Goal: Task Accomplishment & Management: Manage account settings

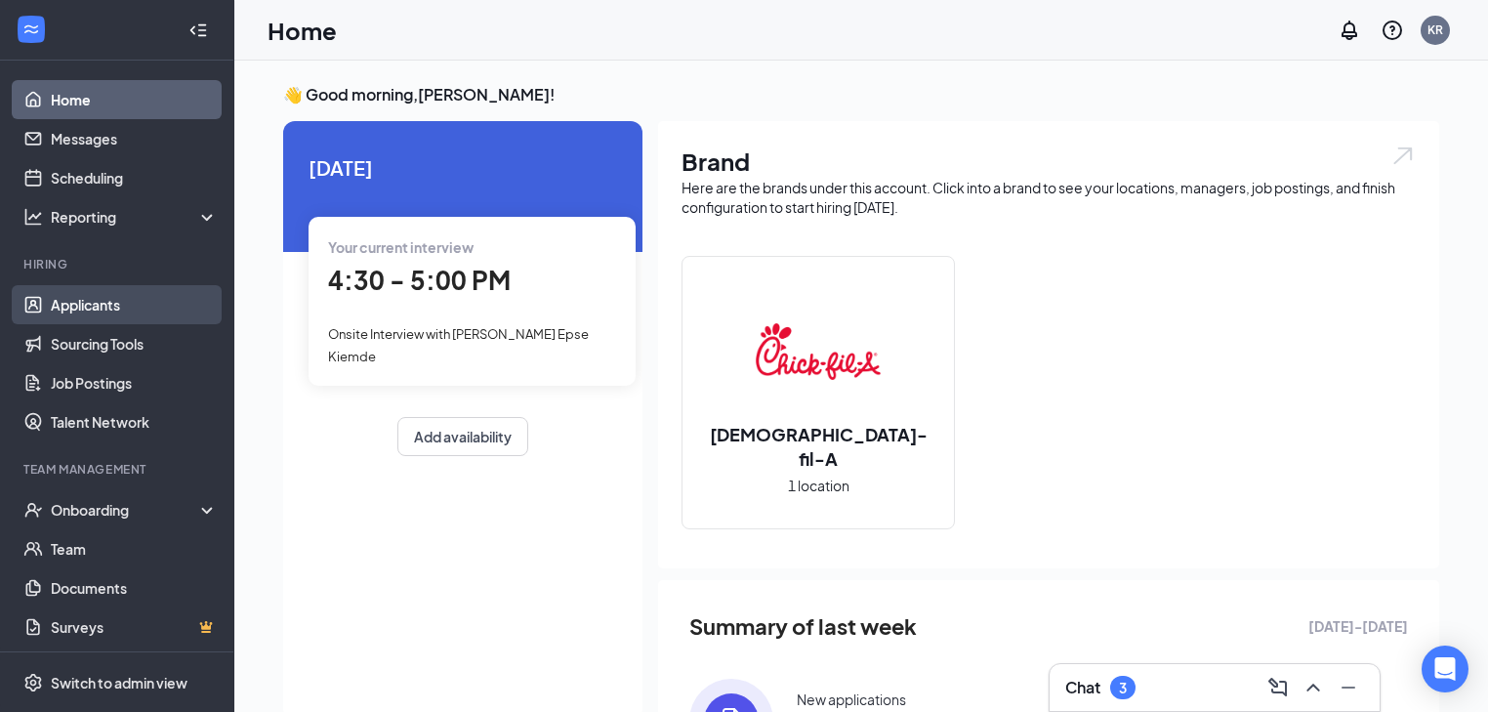
click at [112, 310] on link "Applicants" at bounding box center [134, 304] width 167 height 39
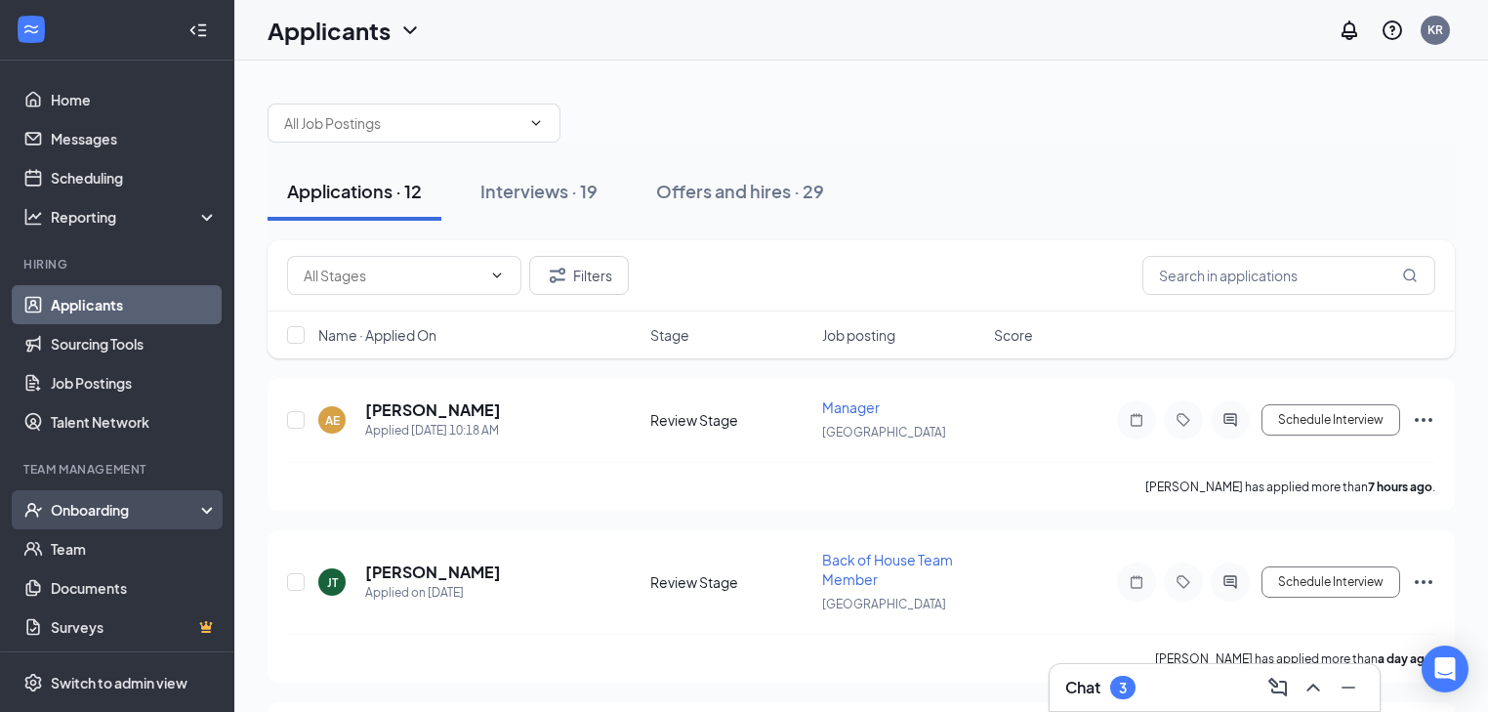
click at [152, 499] on div "Onboarding" at bounding box center [117, 509] width 234 height 39
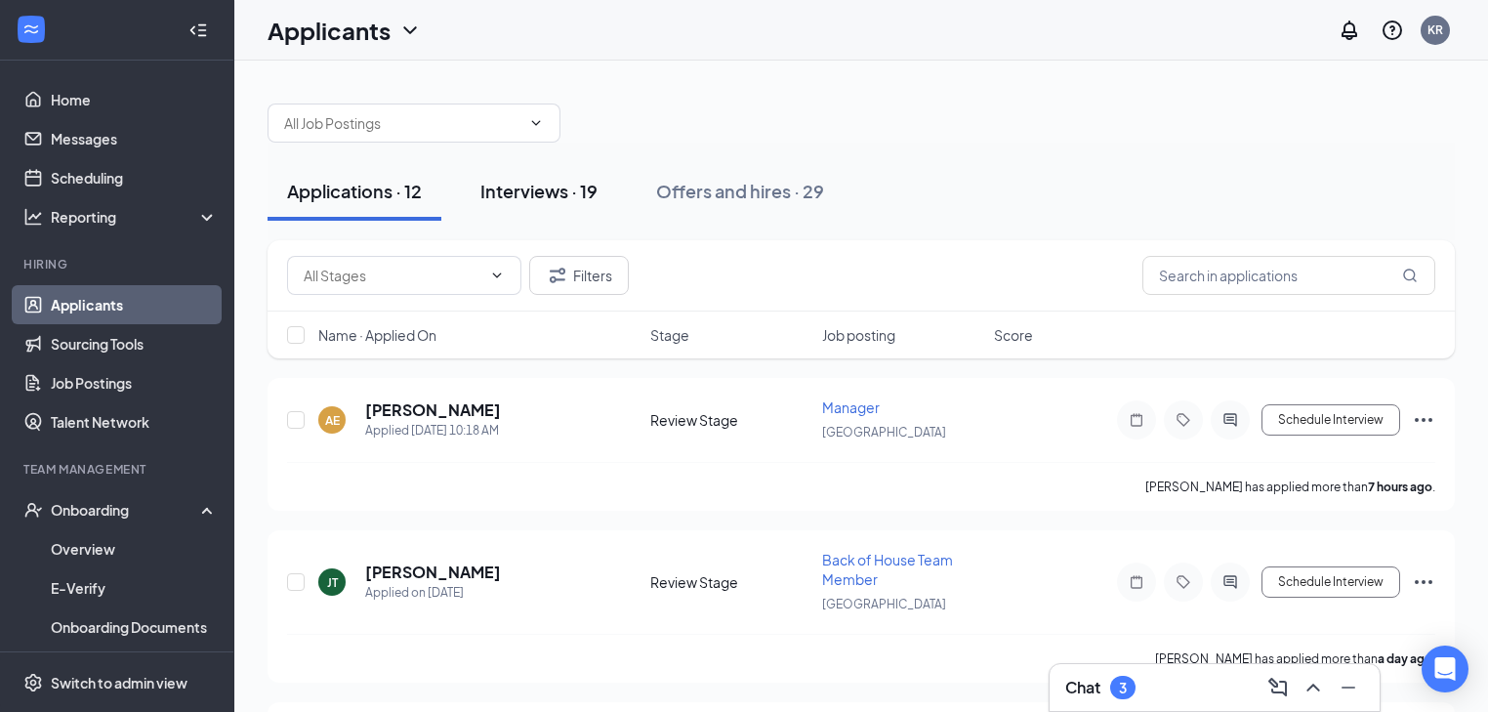
click at [559, 189] on div "Interviews · 19" at bounding box center [538, 191] width 117 height 24
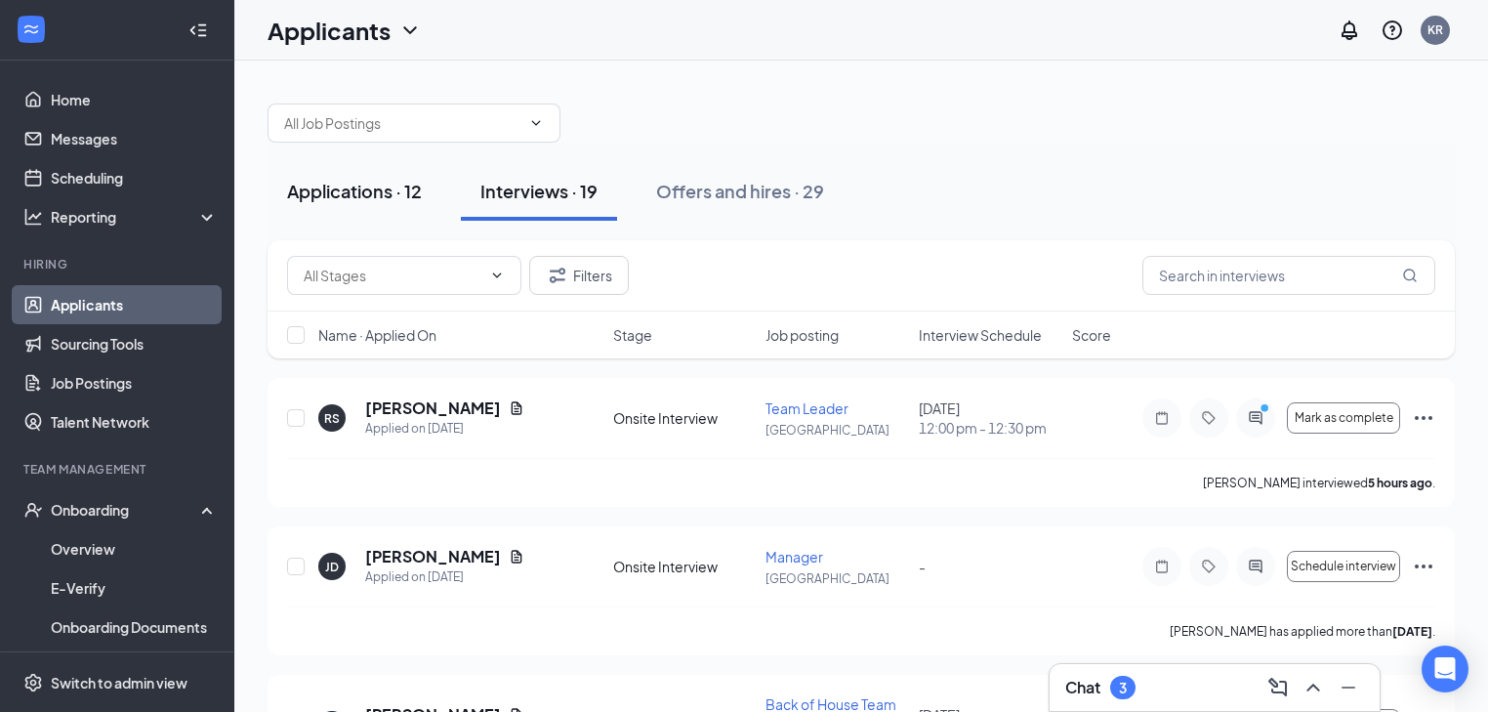
click at [352, 195] on div "Applications · 12" at bounding box center [354, 191] width 135 height 24
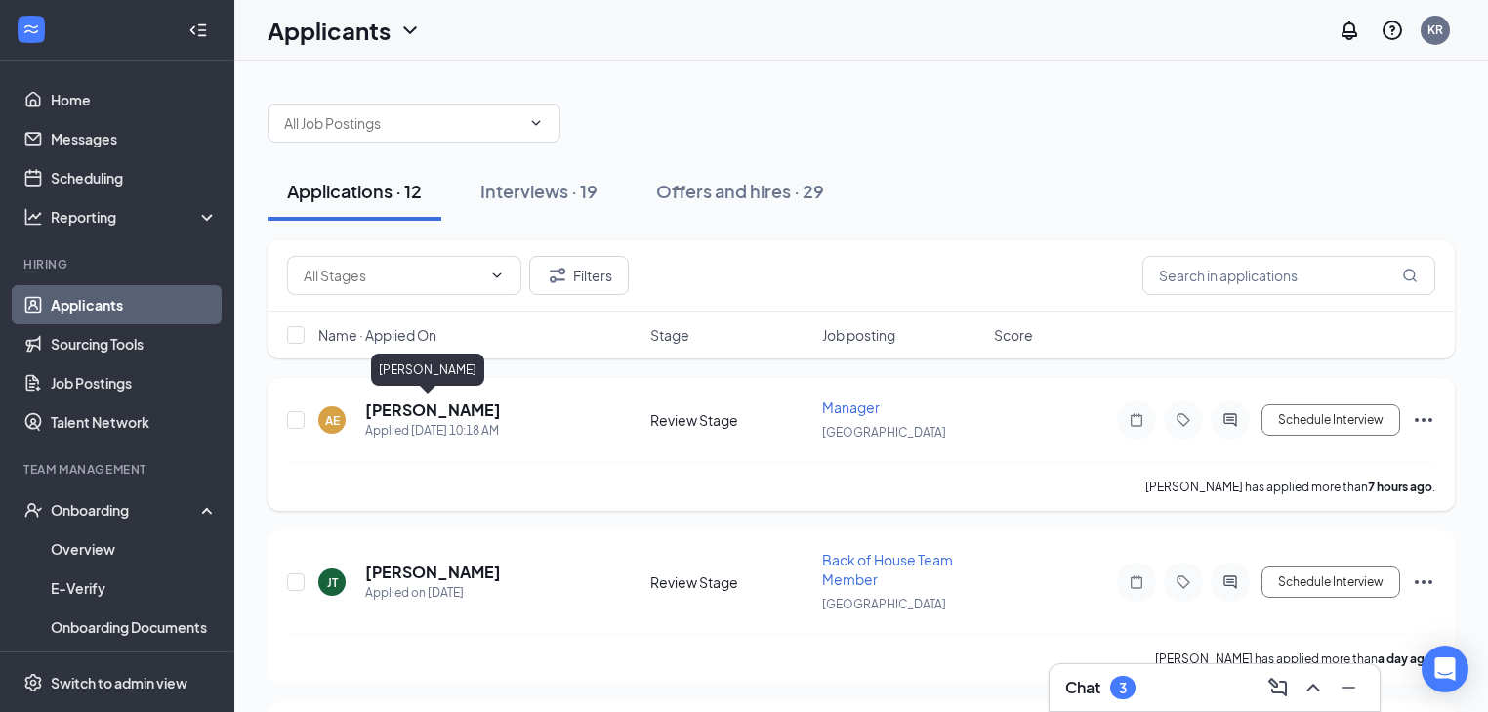
click at [415, 409] on h5 "[PERSON_NAME]" at bounding box center [433, 409] width 136 height 21
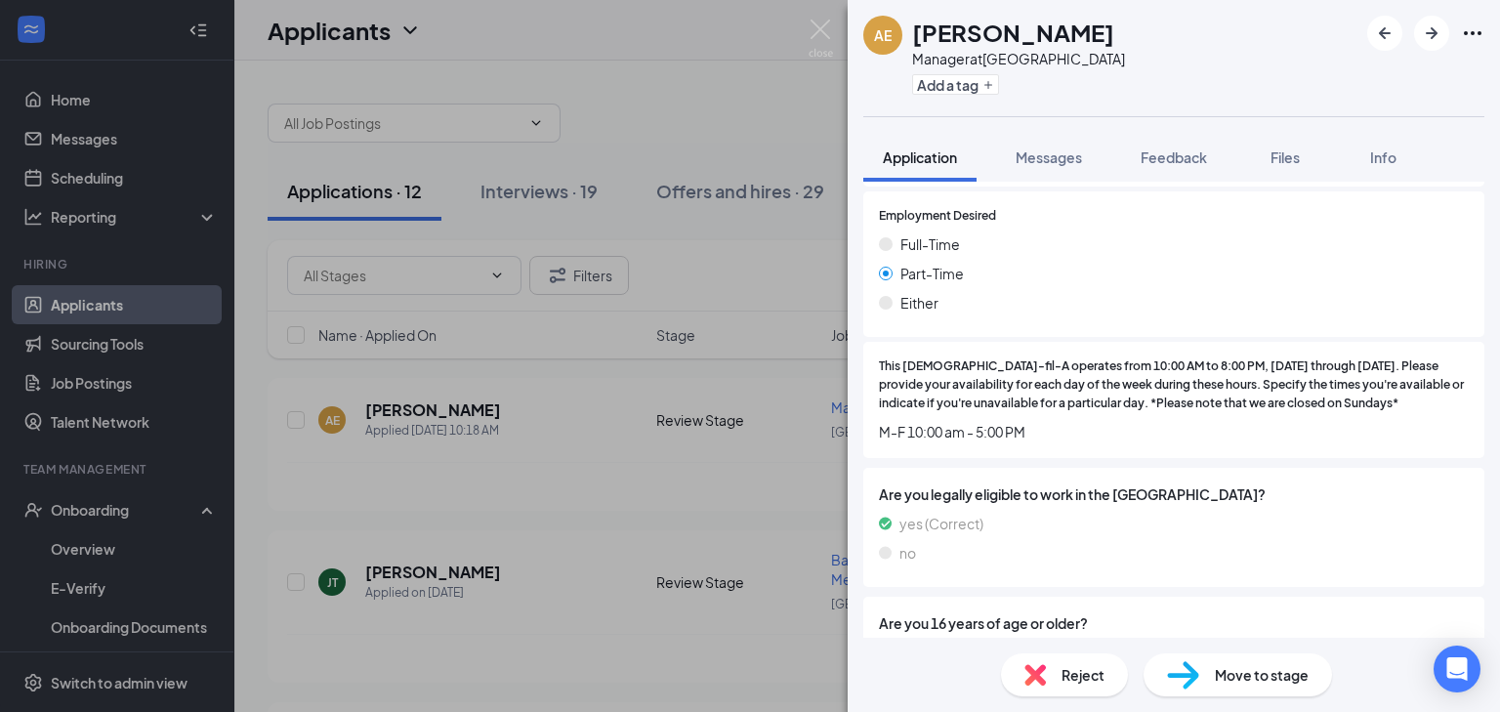
scroll to position [625, 0]
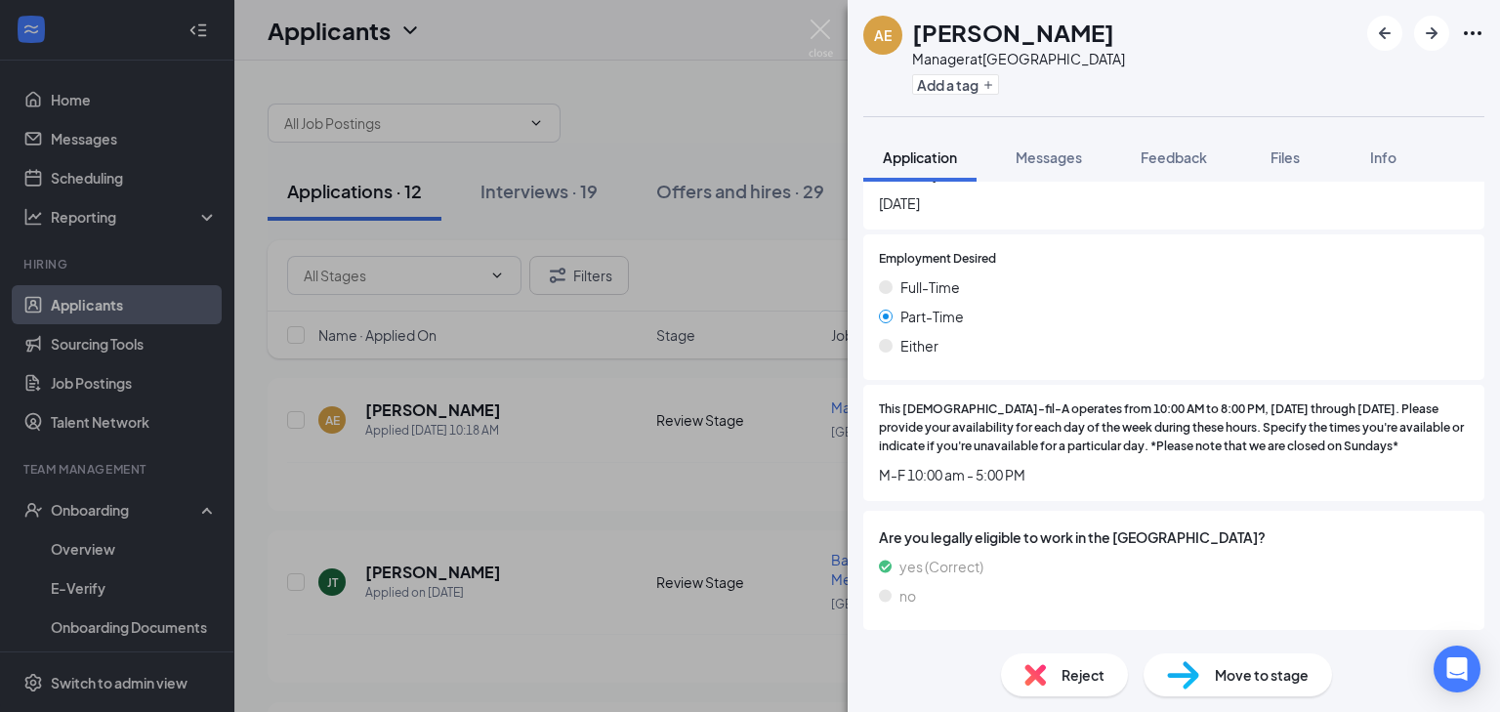
click at [1097, 676] on span "Reject" at bounding box center [1083, 674] width 43 height 21
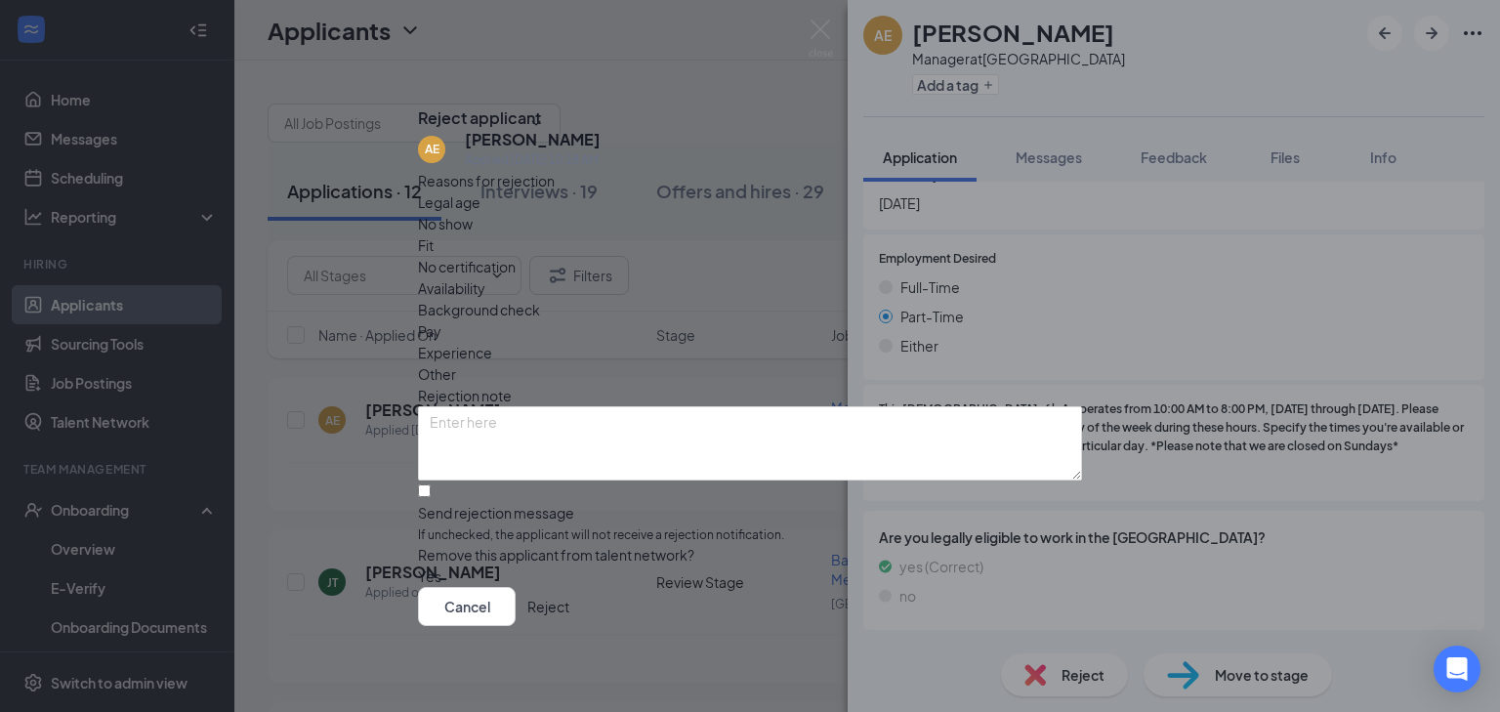
click at [485, 277] on span "Availability" at bounding box center [451, 287] width 67 height 21
click at [569, 614] on button "Reject" at bounding box center [548, 606] width 42 height 39
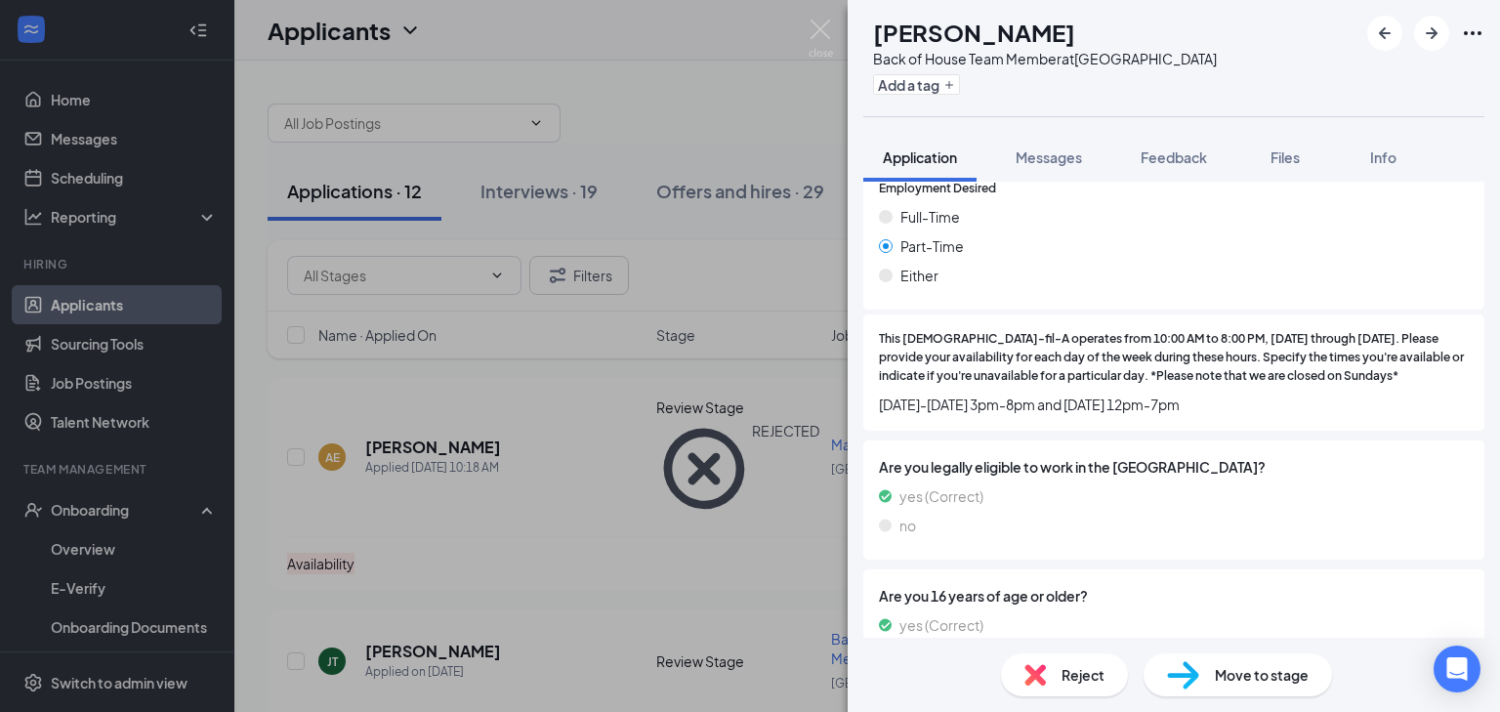
scroll to position [703, 0]
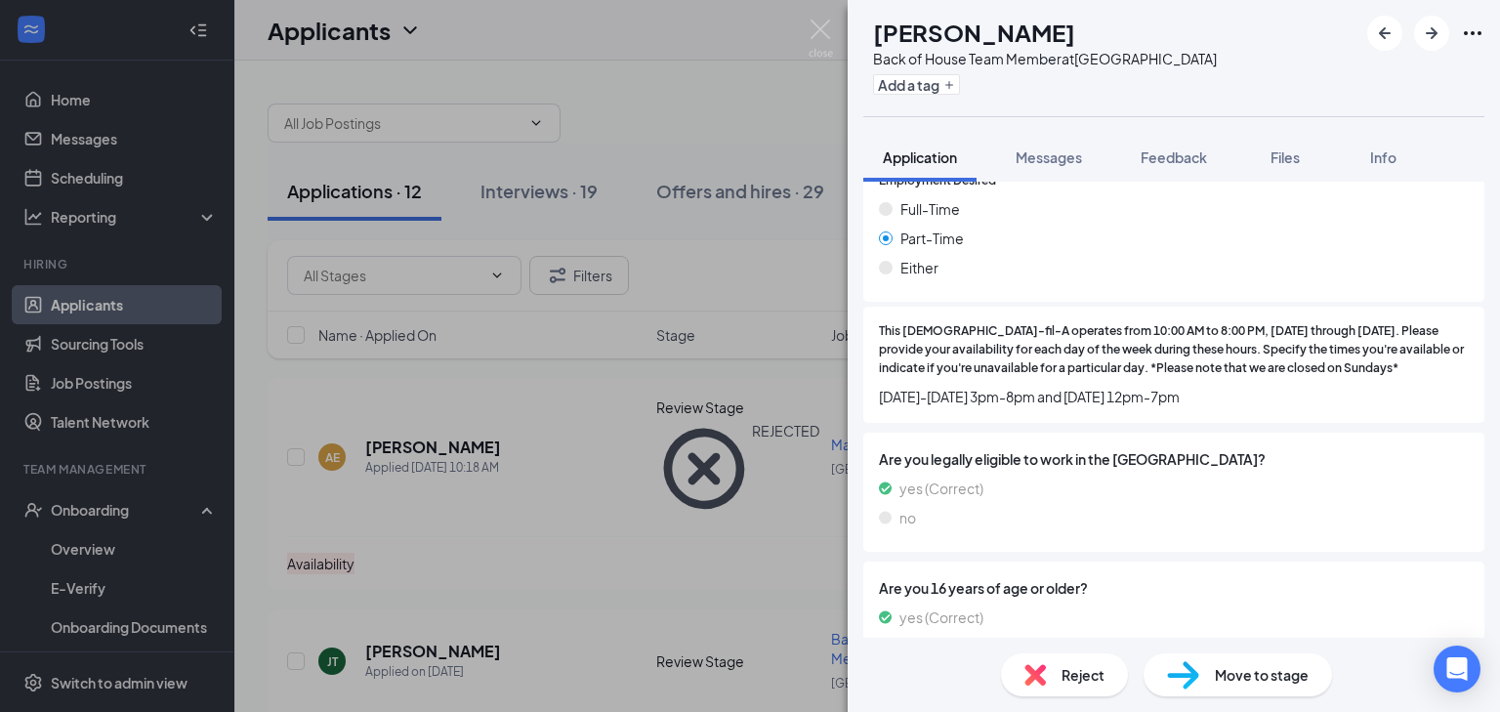
click at [1242, 669] on span "Move to stage" at bounding box center [1262, 674] width 94 height 21
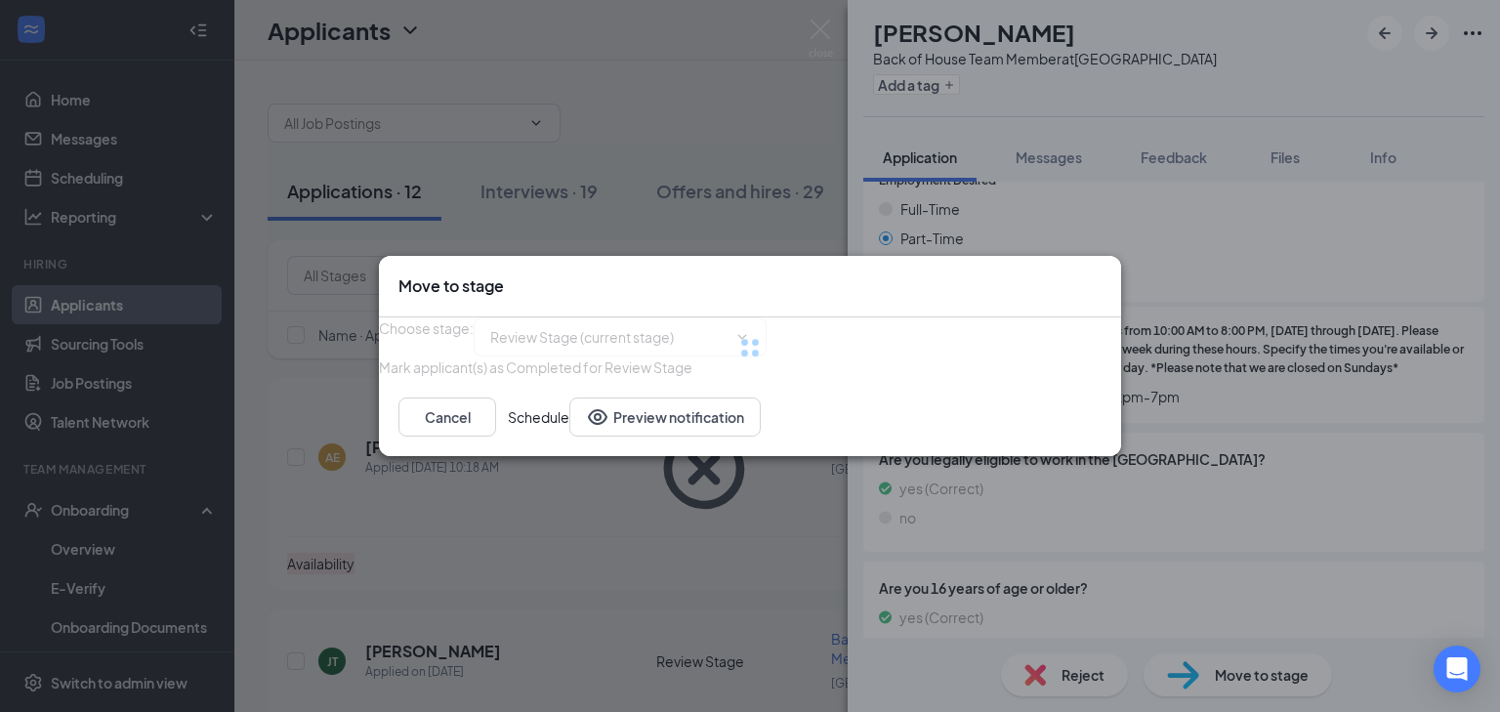
type input "Onsite Interview (next stage)"
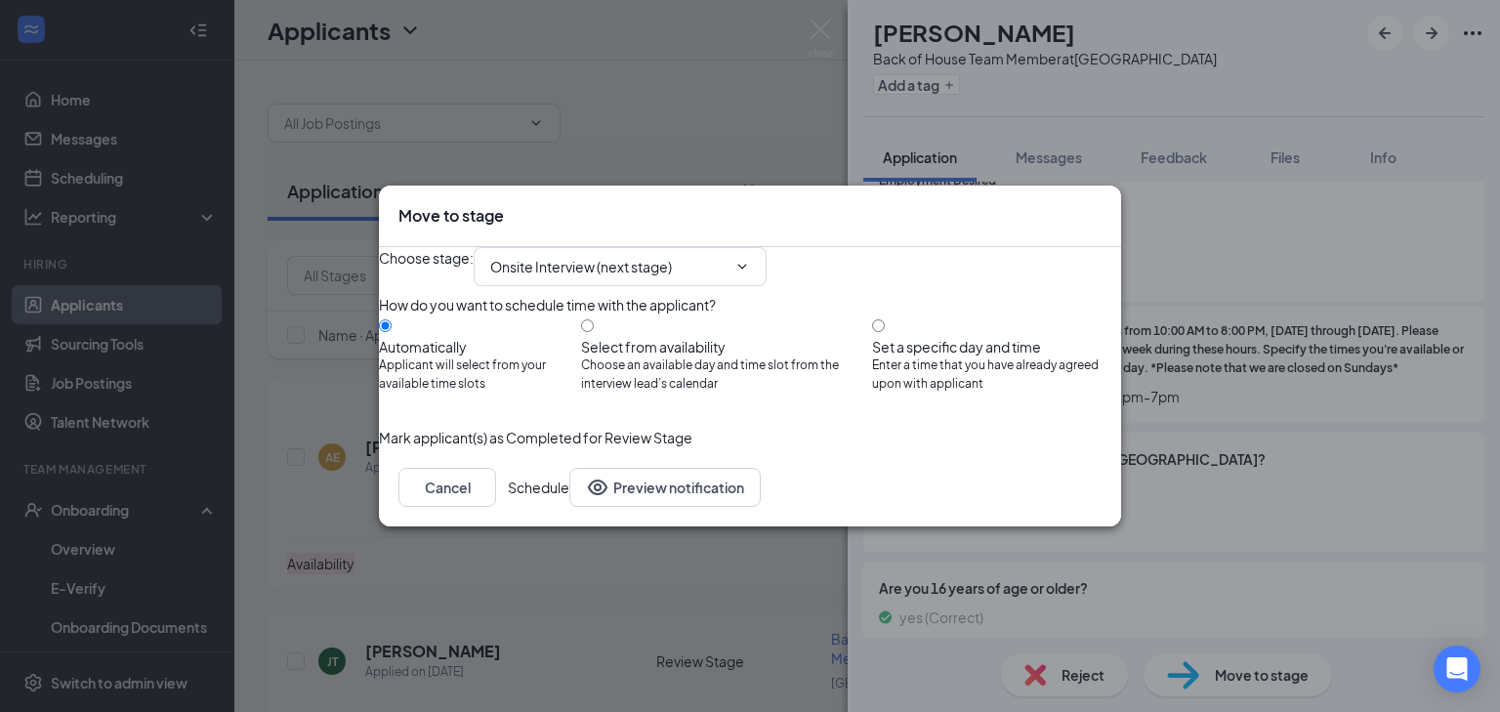
click at [569, 507] on button "Schedule" at bounding box center [539, 487] width 62 height 39
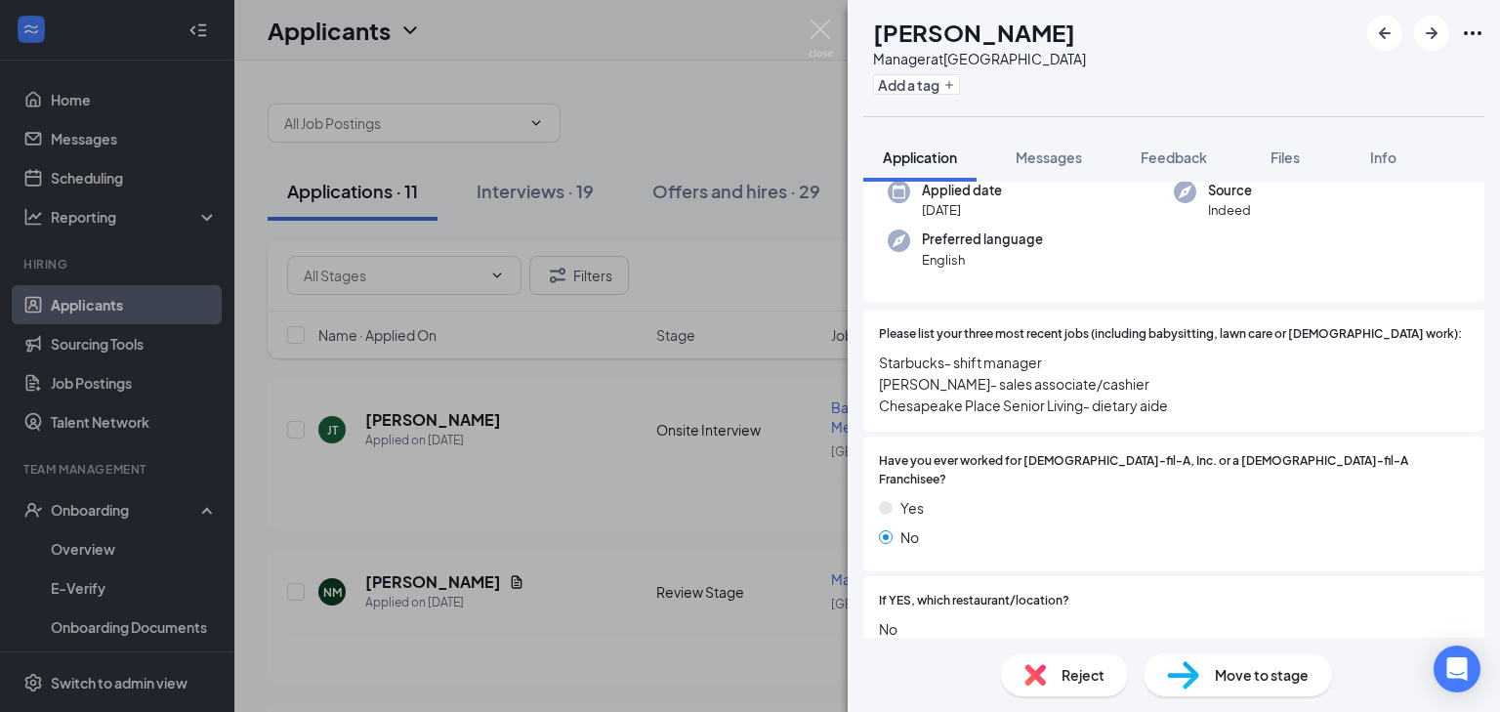
scroll to position [156, 0]
click at [1275, 665] on span "Move to stage" at bounding box center [1262, 674] width 94 height 21
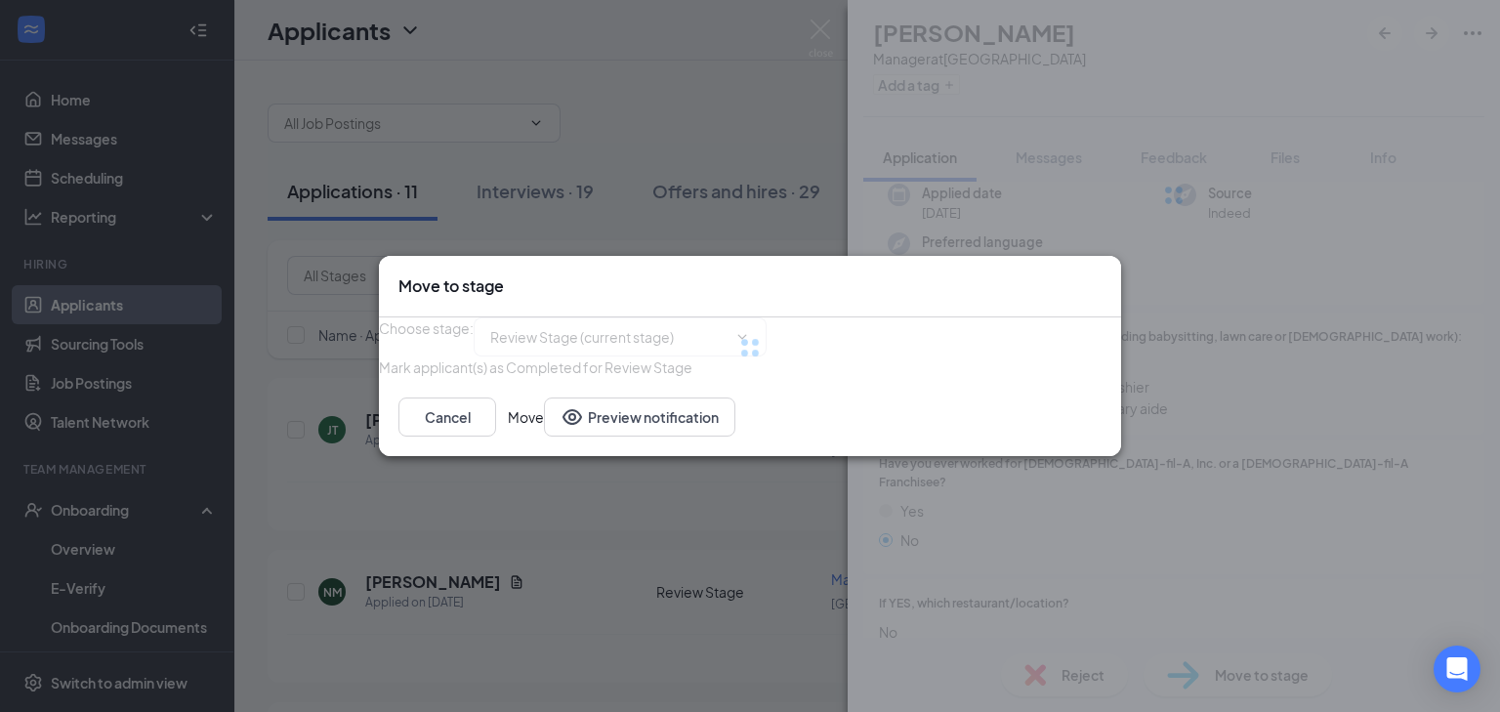
type input "Onsite Interview (next stage)"
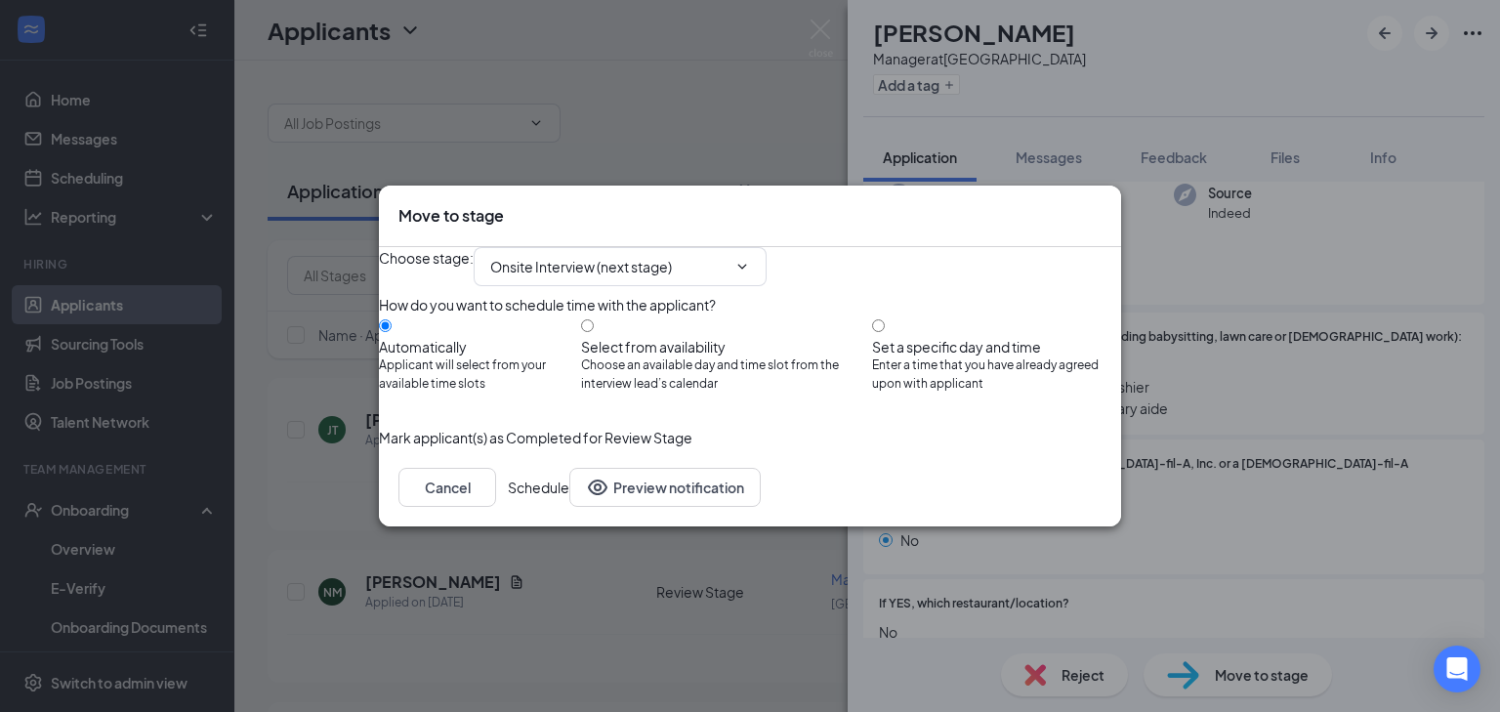
click at [569, 507] on button "Schedule" at bounding box center [539, 487] width 62 height 39
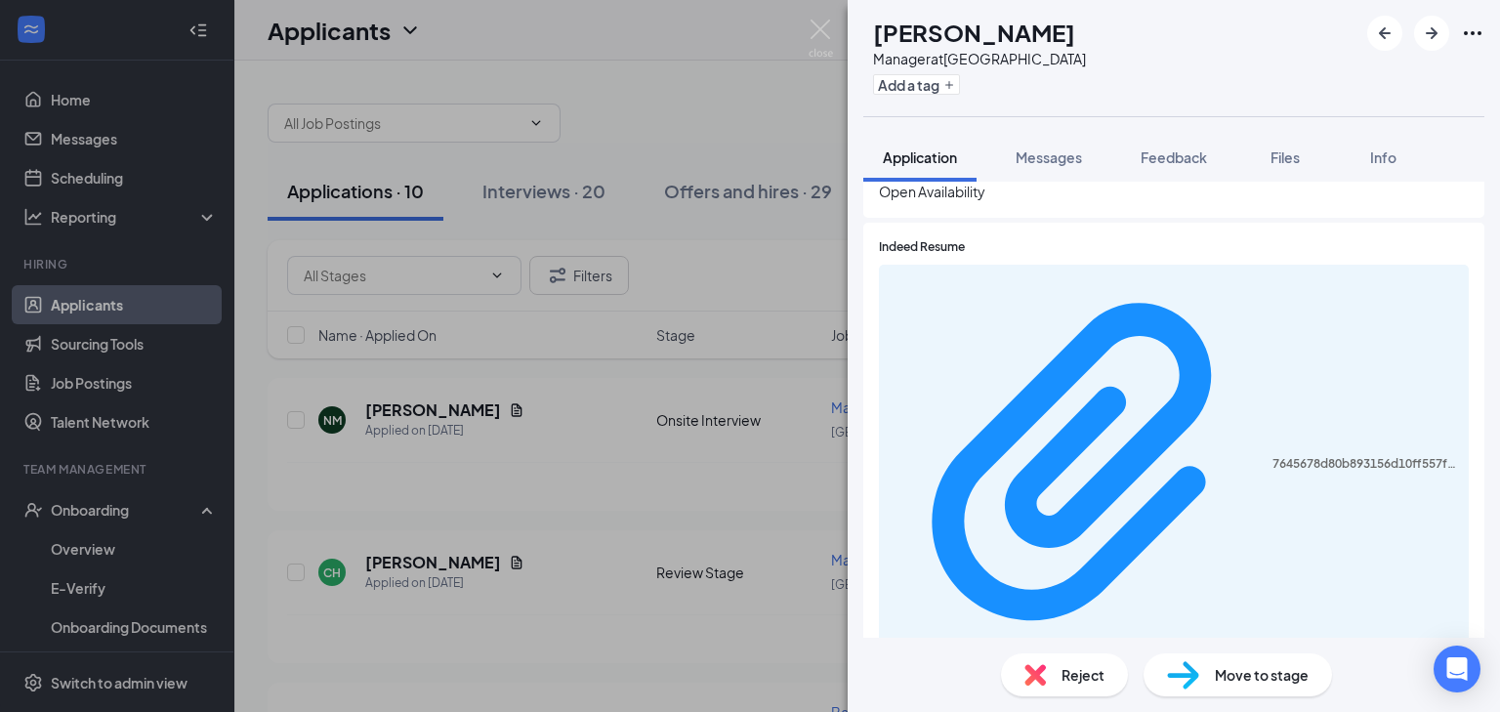
scroll to position [937, 0]
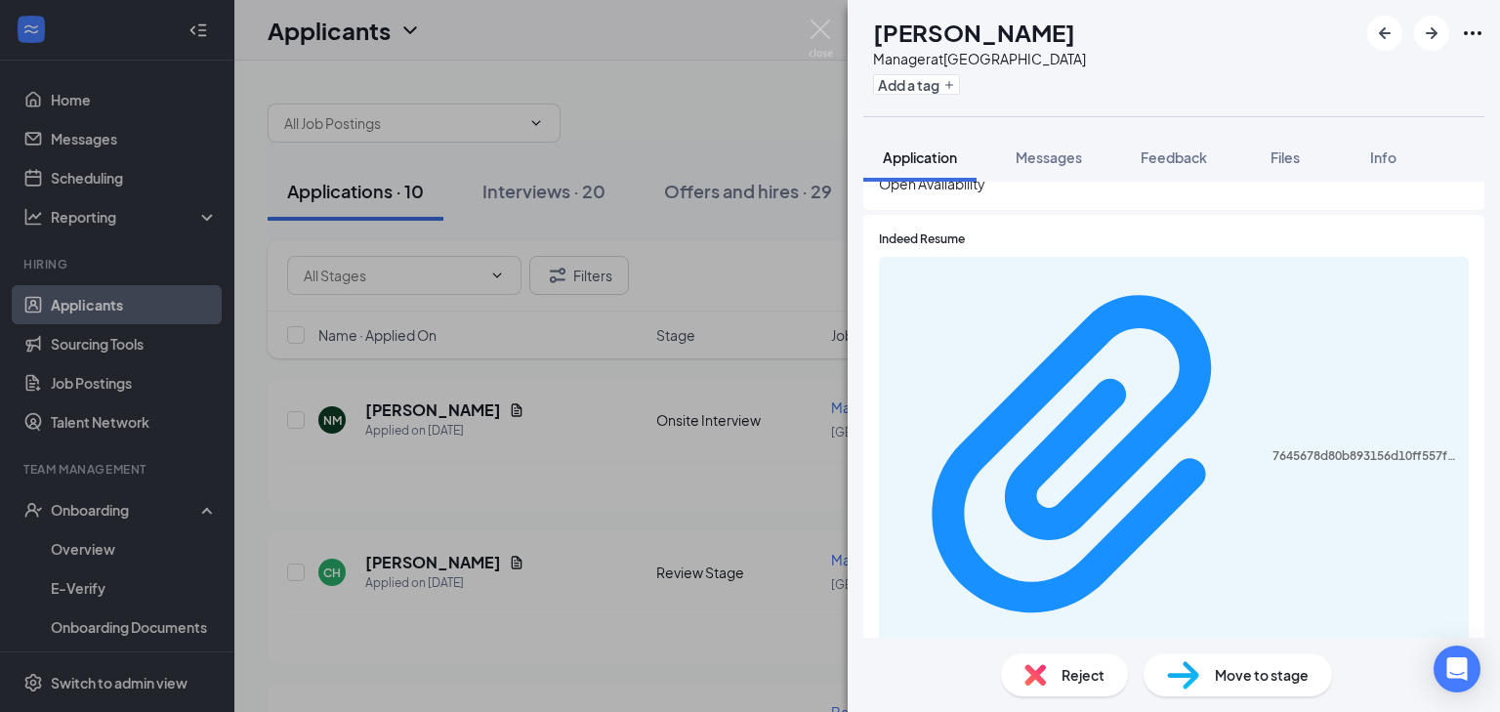
click at [1242, 676] on span "Move to stage" at bounding box center [1262, 674] width 94 height 21
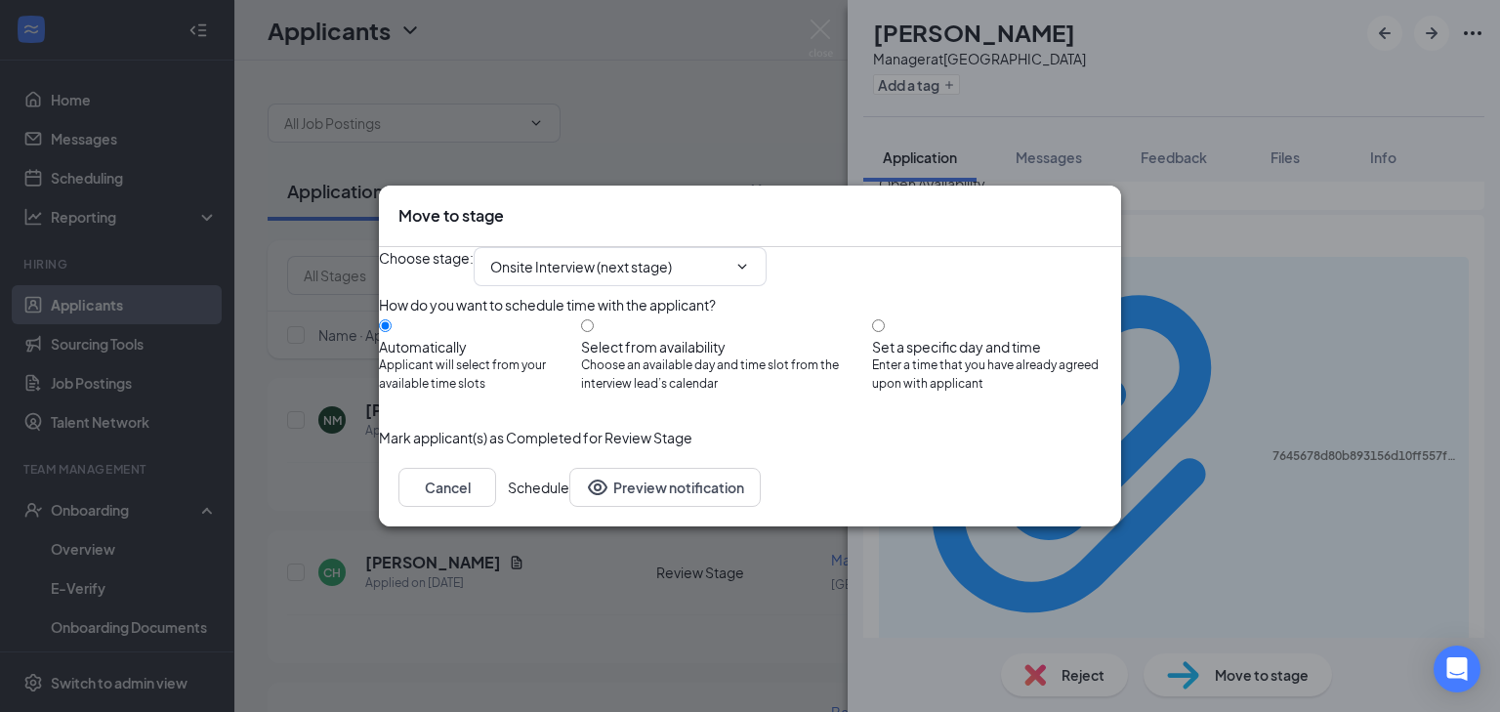
click at [569, 507] on button "Schedule" at bounding box center [539, 487] width 62 height 39
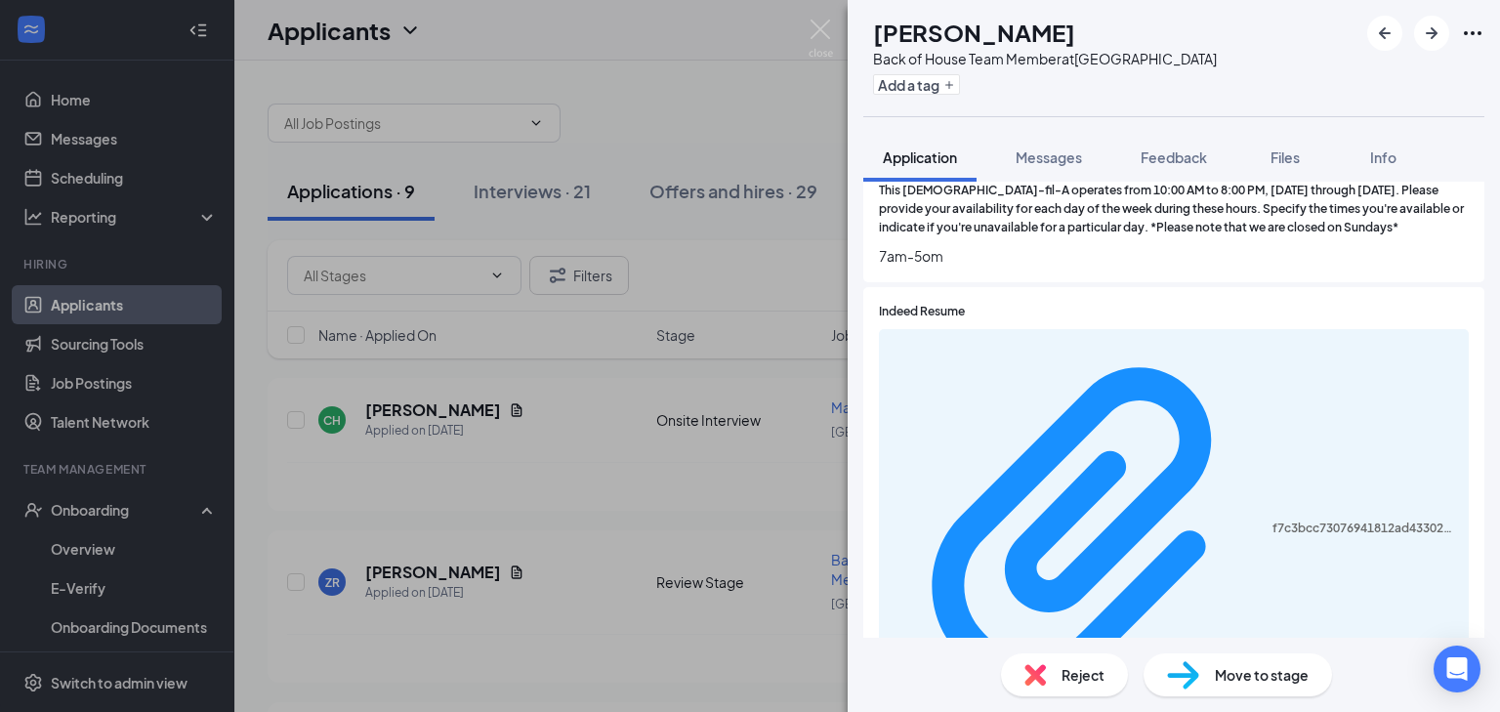
scroll to position [937, 0]
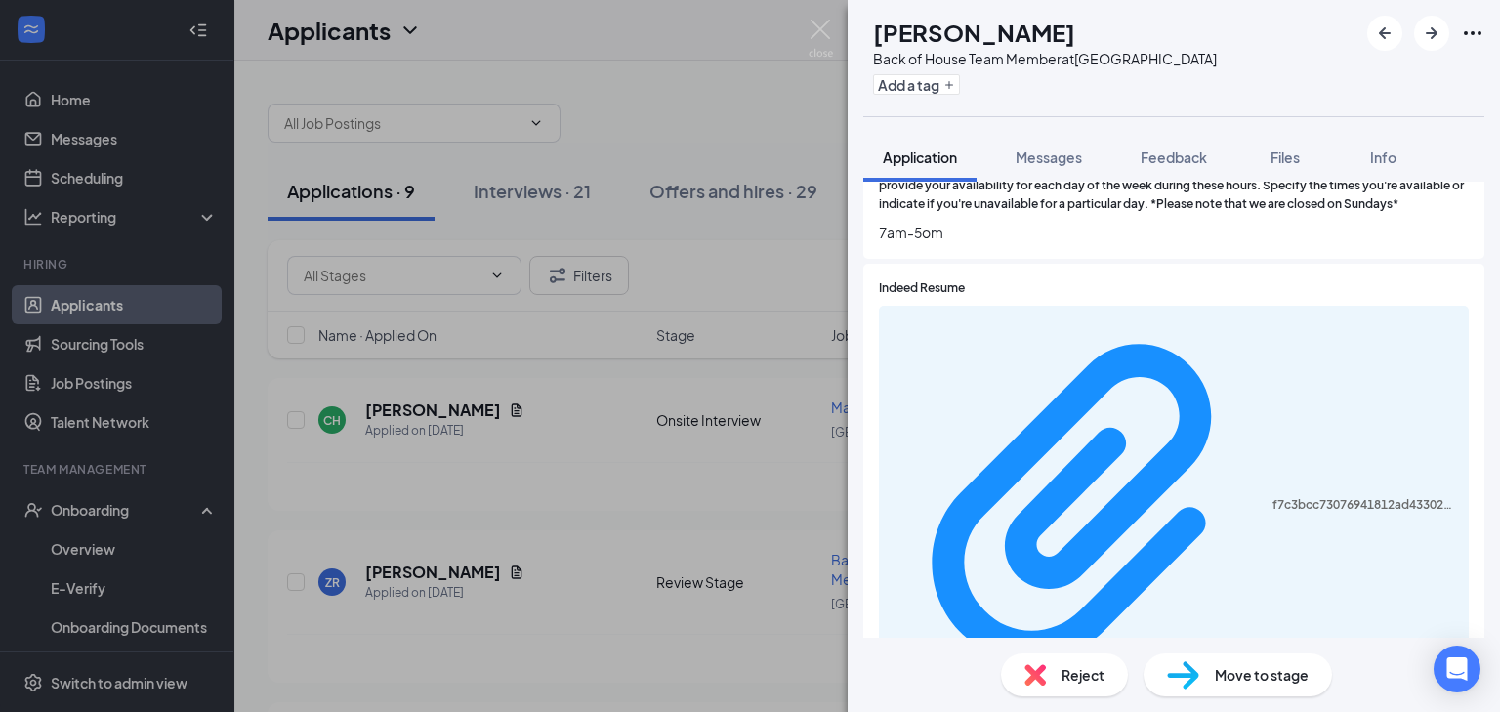
click at [1081, 680] on span "Reject" at bounding box center [1083, 674] width 43 height 21
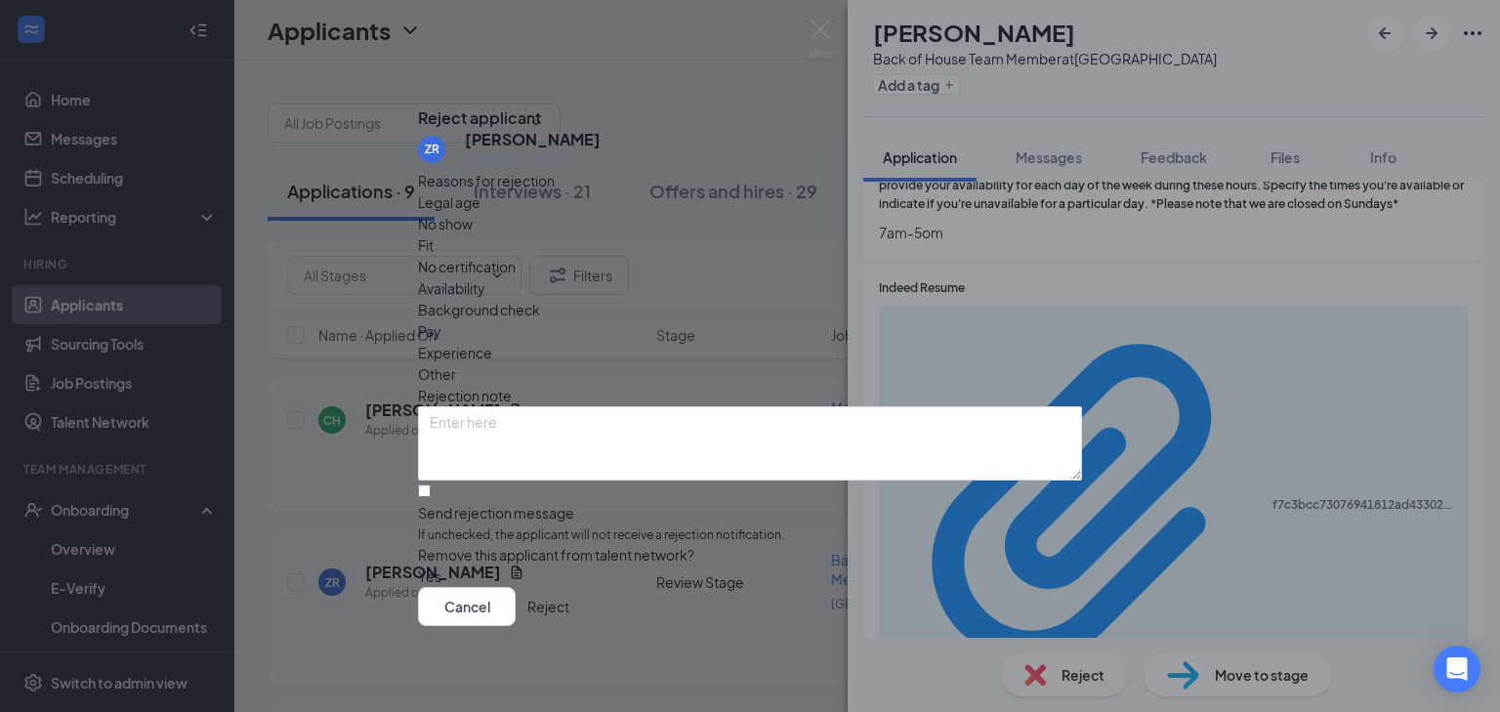
click at [485, 277] on span "Availability" at bounding box center [451, 287] width 67 height 21
click at [569, 610] on button "Reject" at bounding box center [548, 606] width 42 height 39
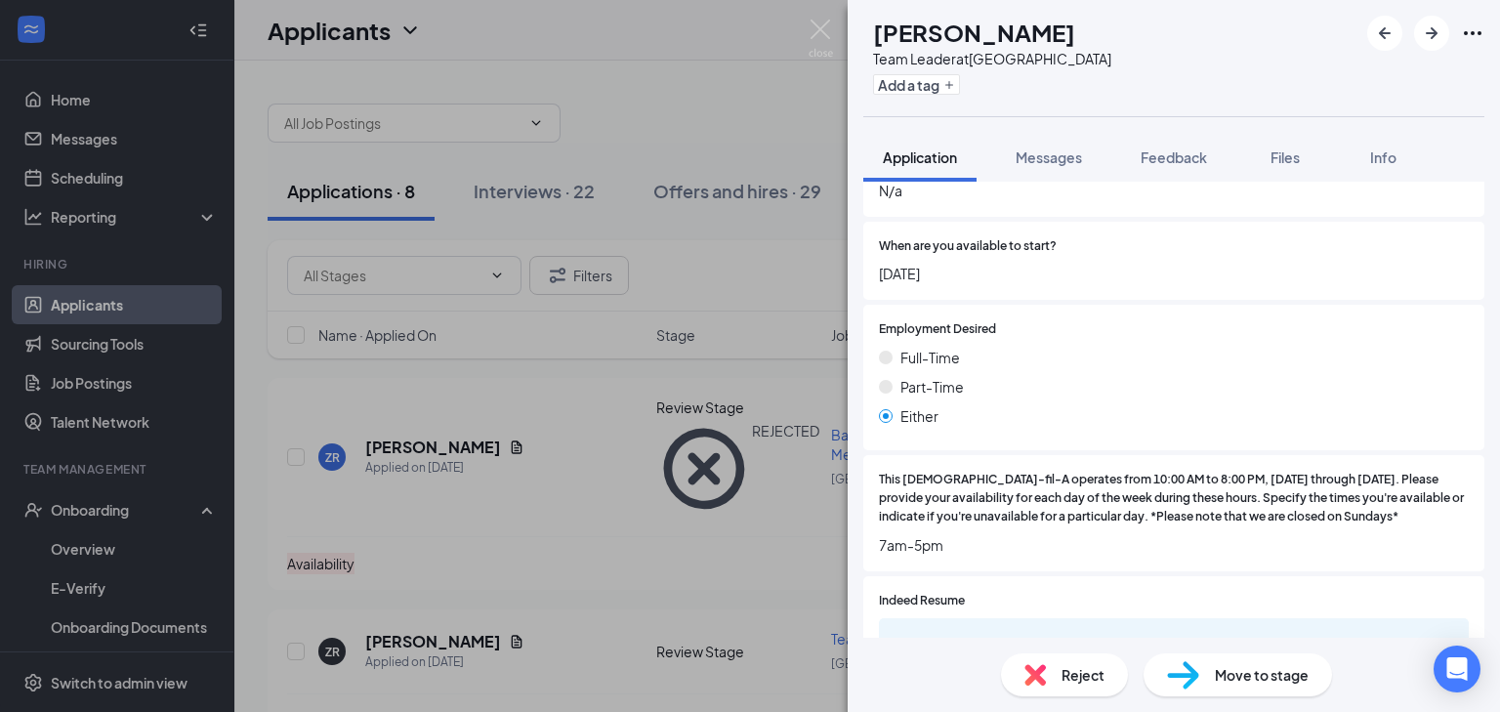
scroll to position [703, 0]
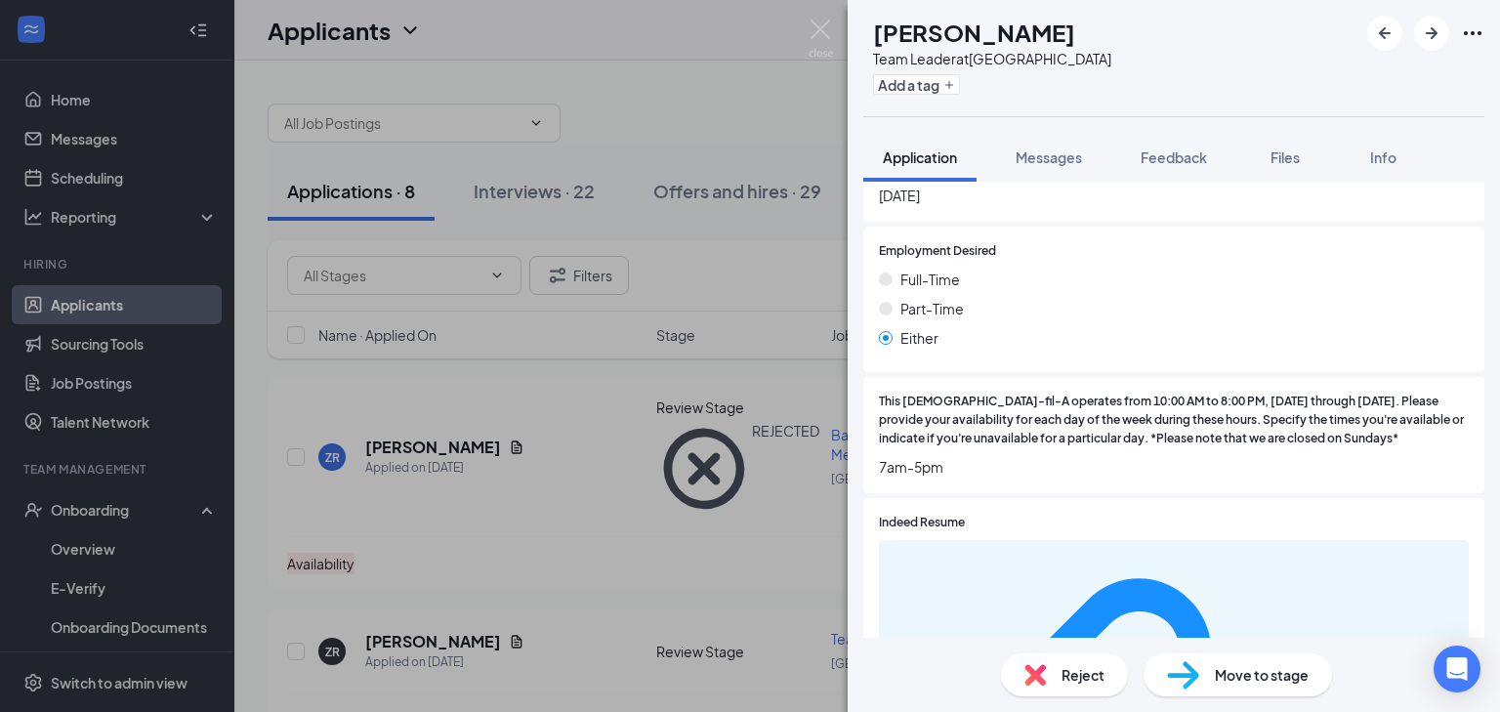
click at [1062, 676] on span "Reject" at bounding box center [1083, 674] width 43 height 21
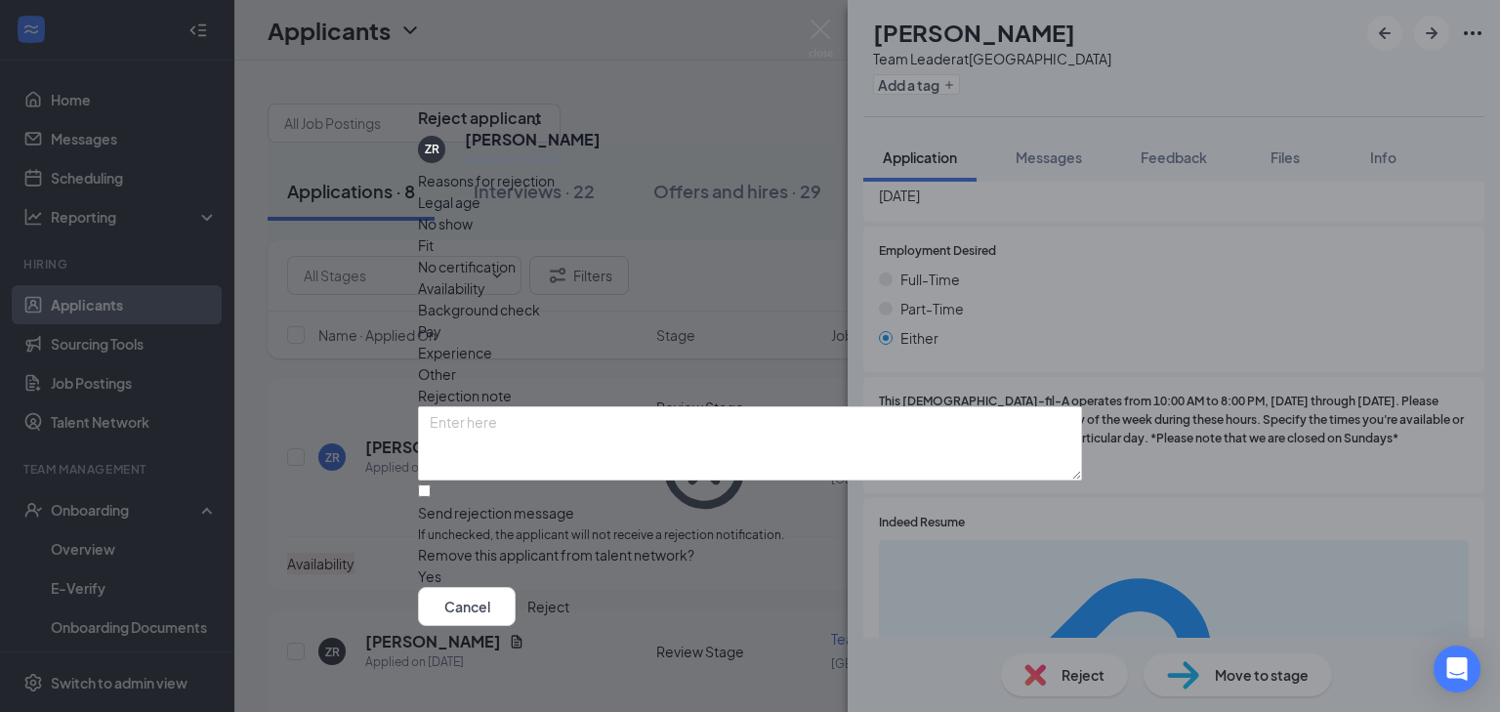
click at [485, 277] on span "Availability" at bounding box center [451, 287] width 67 height 21
drag, startPoint x: 1005, startPoint y: 618, endPoint x: 1011, endPoint y: 586, distance: 32.8
click at [569, 618] on button "Reject" at bounding box center [548, 606] width 42 height 39
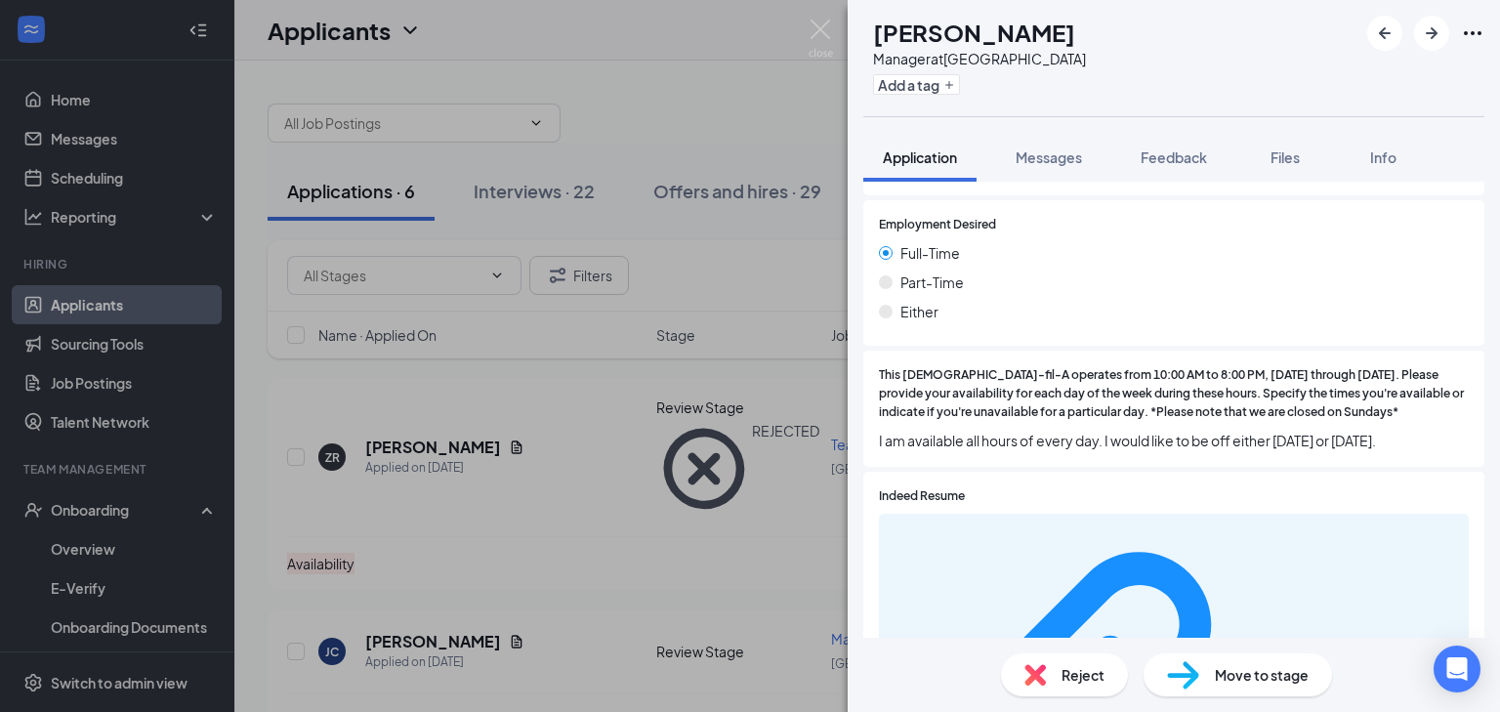
scroll to position [703, 0]
click at [1050, 680] on div "Reject" at bounding box center [1064, 674] width 127 height 43
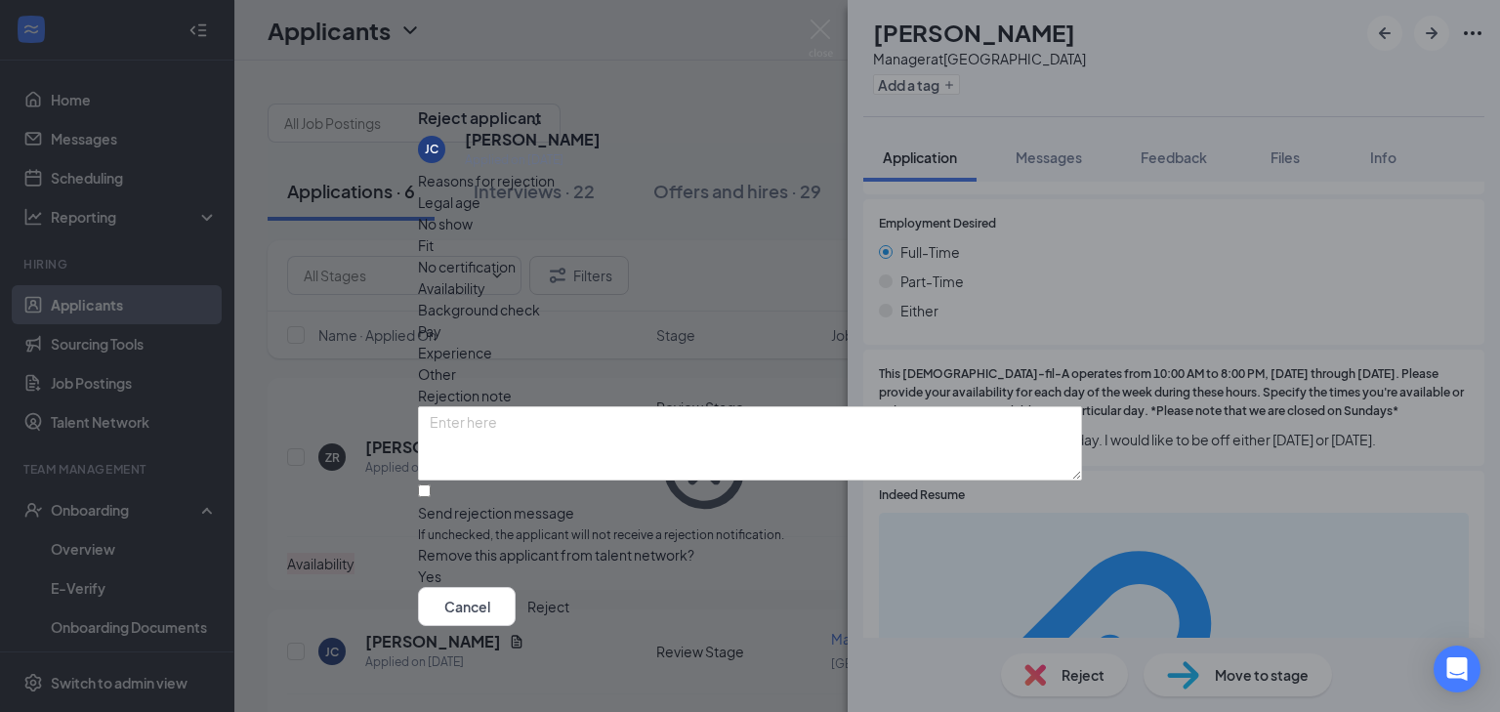
click at [485, 277] on span "Availability" at bounding box center [451, 287] width 67 height 21
click at [569, 617] on button "Reject" at bounding box center [548, 606] width 42 height 39
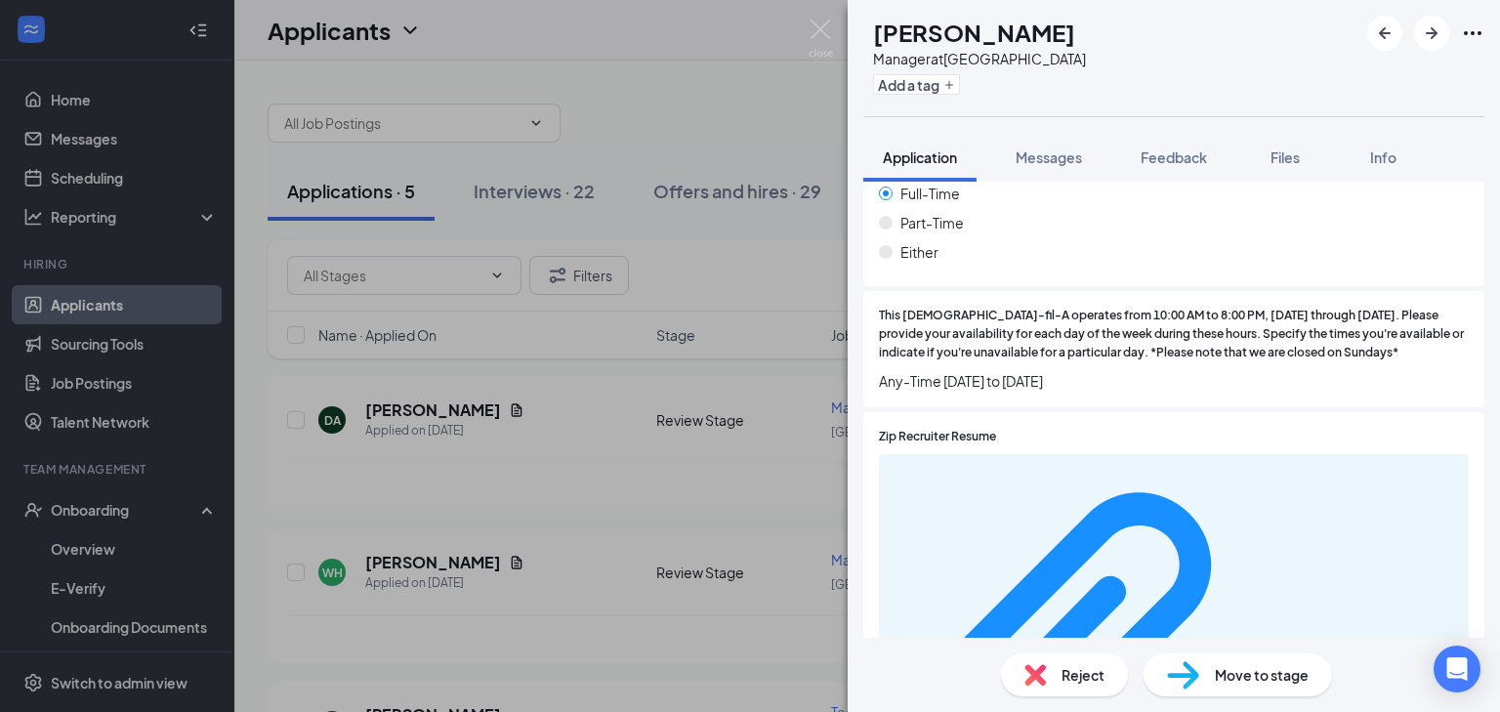
scroll to position [1016, 0]
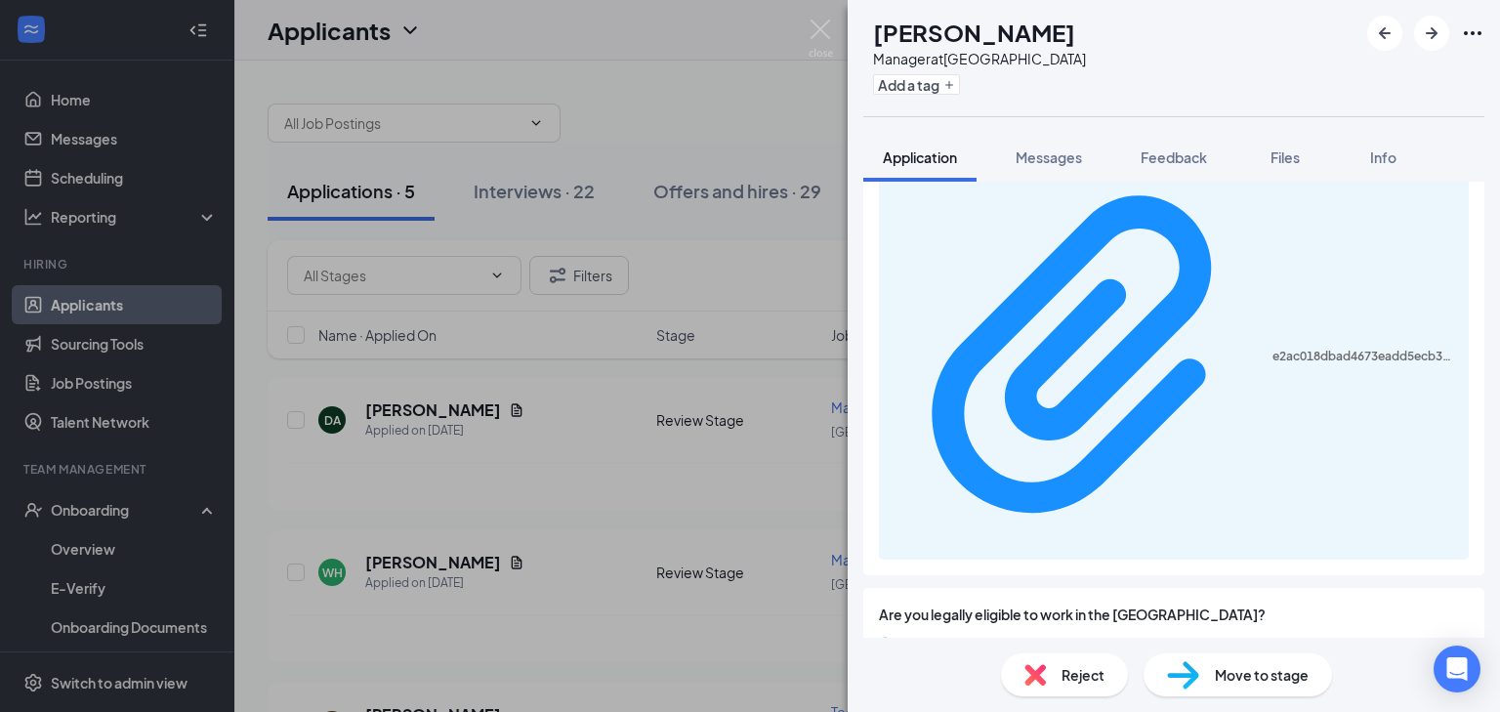
click at [1243, 680] on span "Move to stage" at bounding box center [1262, 674] width 94 height 21
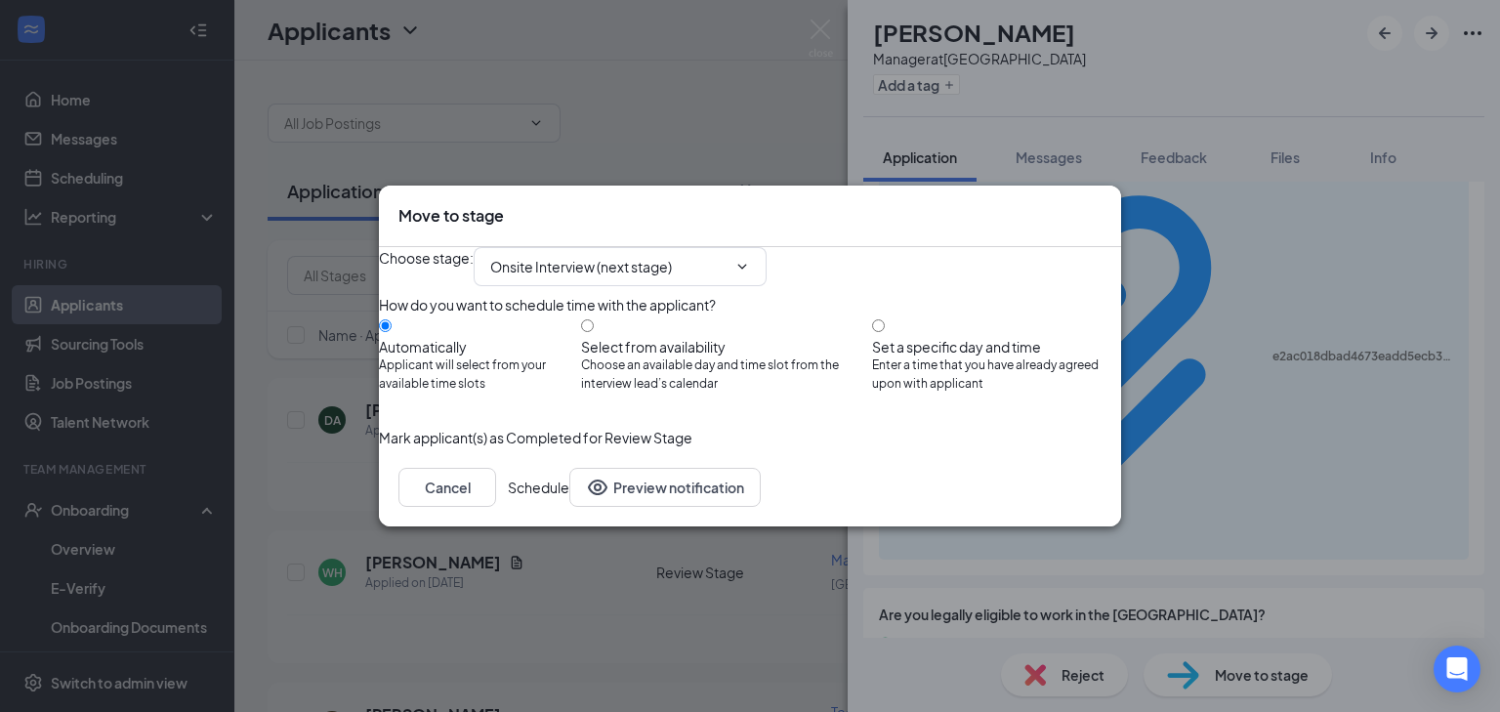
click at [569, 507] on button "Schedule" at bounding box center [539, 487] width 62 height 39
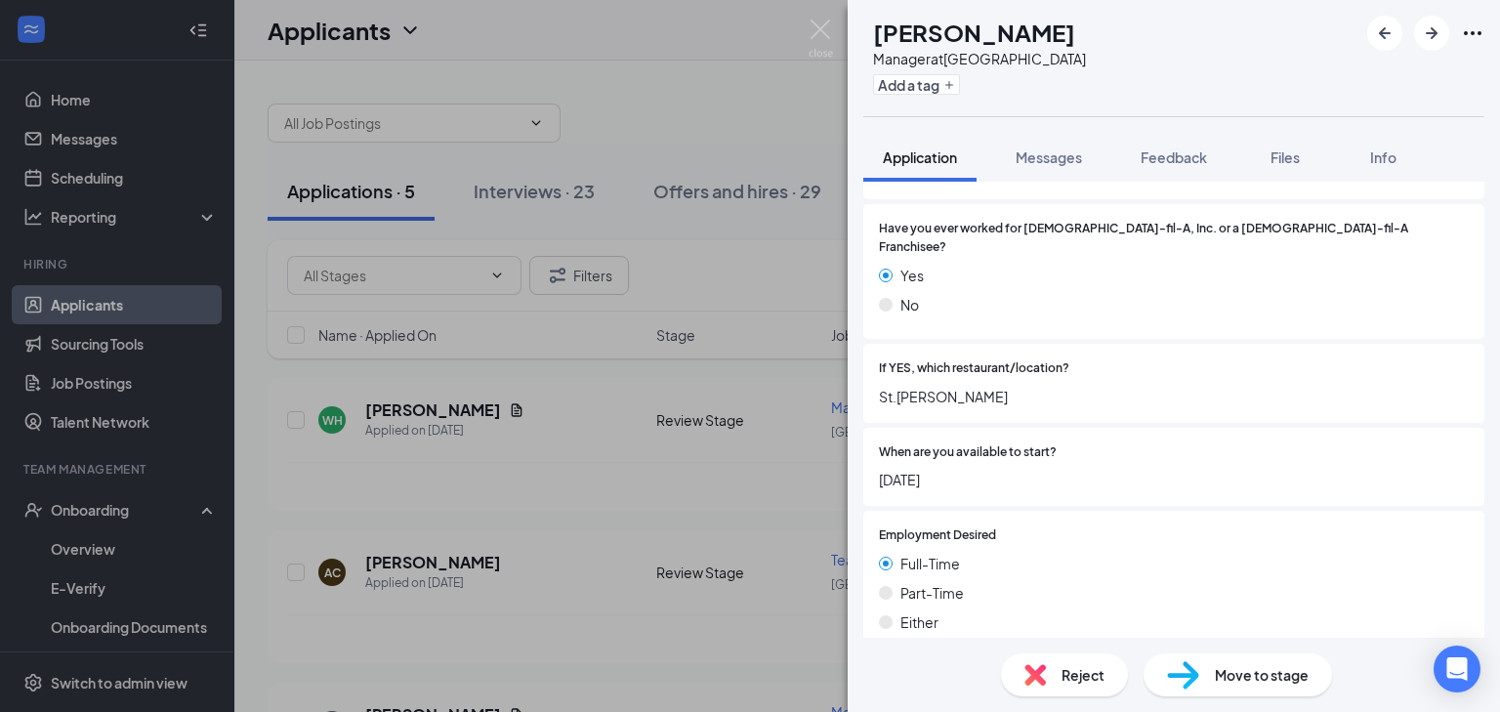
scroll to position [547, 0]
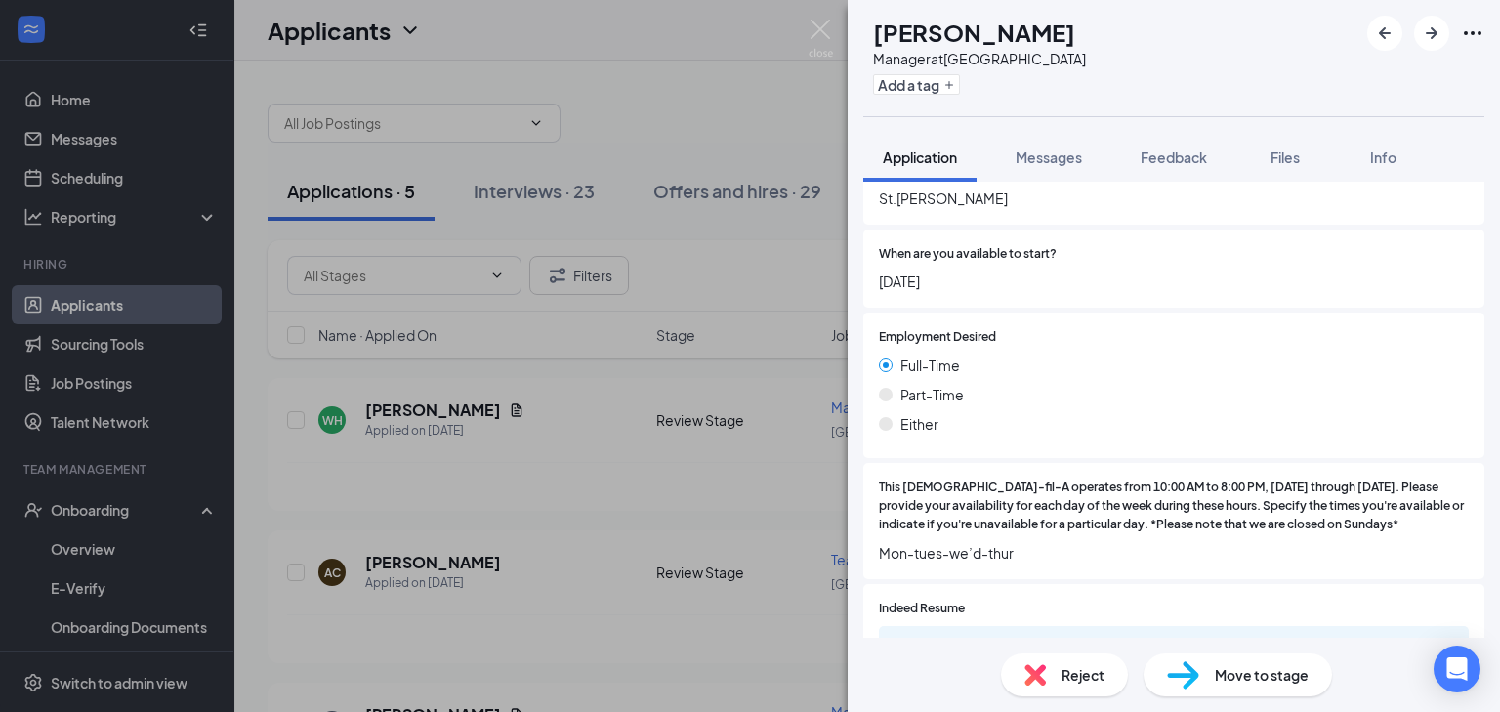
click at [1220, 683] on span "Move to stage" at bounding box center [1262, 674] width 94 height 21
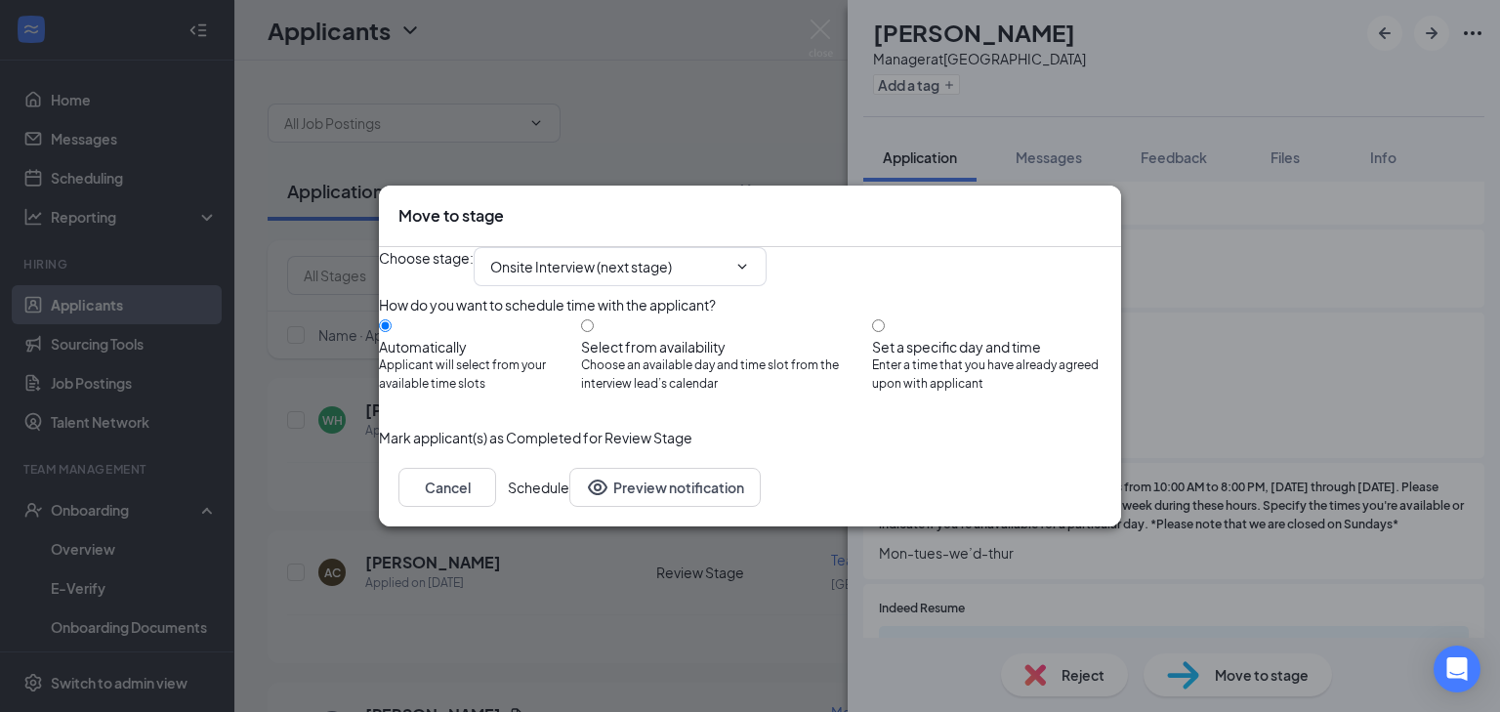
click at [569, 507] on button "Schedule" at bounding box center [539, 487] width 62 height 39
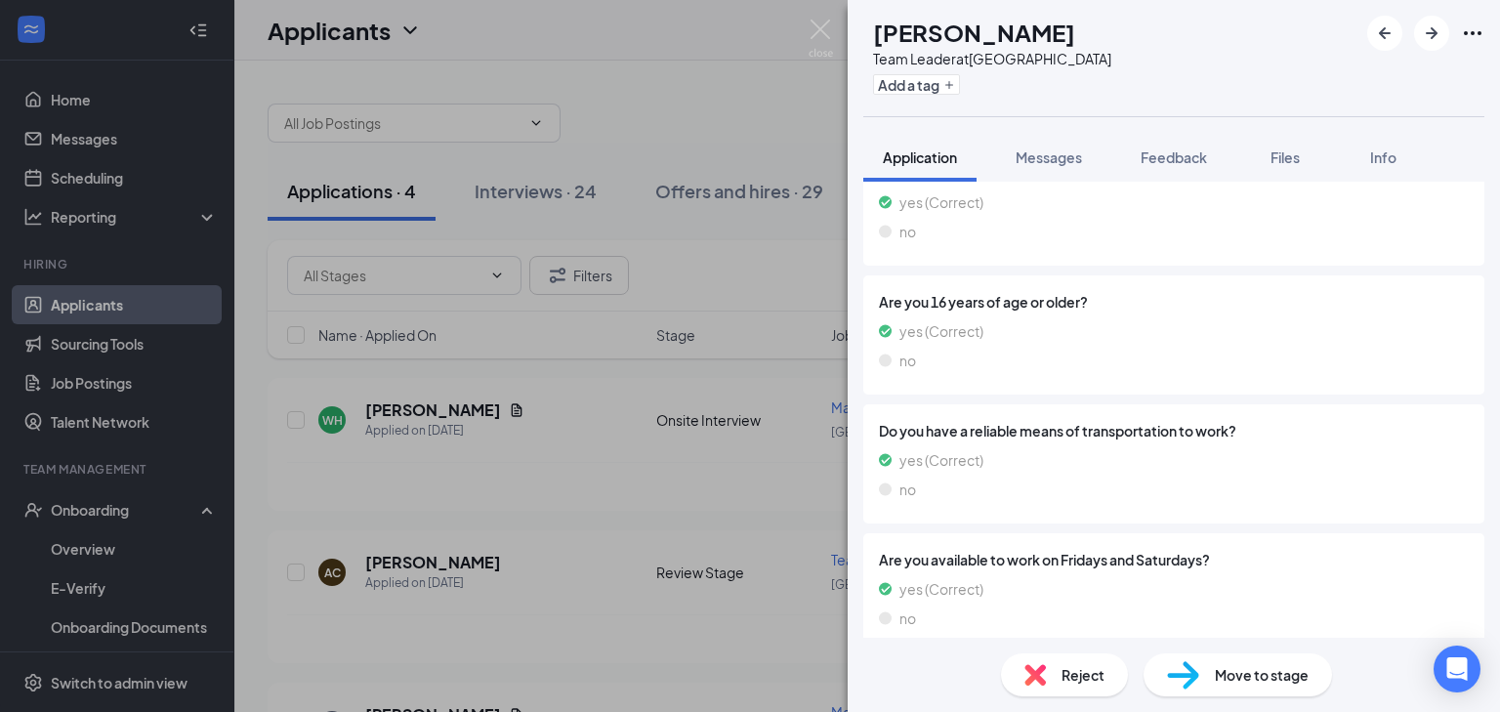
click at [1232, 674] on span "Move to stage" at bounding box center [1262, 674] width 94 height 21
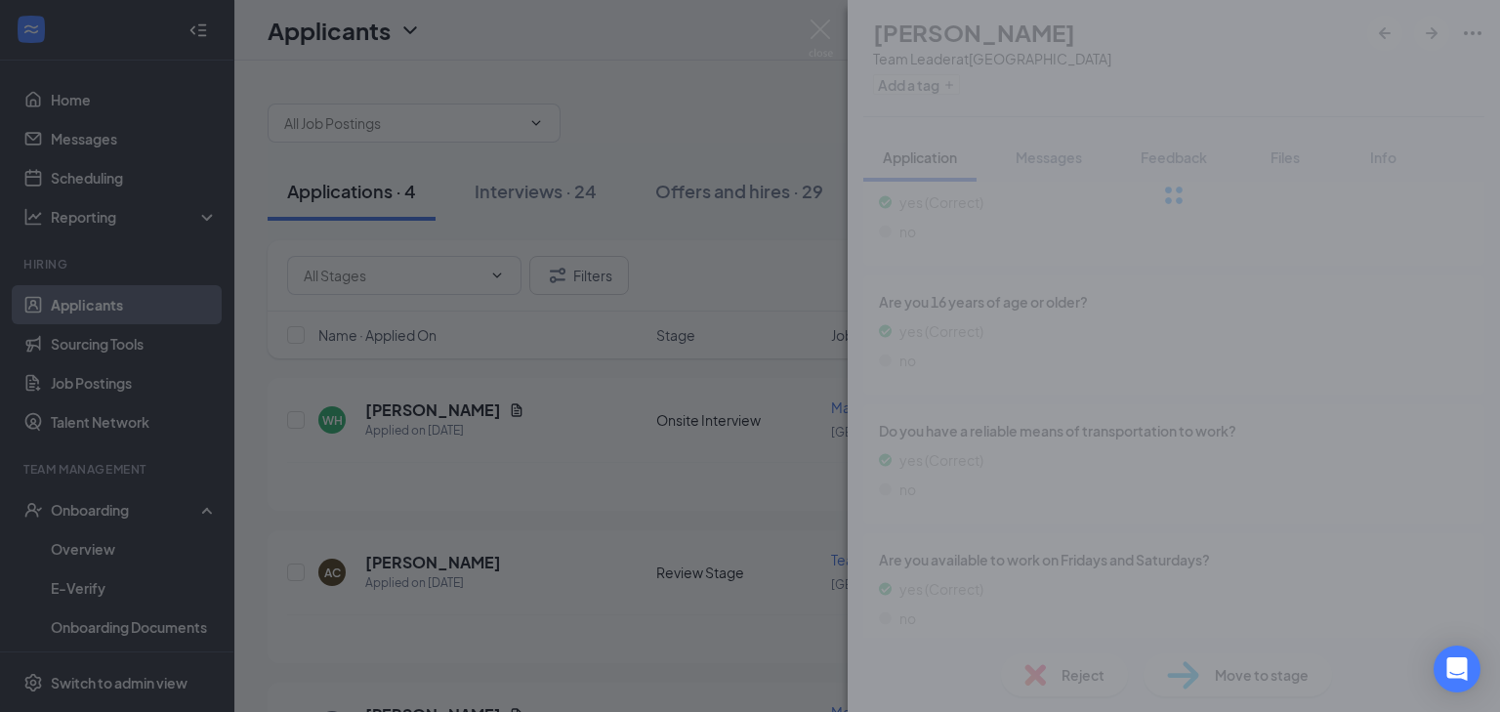
scroll to position [981, 0]
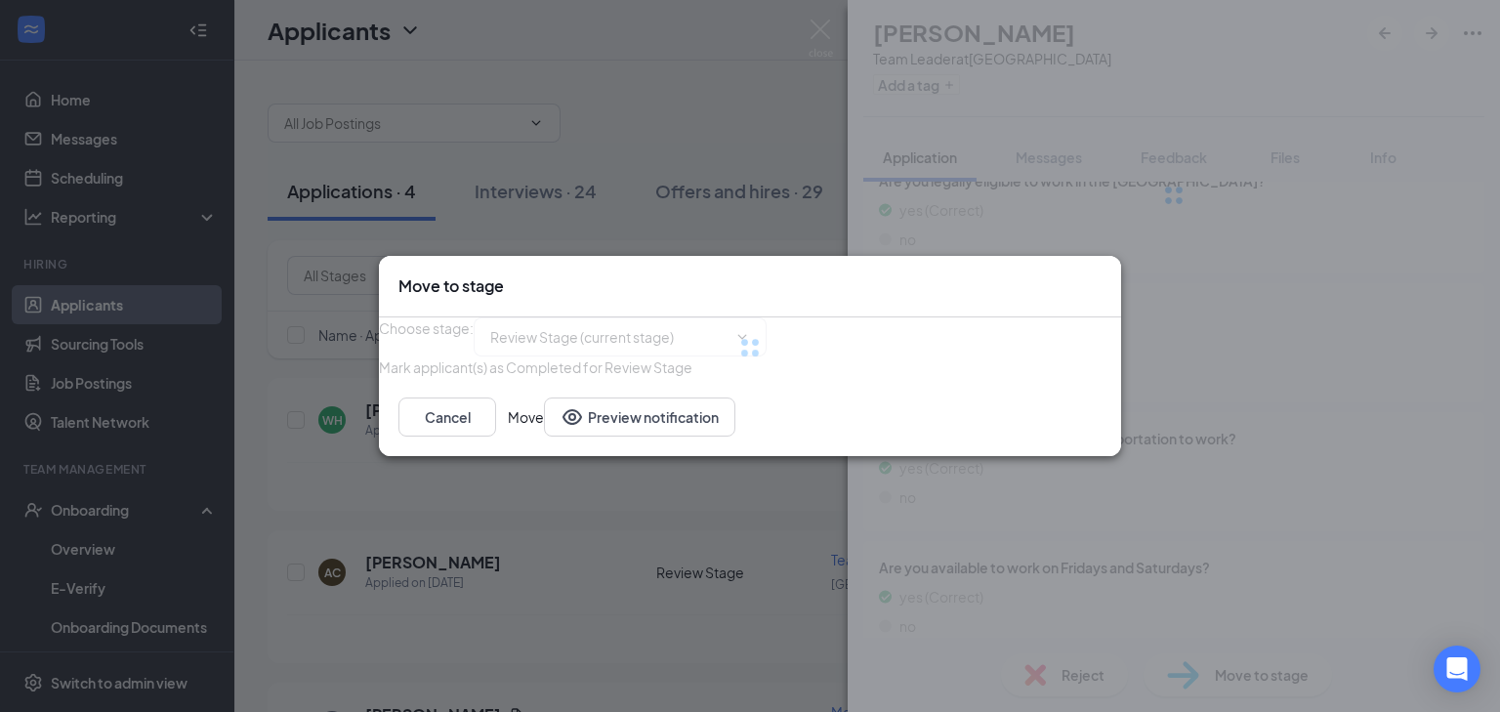
type input "Onsite Interview (next stage)"
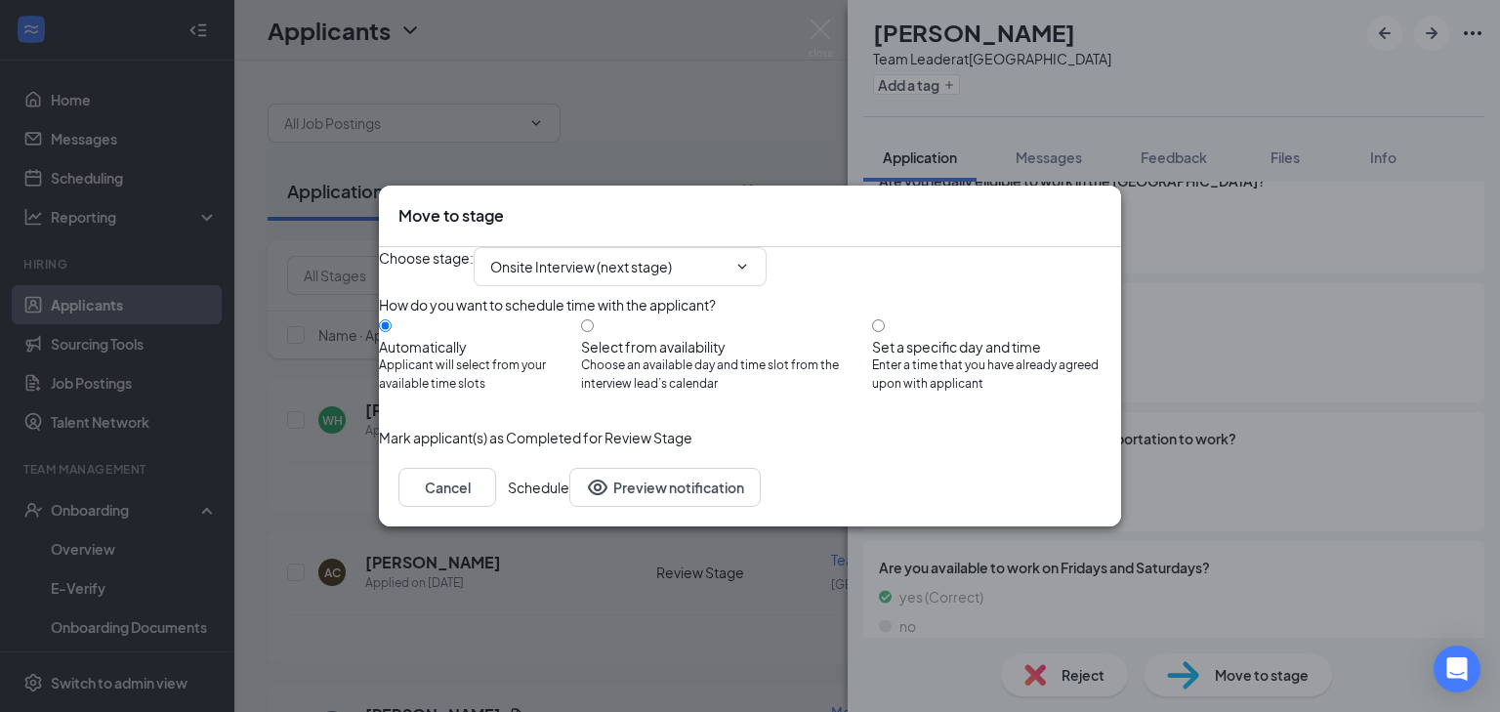
click at [569, 507] on button "Schedule" at bounding box center [539, 487] width 62 height 39
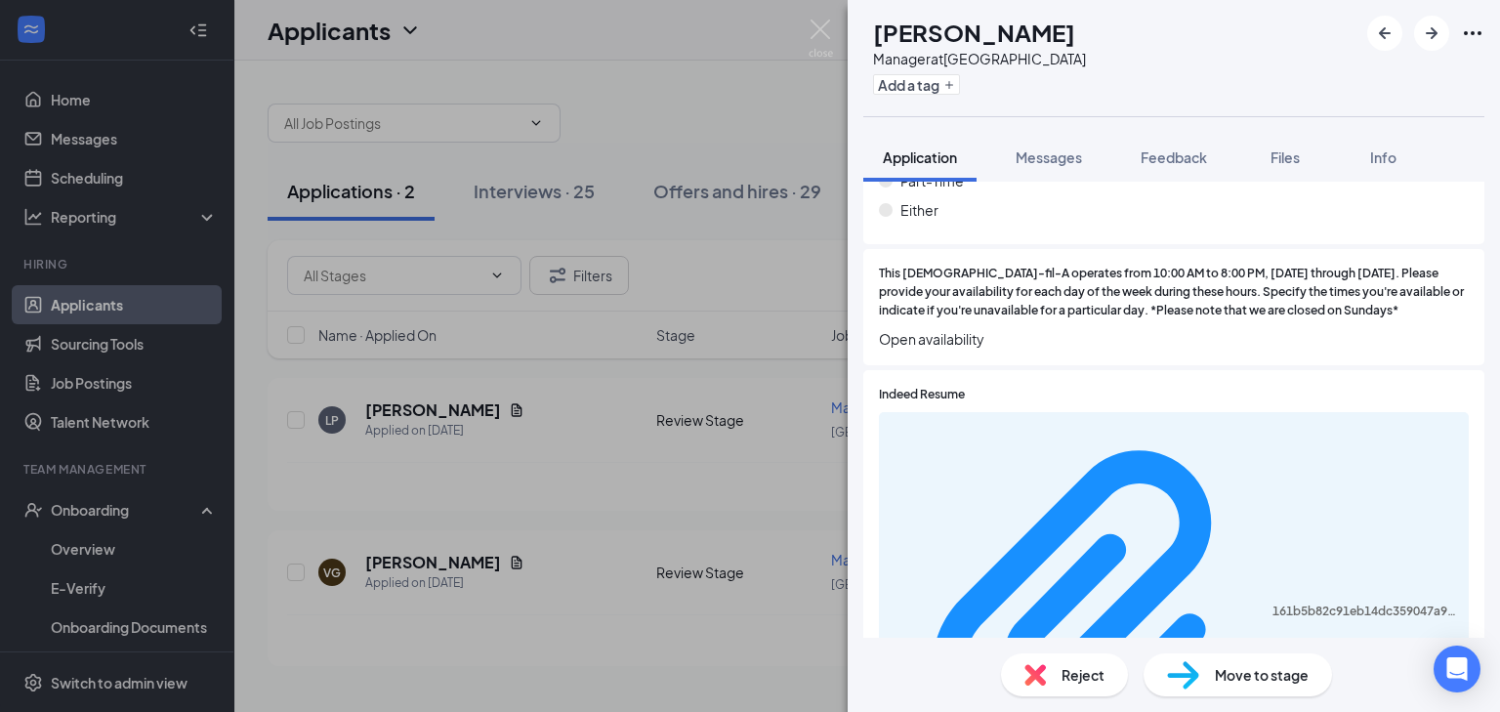
scroll to position [859, 0]
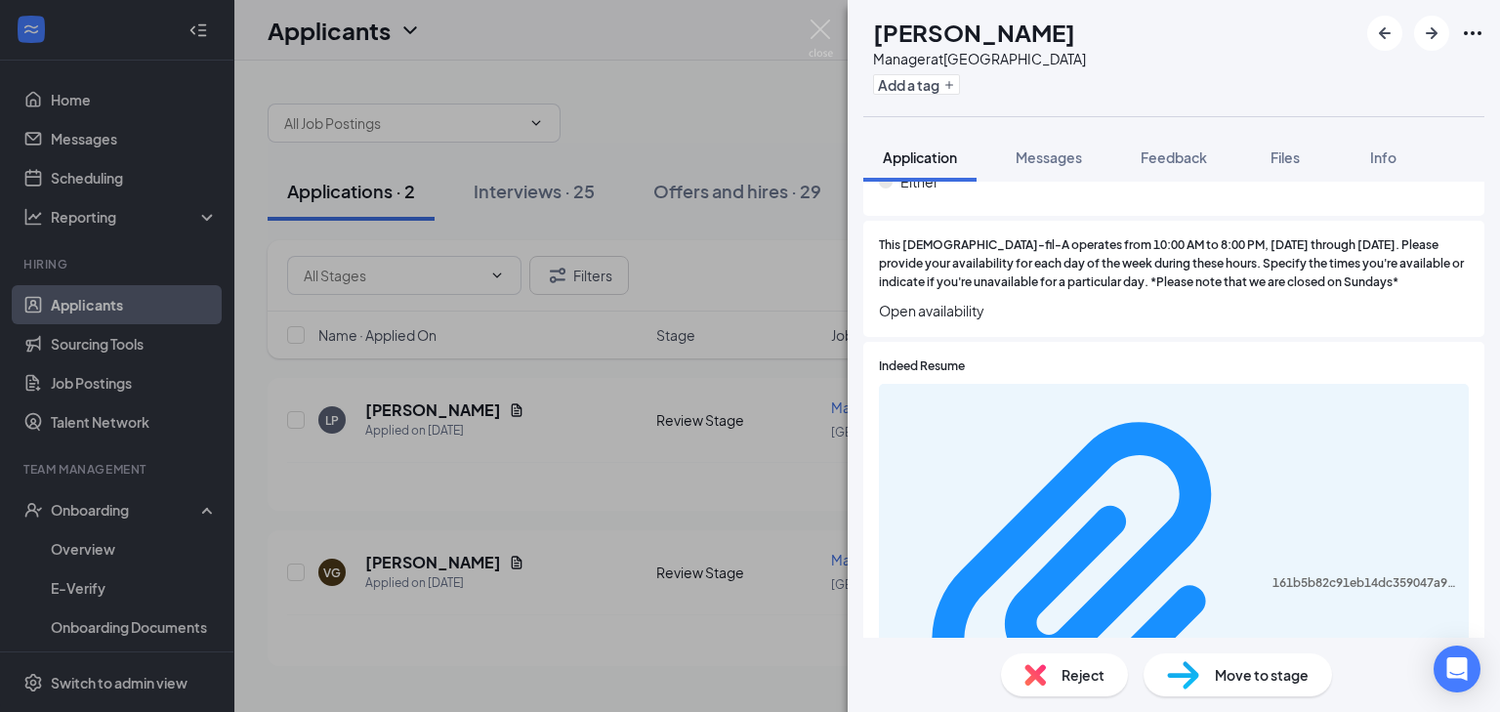
click at [1205, 669] on div "Move to stage" at bounding box center [1238, 674] width 188 height 43
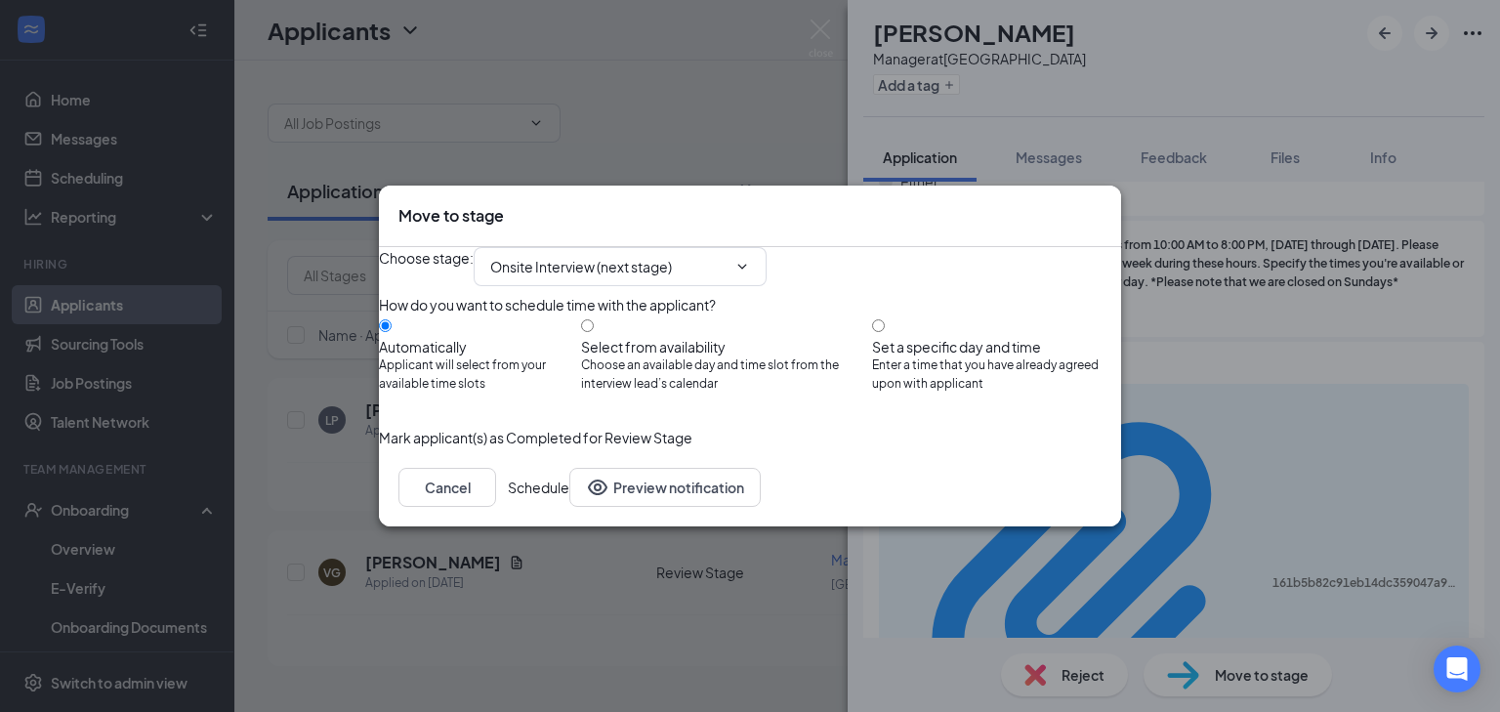
click at [569, 507] on button "Schedule" at bounding box center [539, 487] width 62 height 39
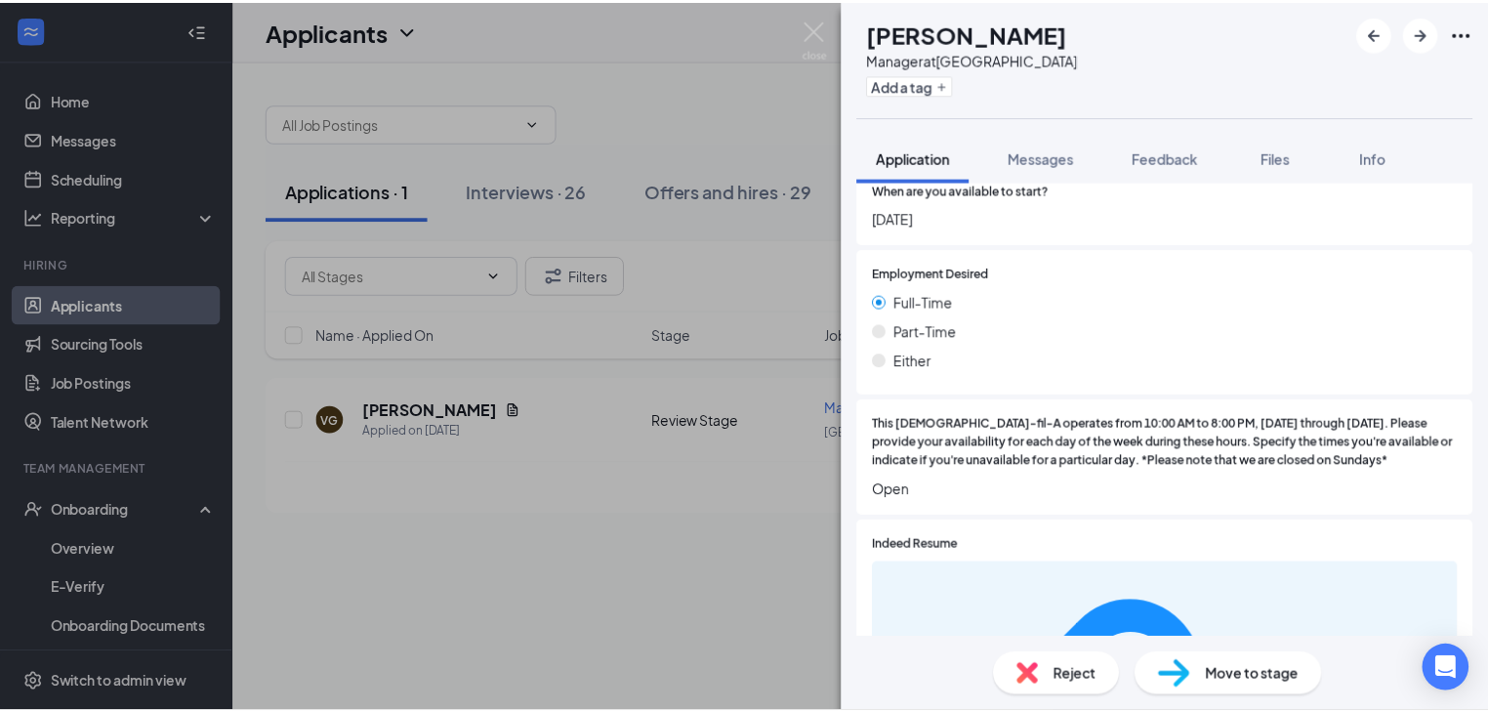
scroll to position [625, 0]
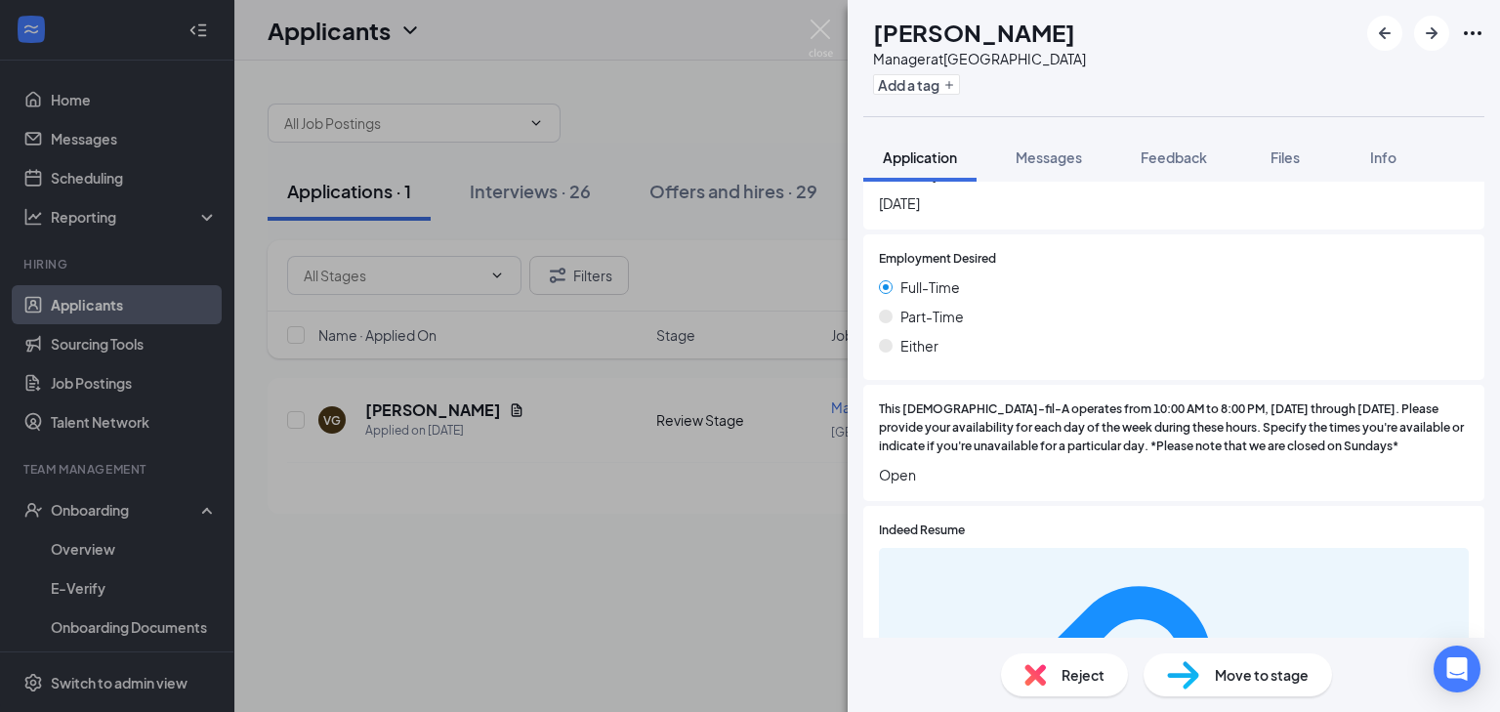
click at [1266, 683] on span "Move to stage" at bounding box center [1262, 674] width 94 height 21
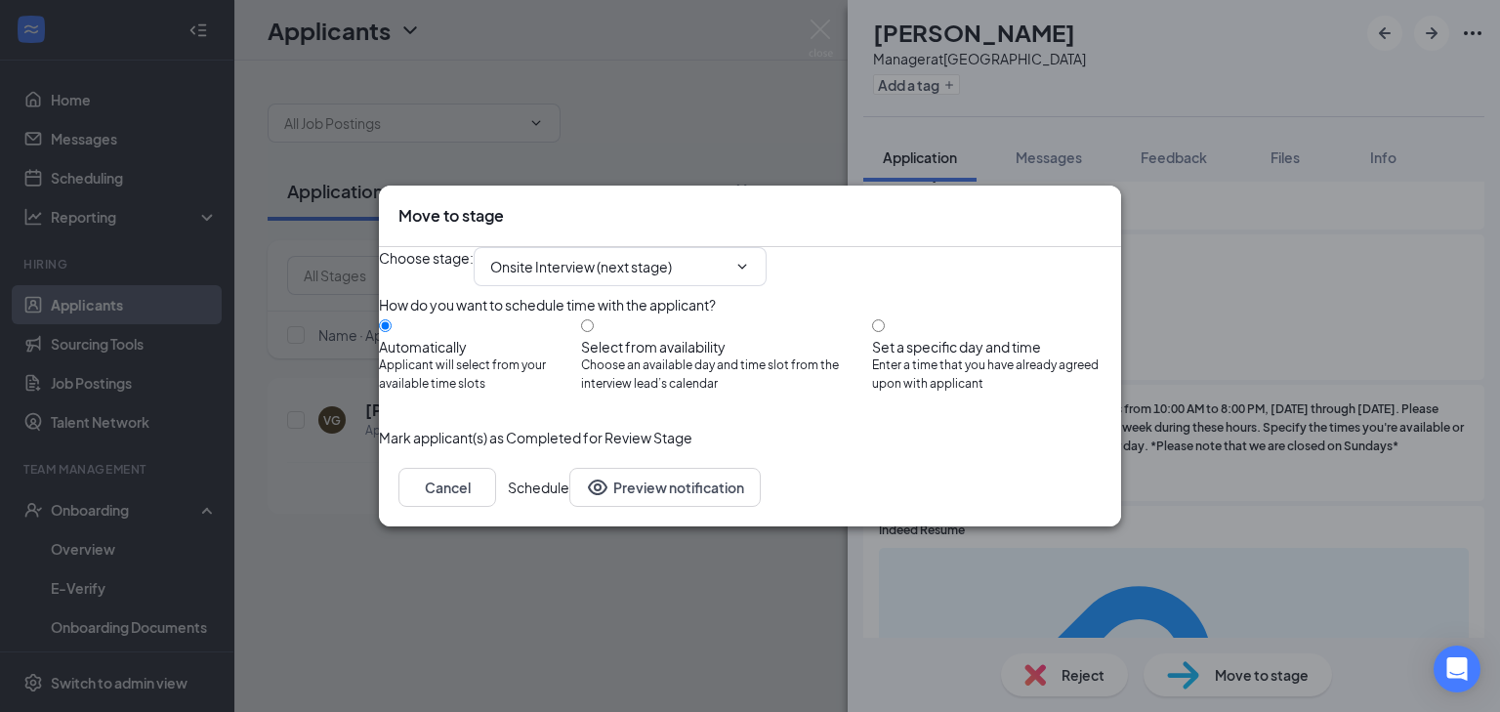
click at [569, 507] on button "Schedule" at bounding box center [539, 487] width 62 height 39
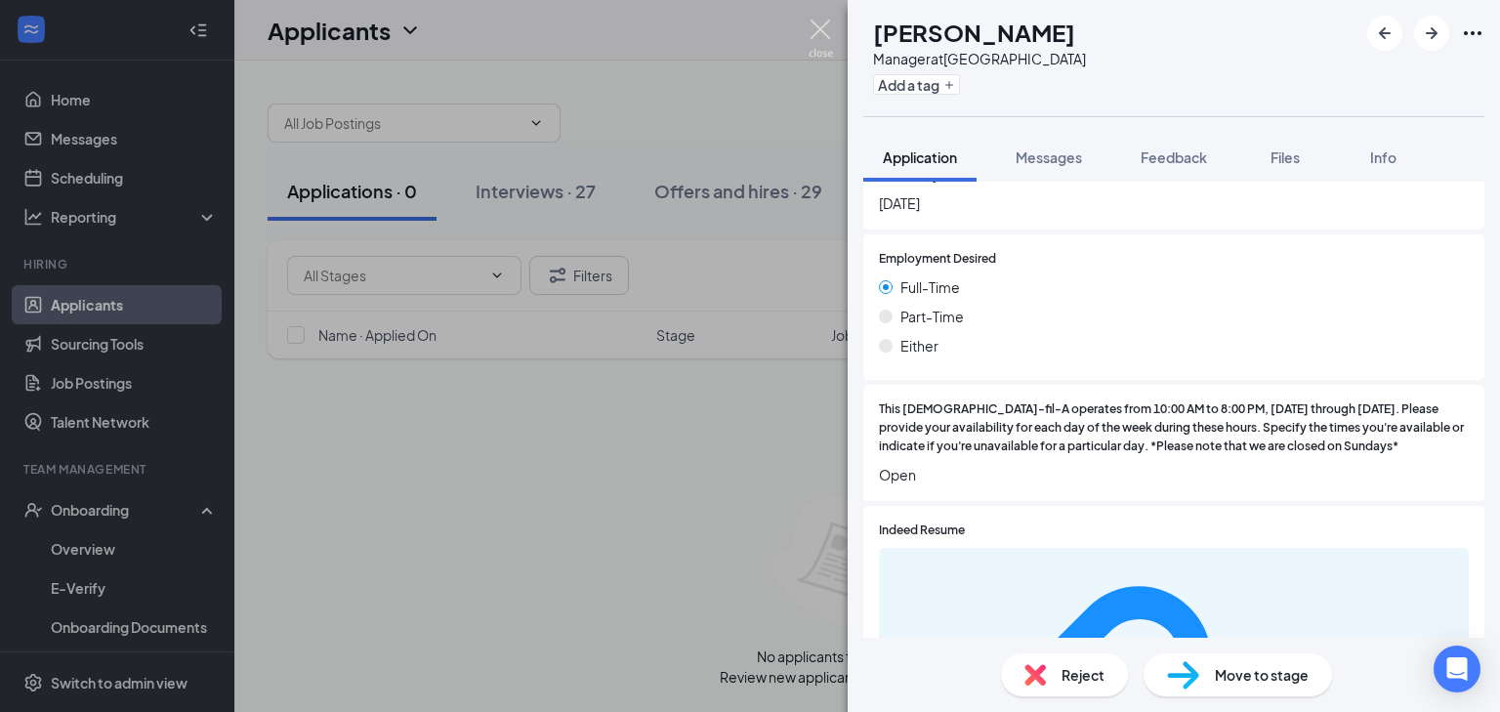
click at [824, 21] on img at bounding box center [821, 39] width 24 height 38
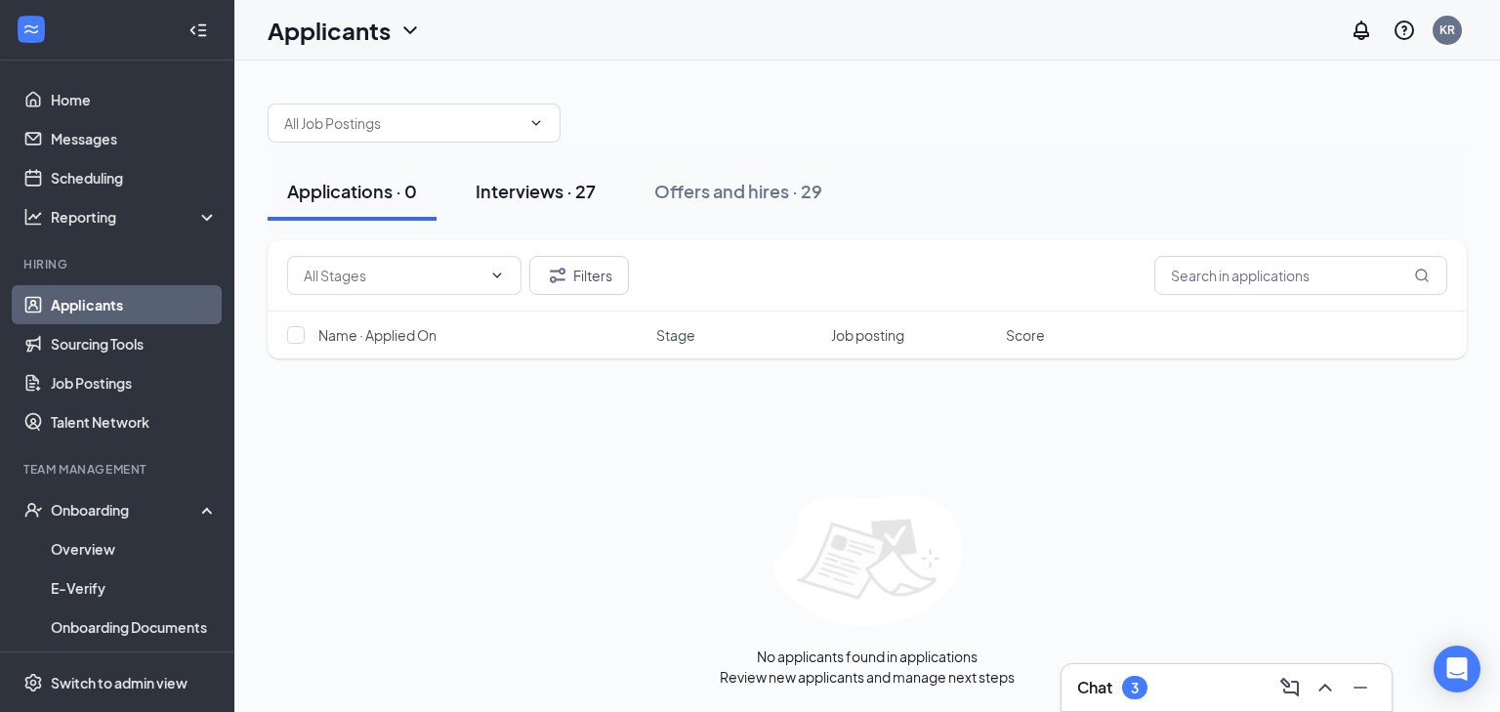
click at [580, 176] on button "Interviews · 27" at bounding box center [535, 191] width 159 height 59
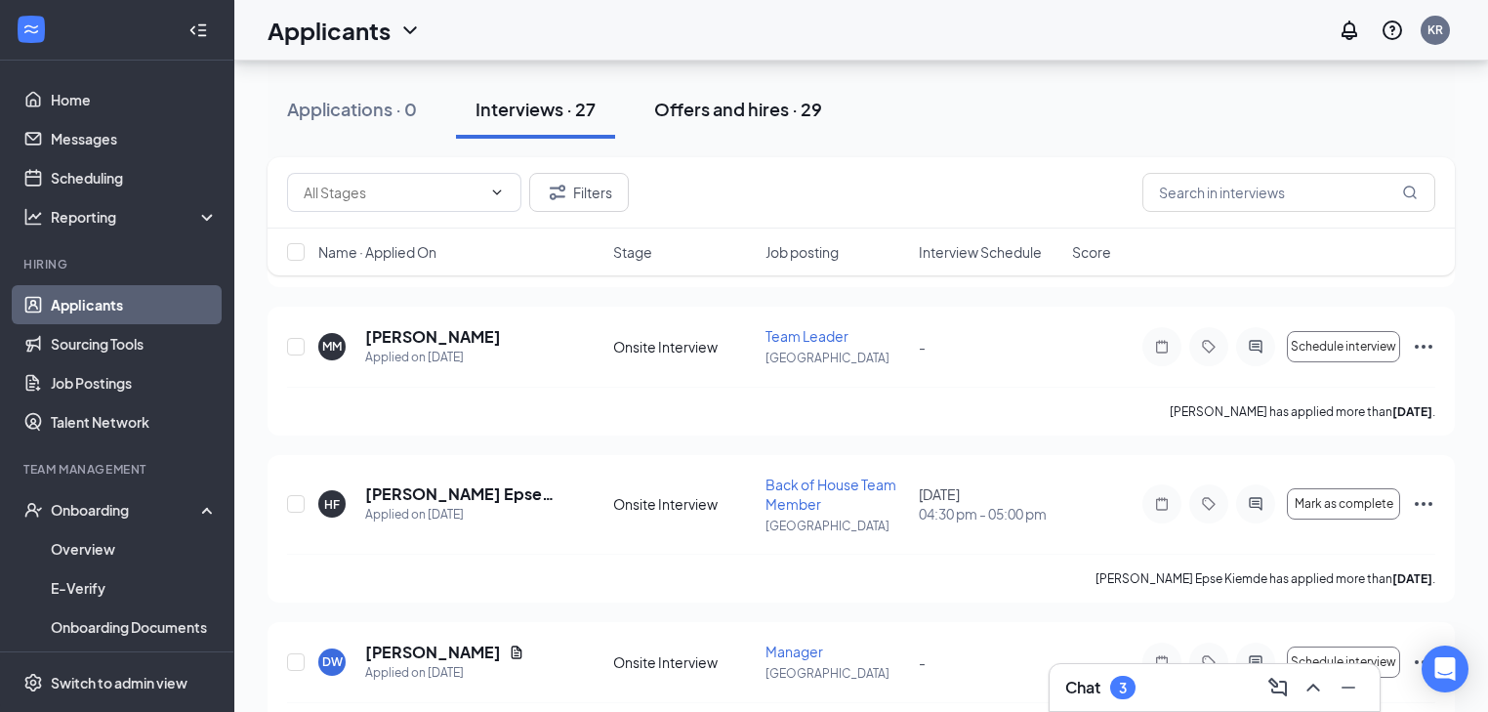
scroll to position [2295, 0]
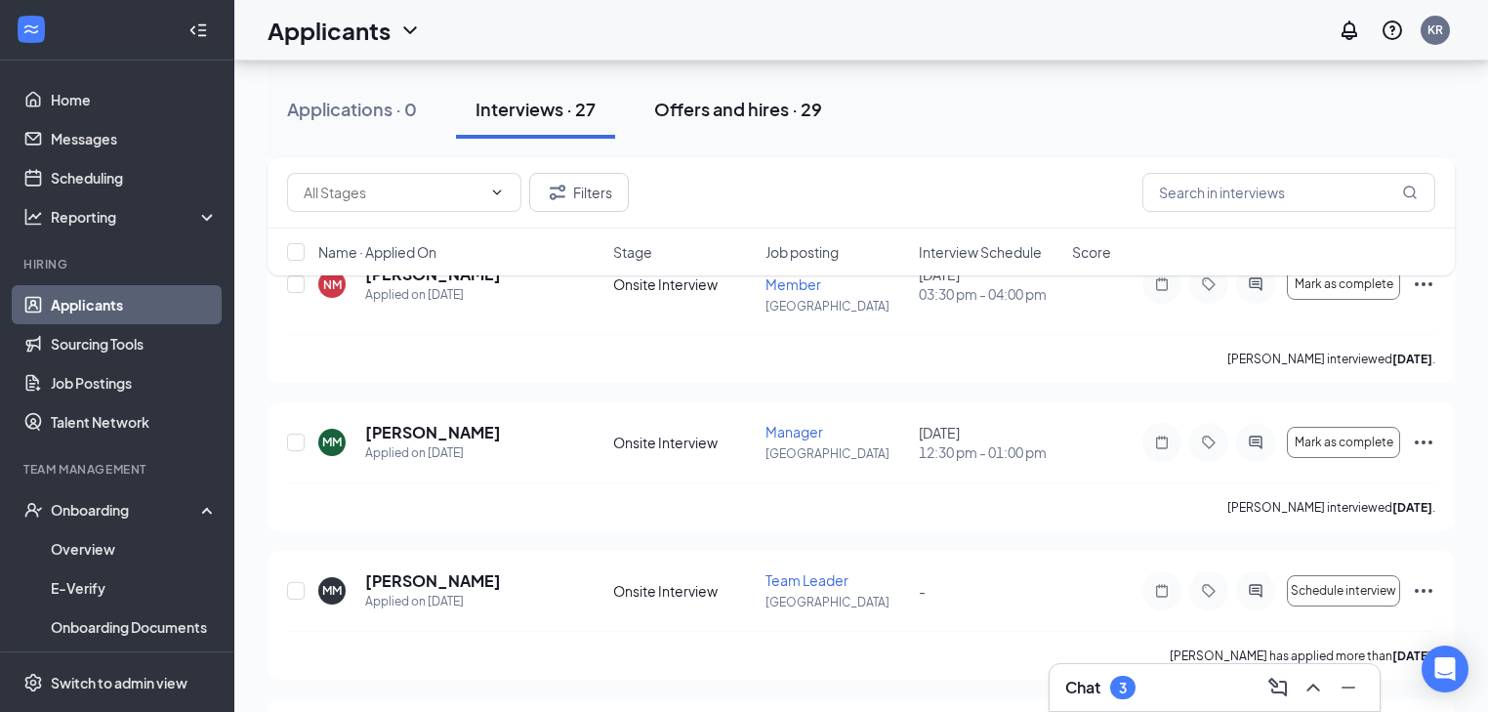
click at [798, 106] on div "Offers and hires · 29" at bounding box center [738, 109] width 168 height 24
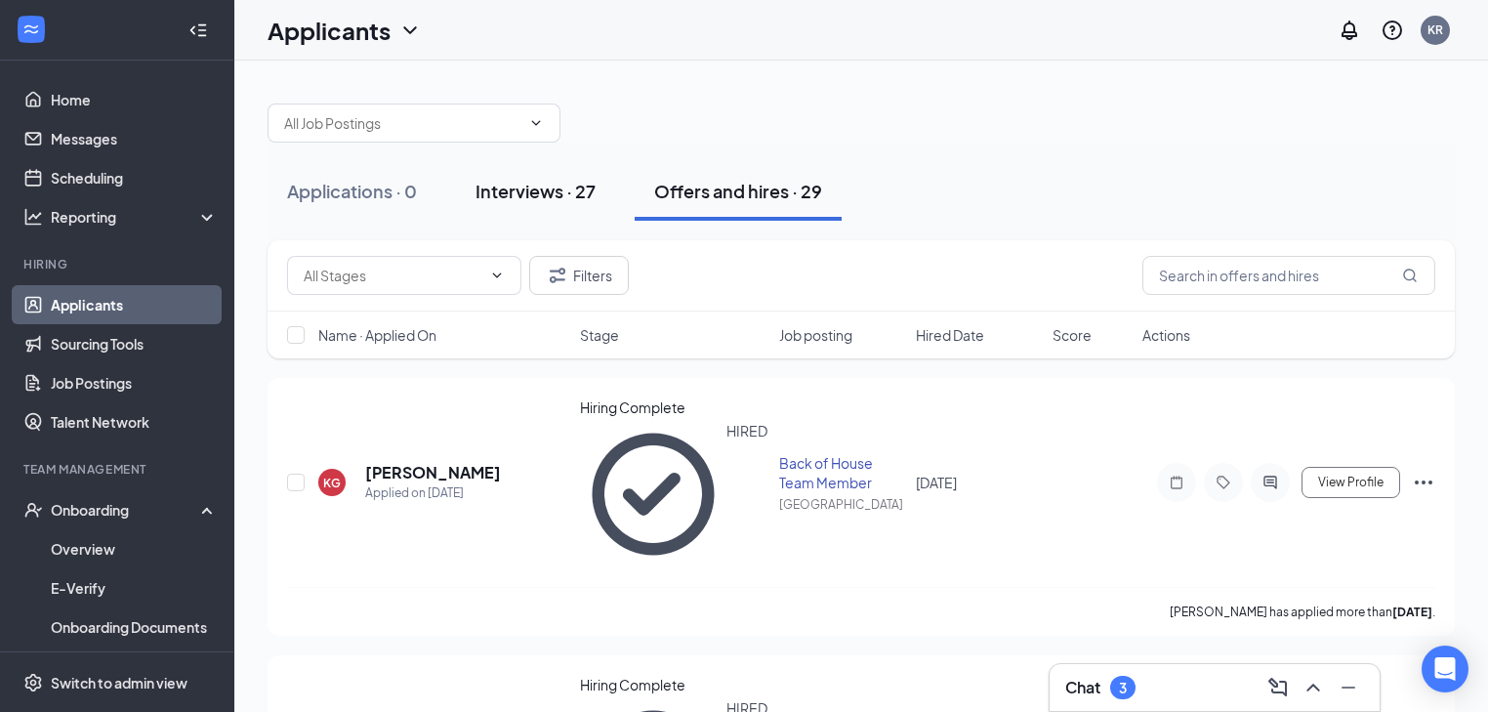
click at [531, 197] on div "Interviews · 27" at bounding box center [536, 191] width 120 height 24
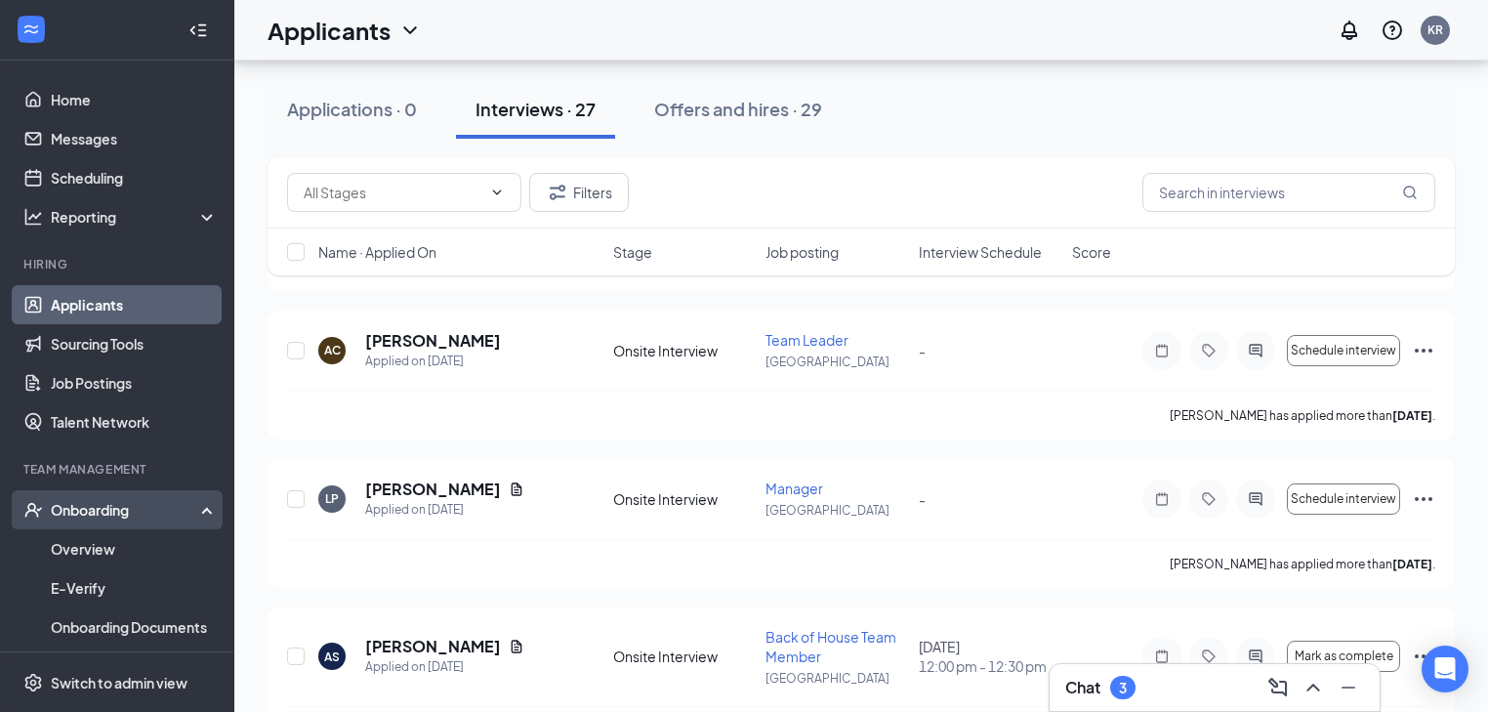
scroll to position [1172, 0]
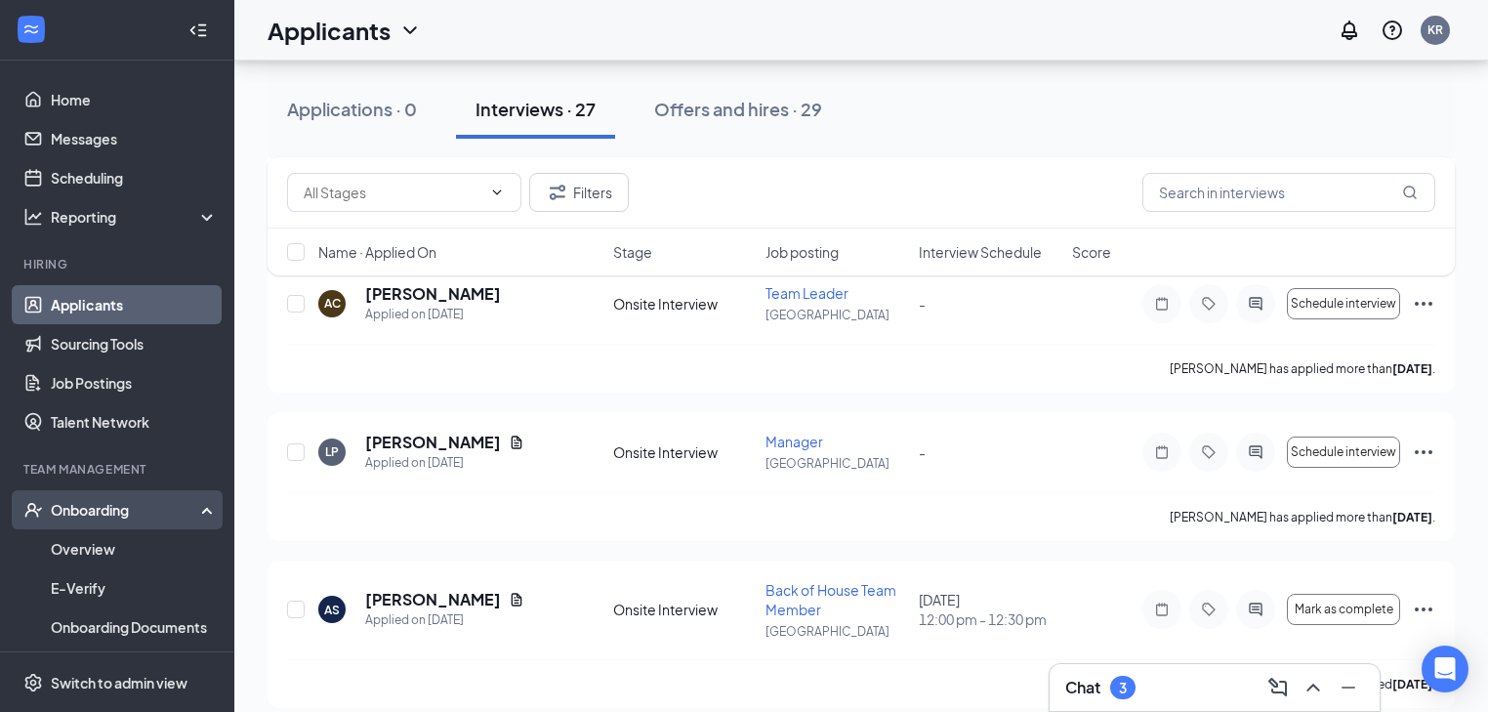
click at [102, 510] on div "Onboarding" at bounding box center [126, 510] width 150 height 20
drag, startPoint x: 109, startPoint y: 495, endPoint x: 106, endPoint y: 505, distance: 10.2
click at [109, 495] on div "Onboarding" at bounding box center [117, 509] width 234 height 39
click at [96, 538] on link "Overview" at bounding box center [134, 548] width 167 height 39
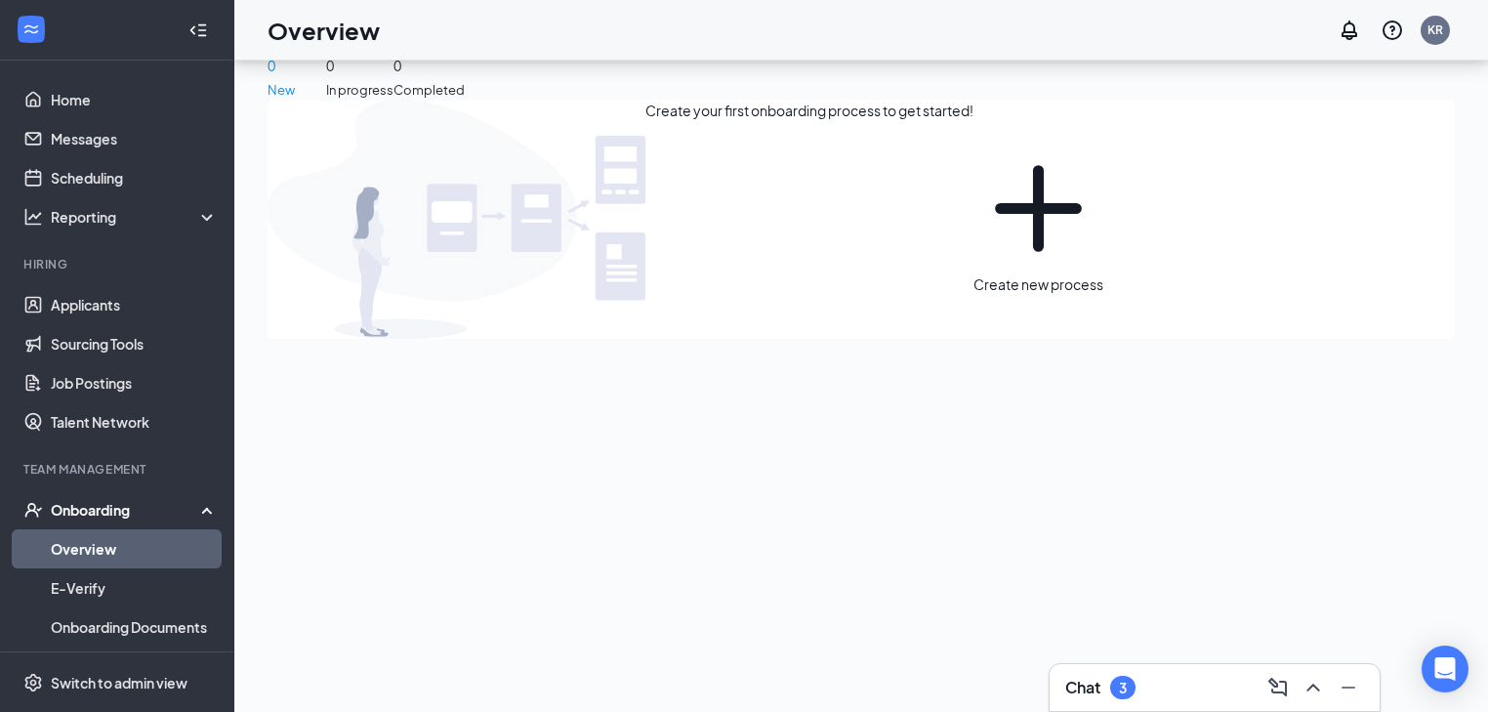
scroll to position [88, 0]
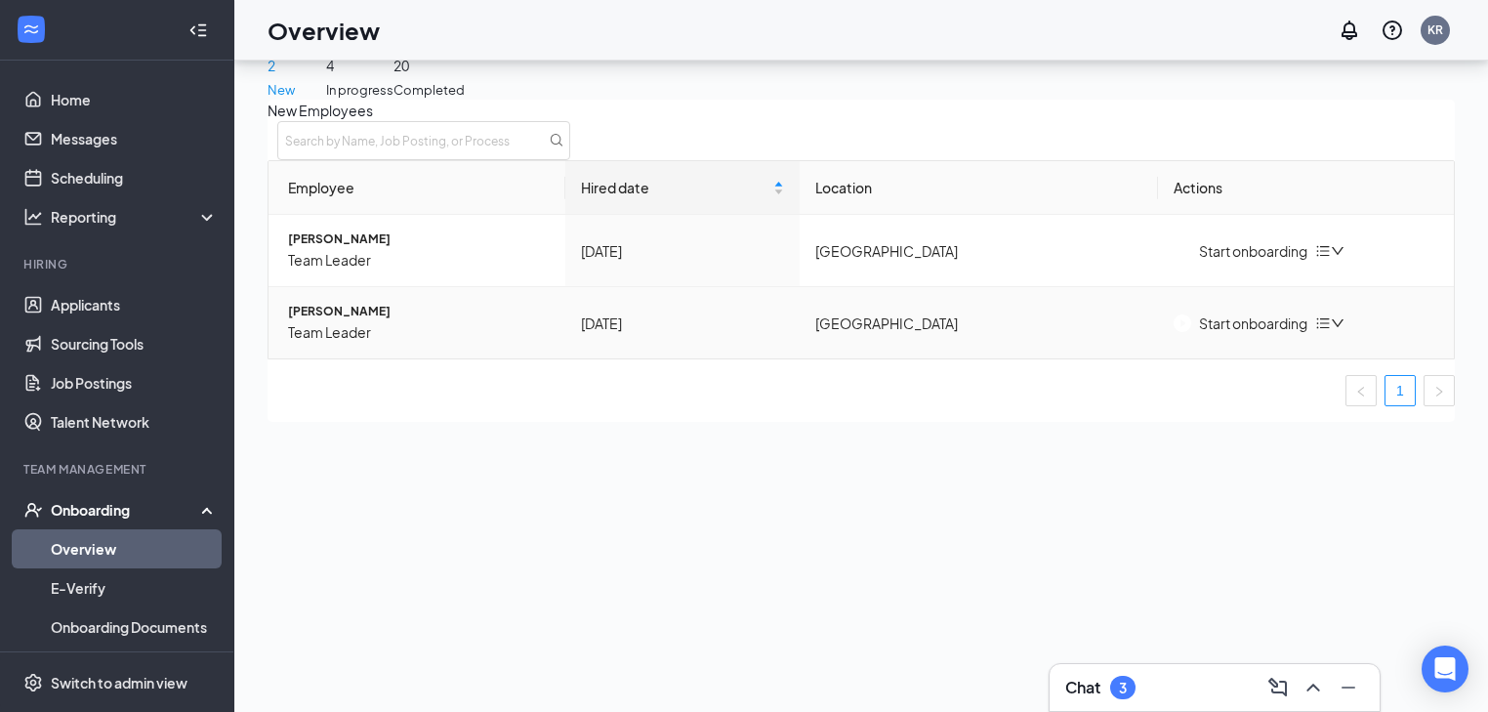
click at [1345, 330] on icon "down" at bounding box center [1338, 323] width 14 height 14
click at [1279, 389] on div "Remove from onboarding" at bounding box center [1230, 378] width 166 height 21
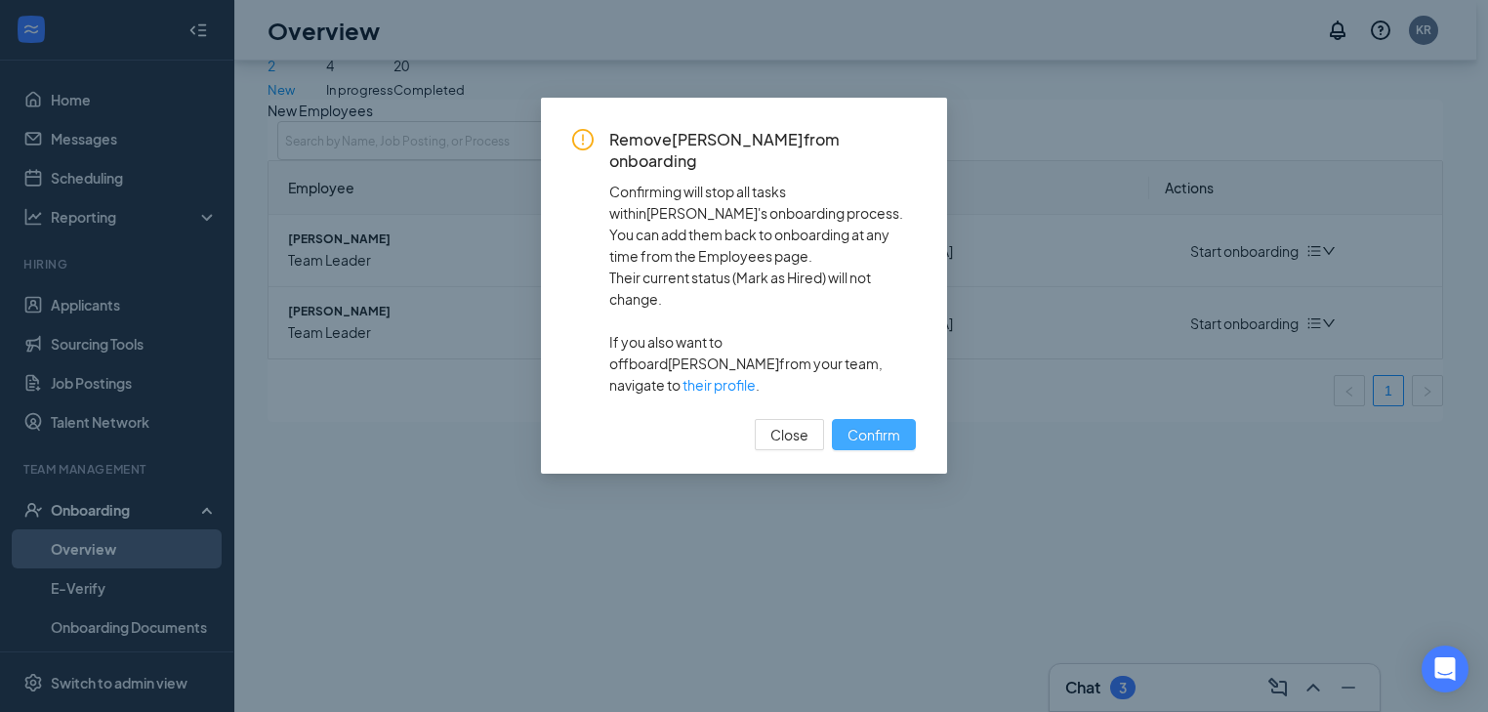
click at [888, 424] on span "Confirm" at bounding box center [874, 434] width 53 height 21
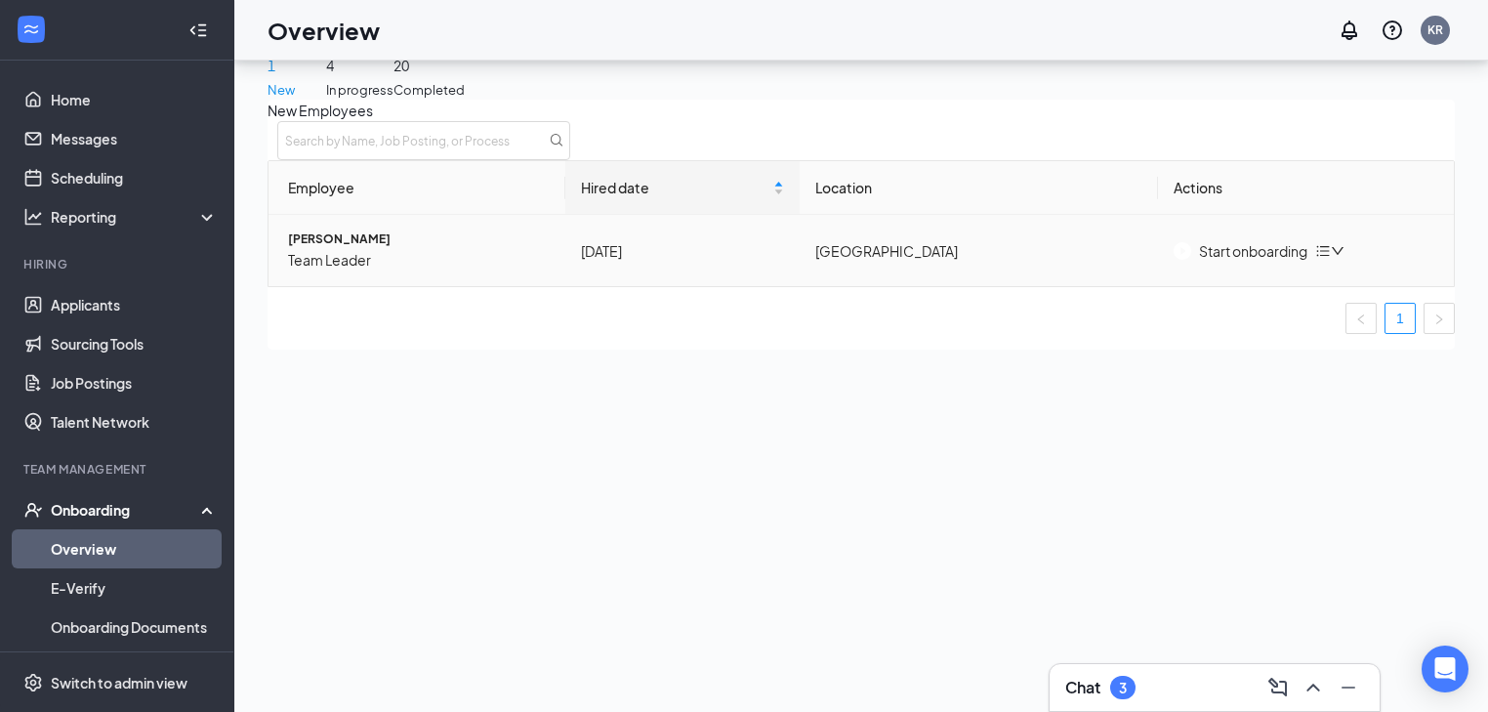
click at [1344, 255] on icon "down" at bounding box center [1338, 251] width 12 height 8
click at [1260, 318] on div "Remove from onboarding" at bounding box center [1230, 307] width 166 height 21
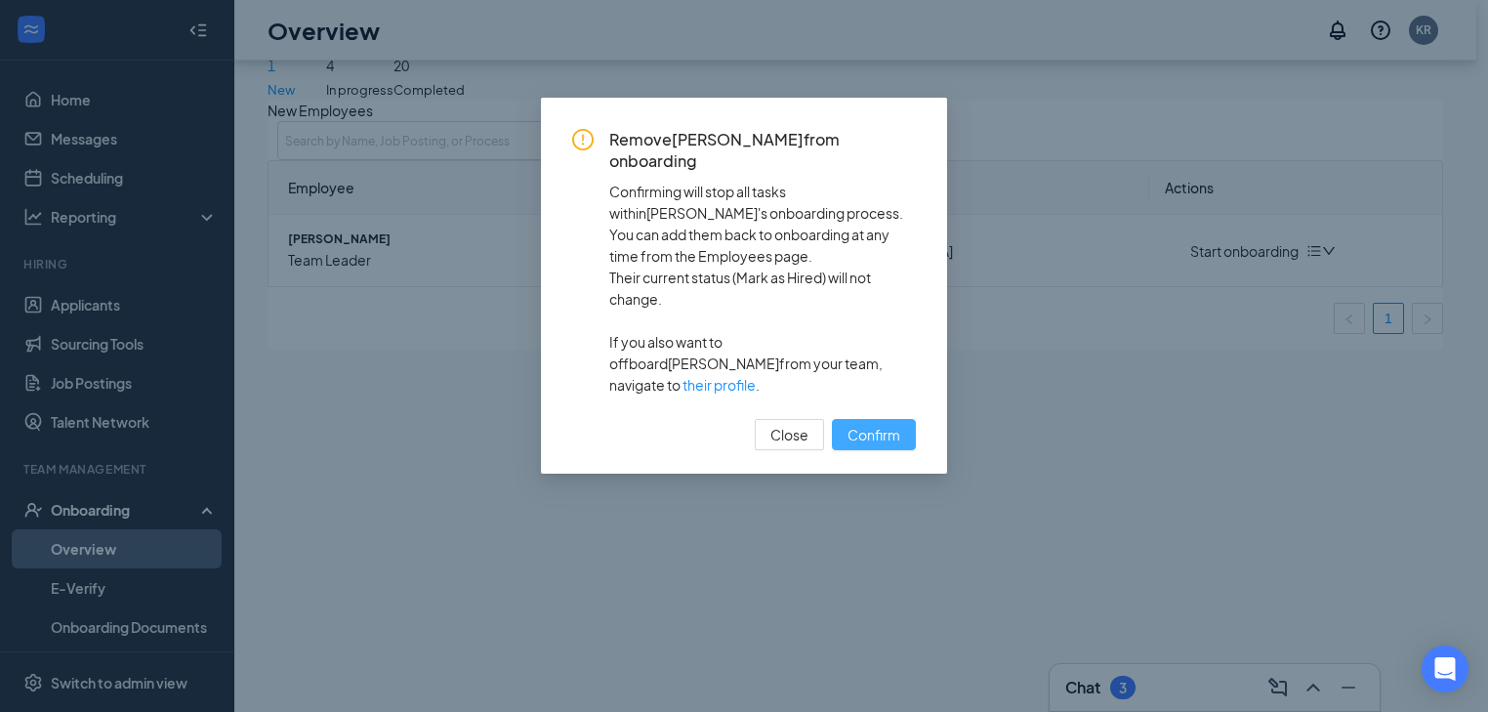
click at [896, 424] on span "Confirm" at bounding box center [874, 434] width 53 height 21
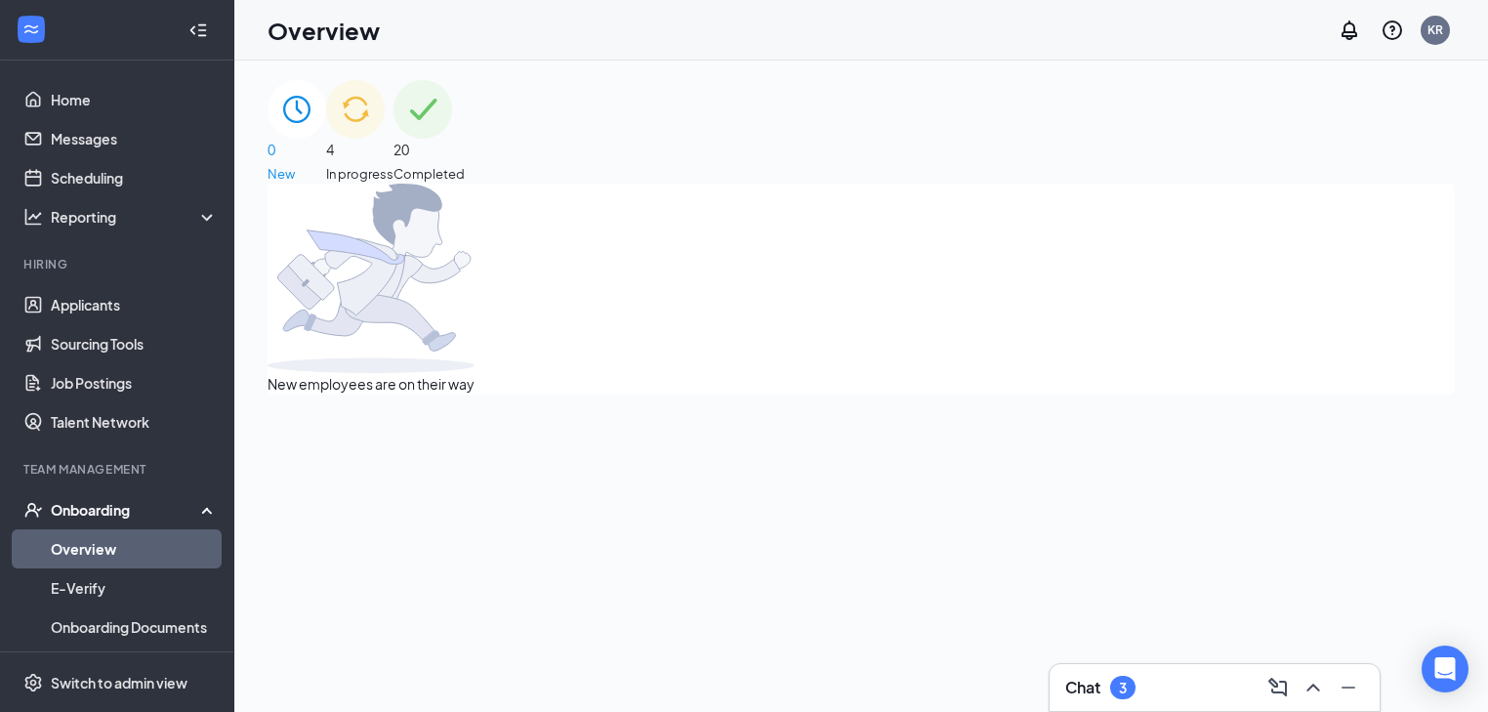
scroll to position [0, 0]
click at [394, 144] on div "4 In progress" at bounding box center [359, 136] width 67 height 104
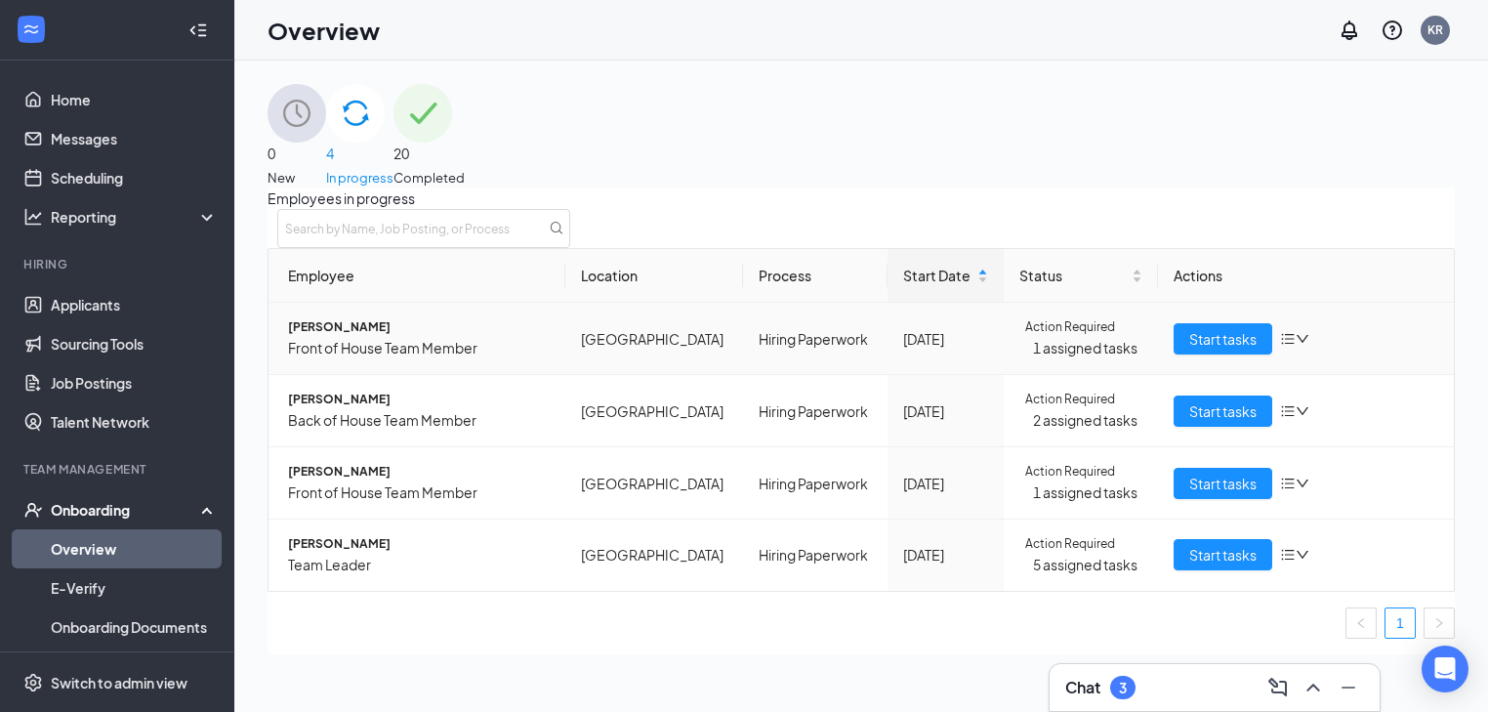
click at [1297, 343] on icon "down" at bounding box center [1303, 339] width 12 height 8
click at [1296, 562] on icon "down" at bounding box center [1303, 555] width 14 height 14
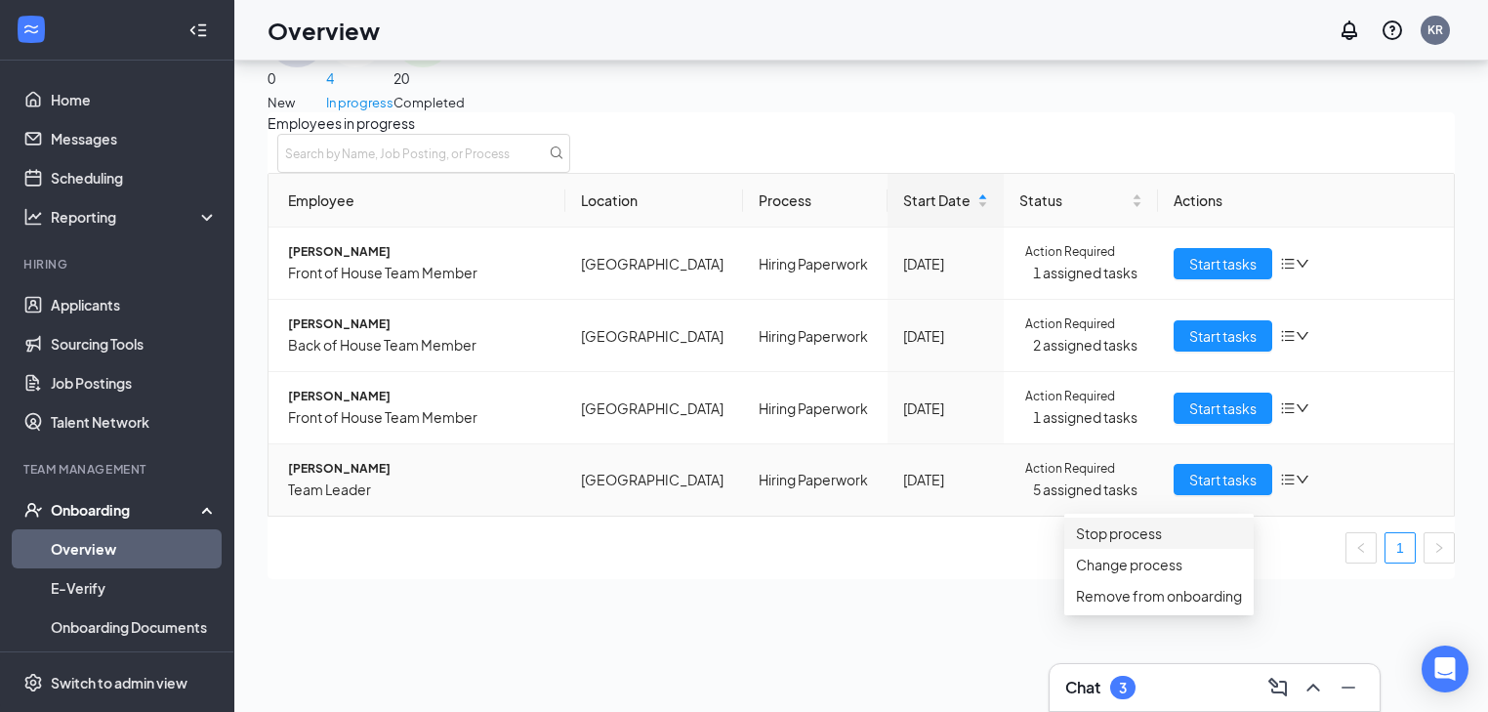
scroll to position [78, 0]
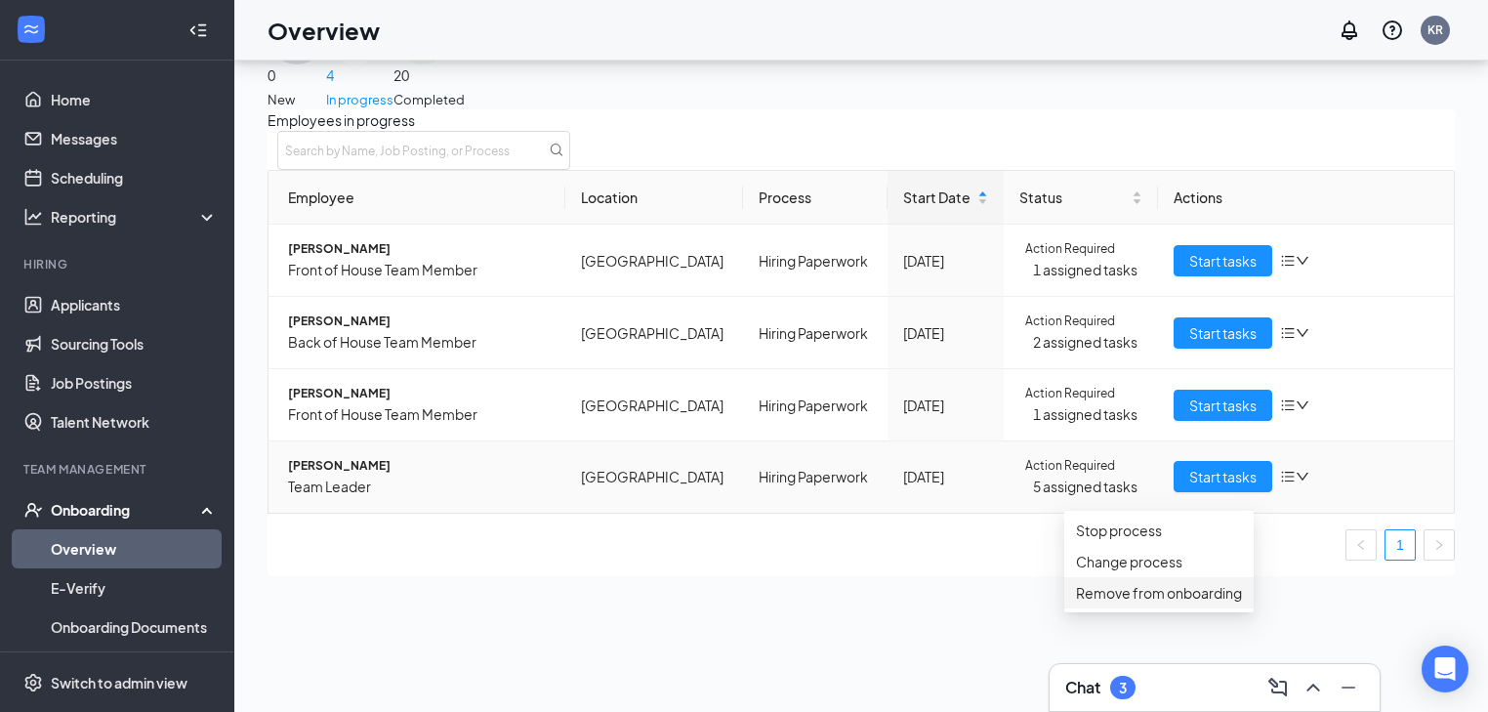
click at [1154, 604] on div "Remove from onboarding" at bounding box center [1159, 592] width 166 height 21
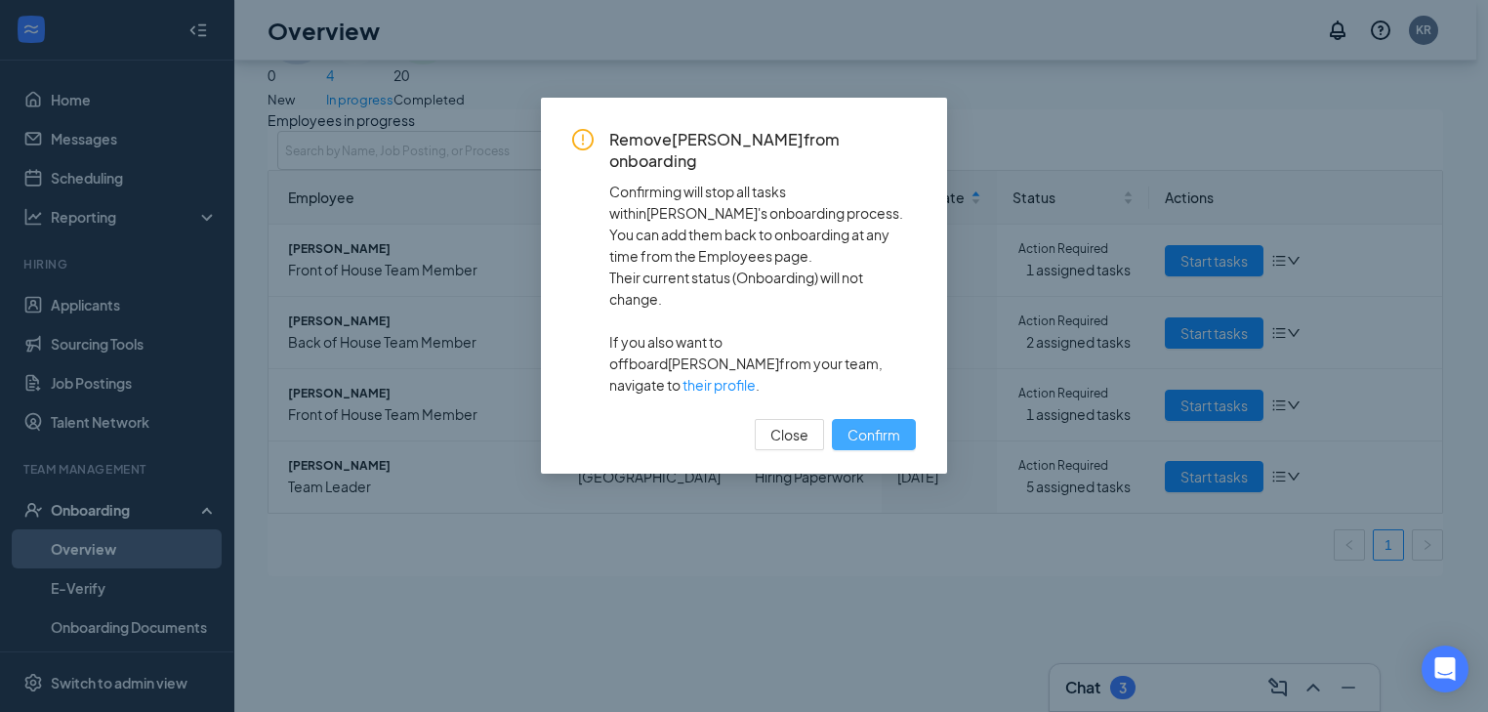
click at [875, 424] on span "Confirm" at bounding box center [874, 434] width 53 height 21
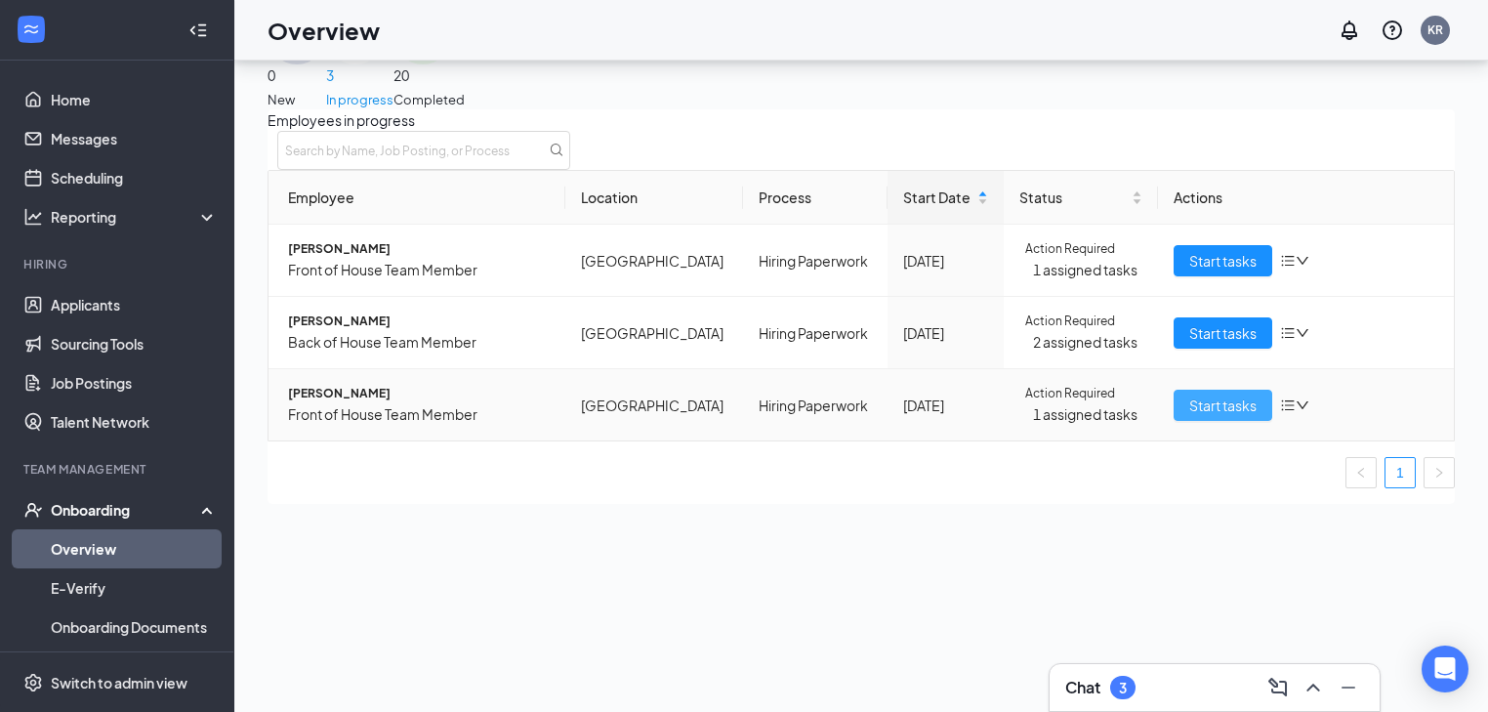
click at [1219, 416] on span "Start tasks" at bounding box center [1222, 405] width 67 height 21
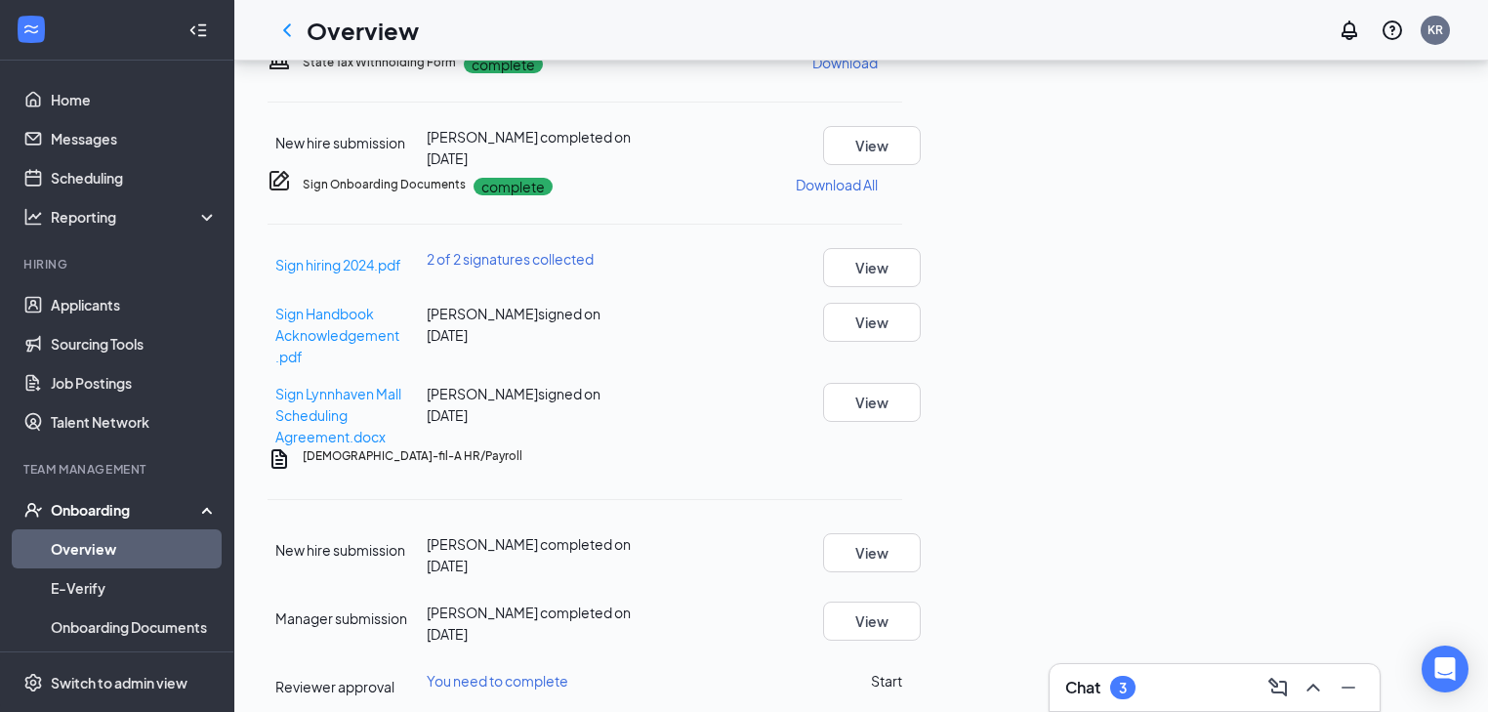
scroll to position [1049, 0]
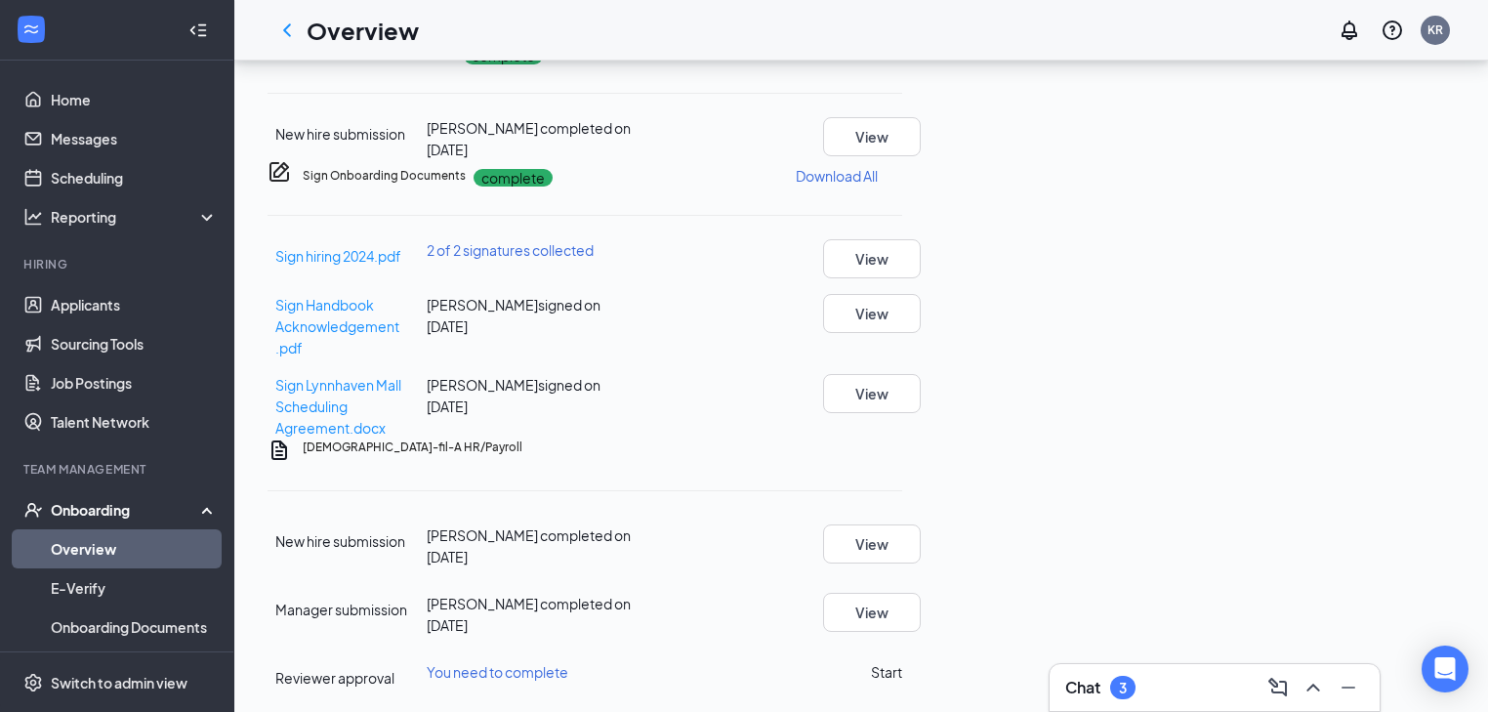
click at [902, 661] on button "Start" at bounding box center [886, 671] width 31 height 21
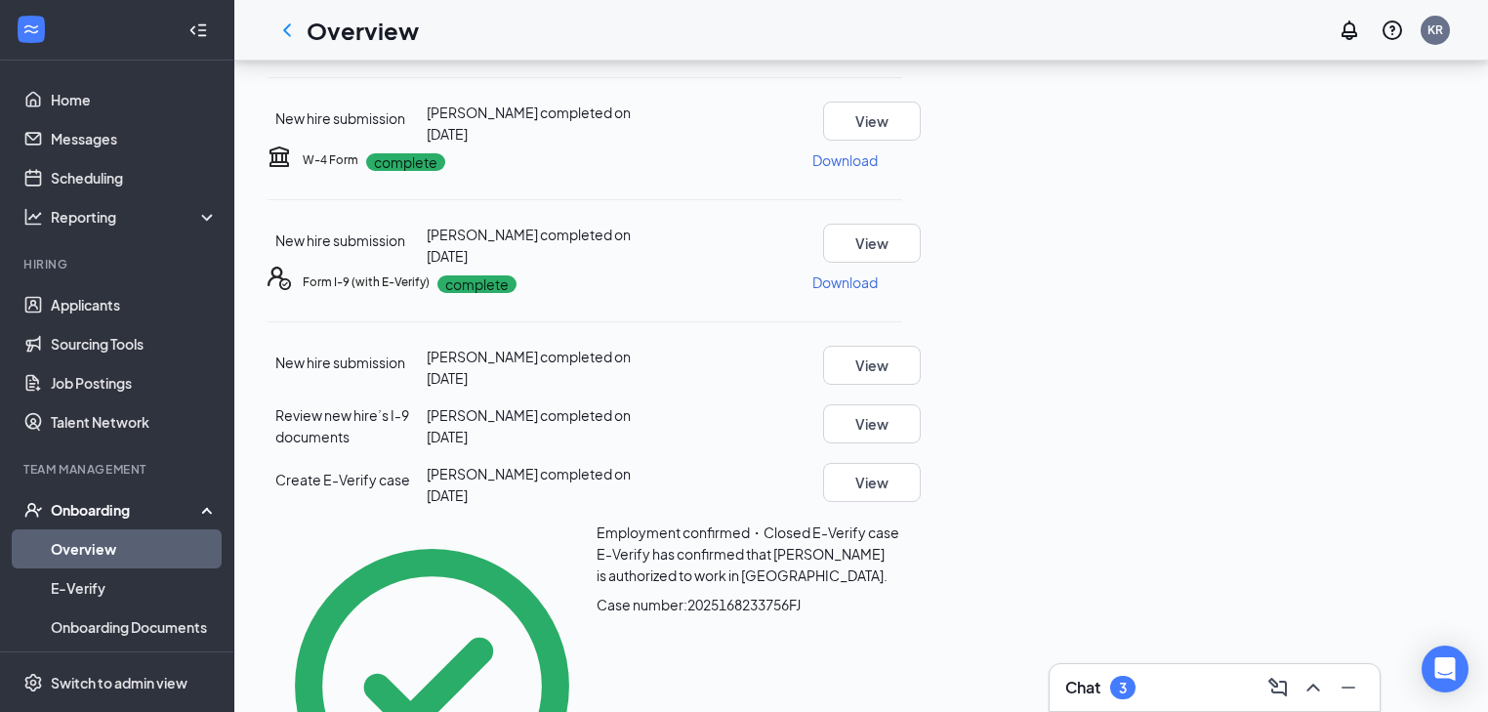
scroll to position [0, 0]
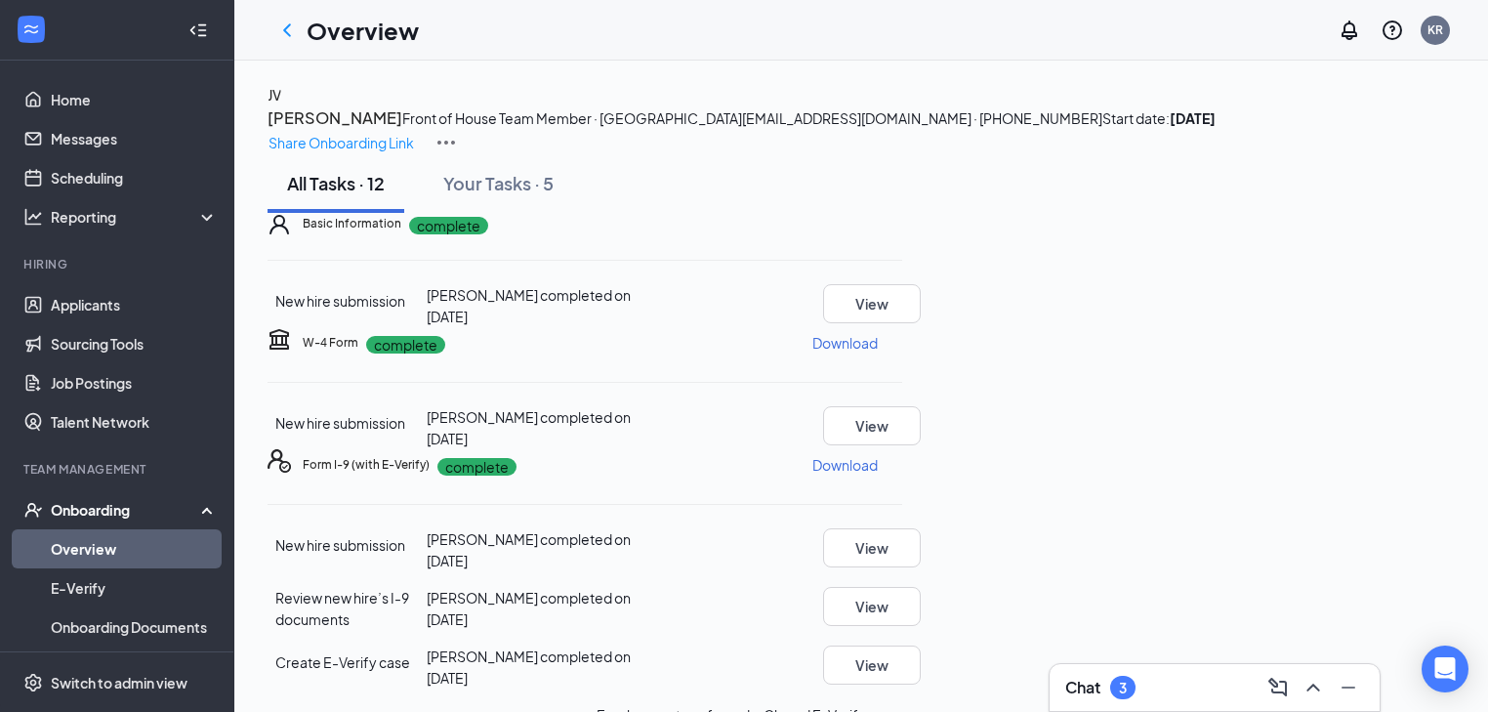
click at [458, 131] on img at bounding box center [446, 142] width 23 height 23
click at [287, 38] on icon "ChevronLeft" at bounding box center [286, 30] width 23 height 23
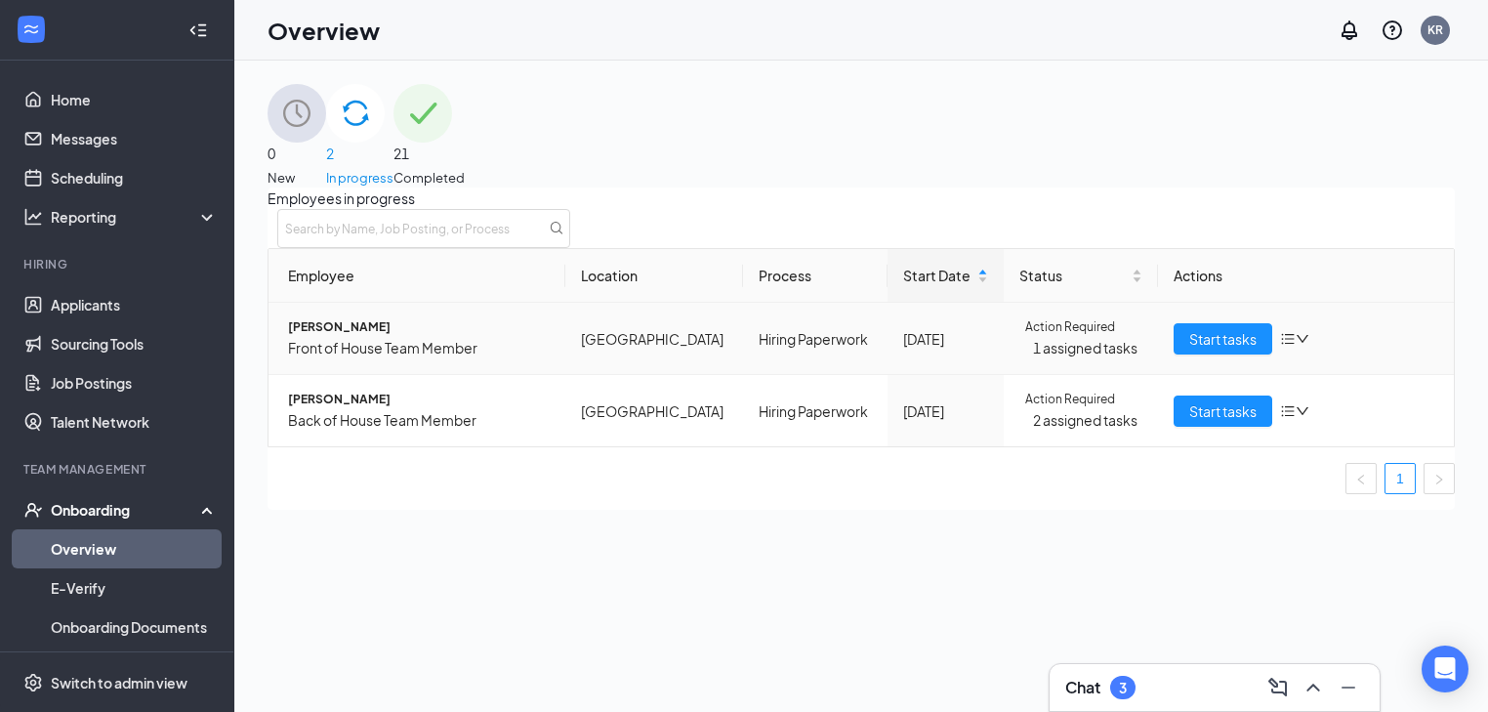
click at [1297, 343] on icon "down" at bounding box center [1303, 339] width 12 height 8
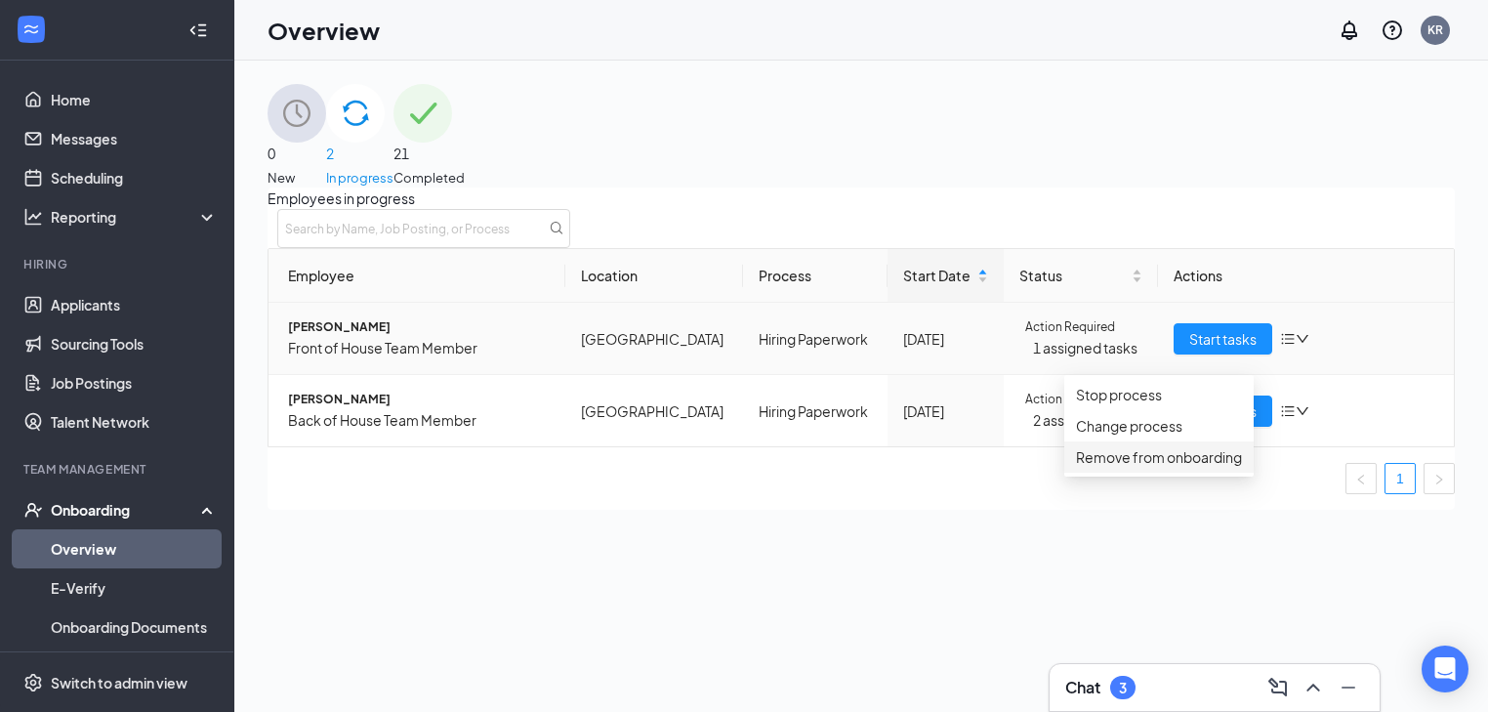
click at [1166, 468] on div "Remove from onboarding" at bounding box center [1159, 456] width 166 height 21
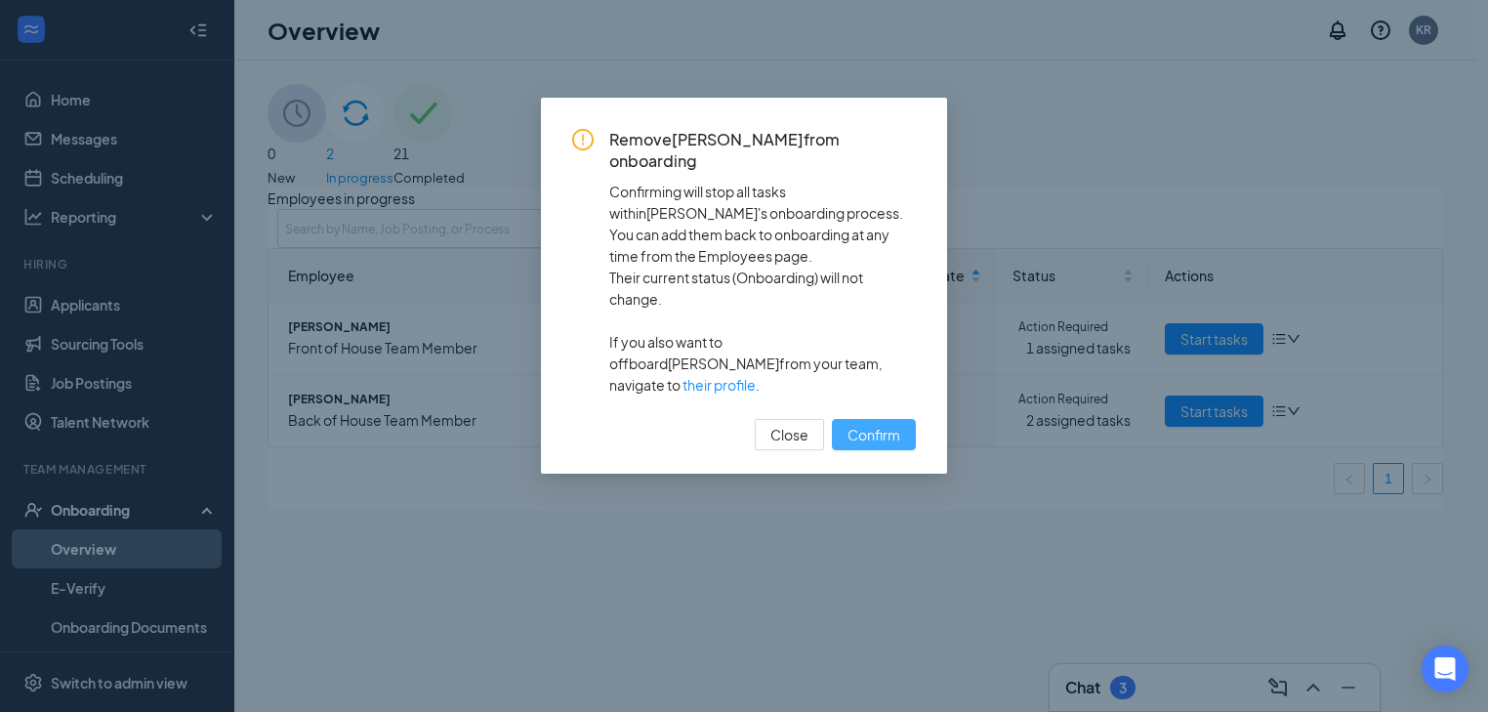
click at [875, 424] on span "Confirm" at bounding box center [874, 434] width 53 height 21
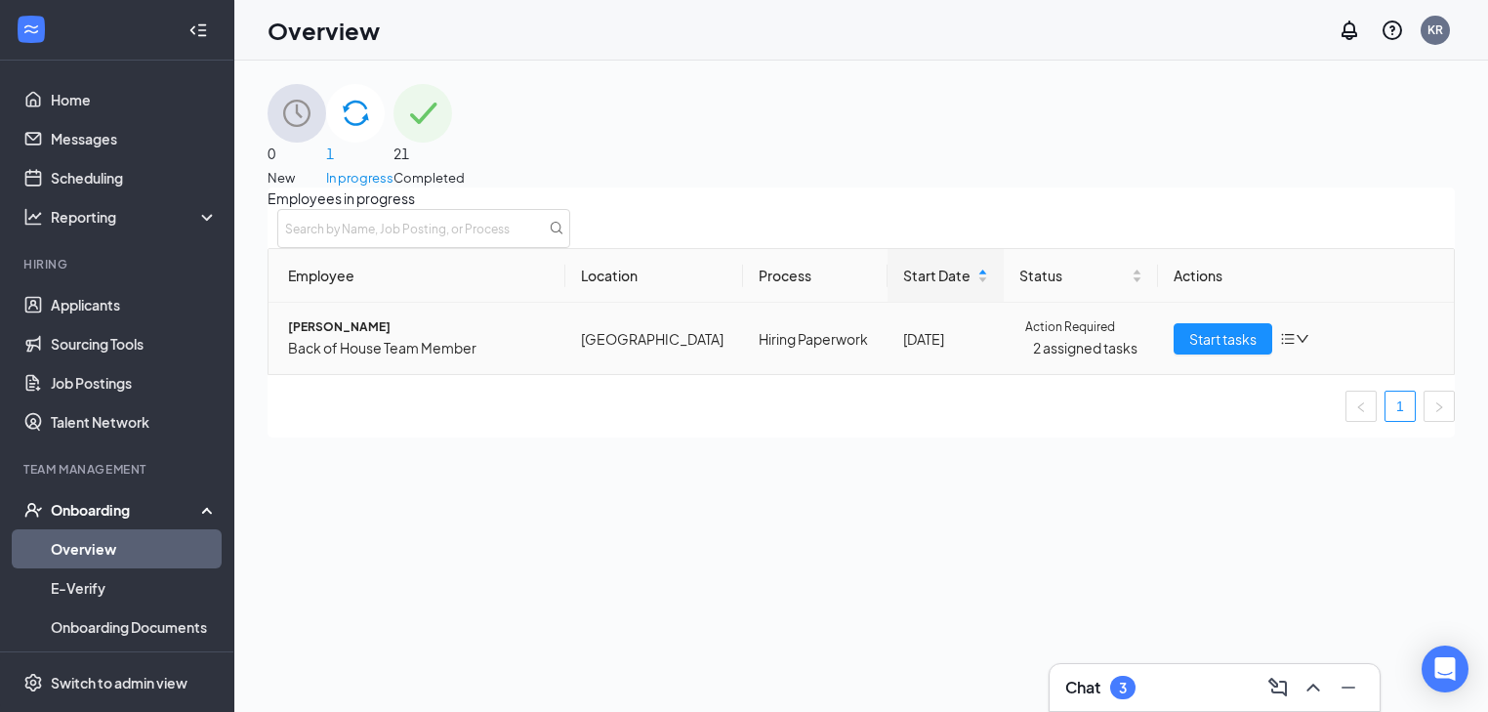
click at [1296, 346] on icon "down" at bounding box center [1303, 339] width 14 height 14
click at [1139, 468] on div "Remove from onboarding" at bounding box center [1159, 456] width 166 height 21
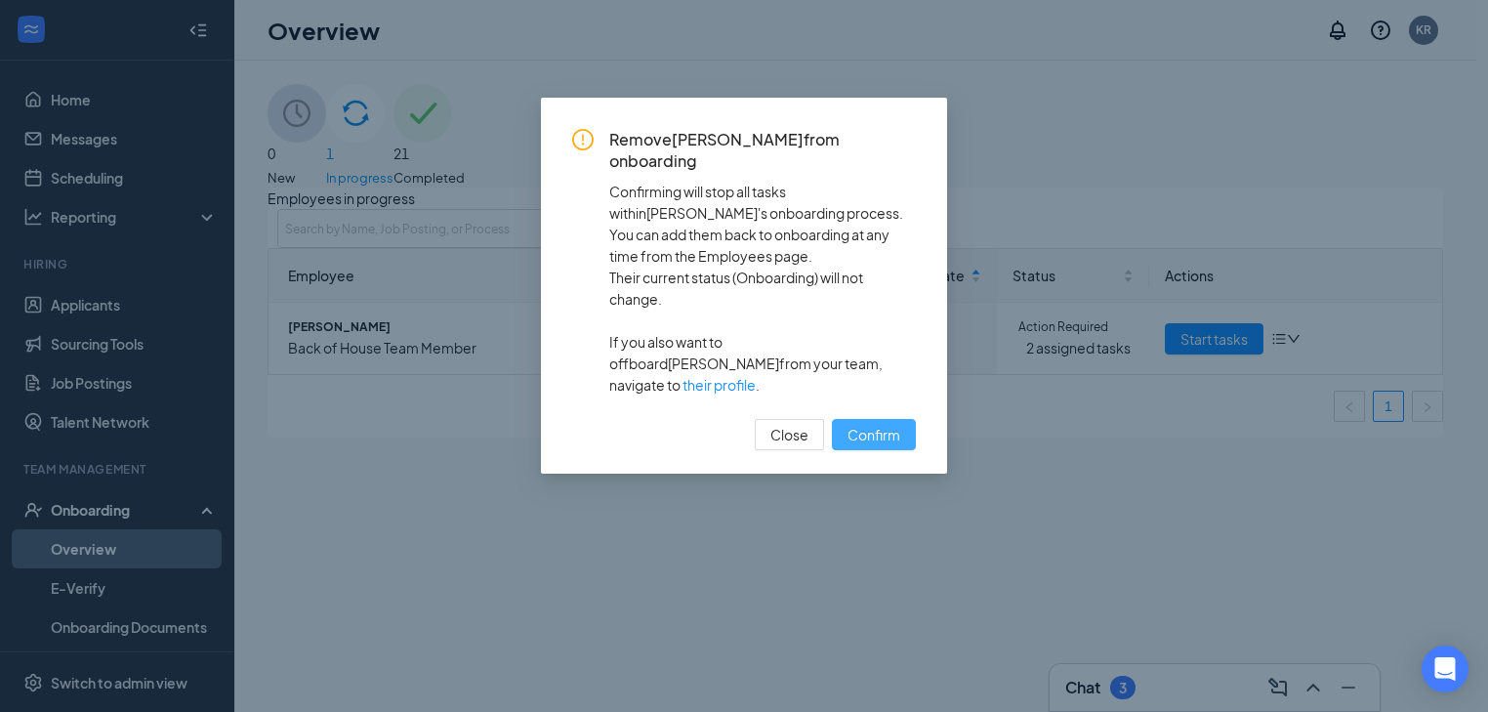
click at [867, 424] on span "Confirm" at bounding box center [874, 434] width 53 height 21
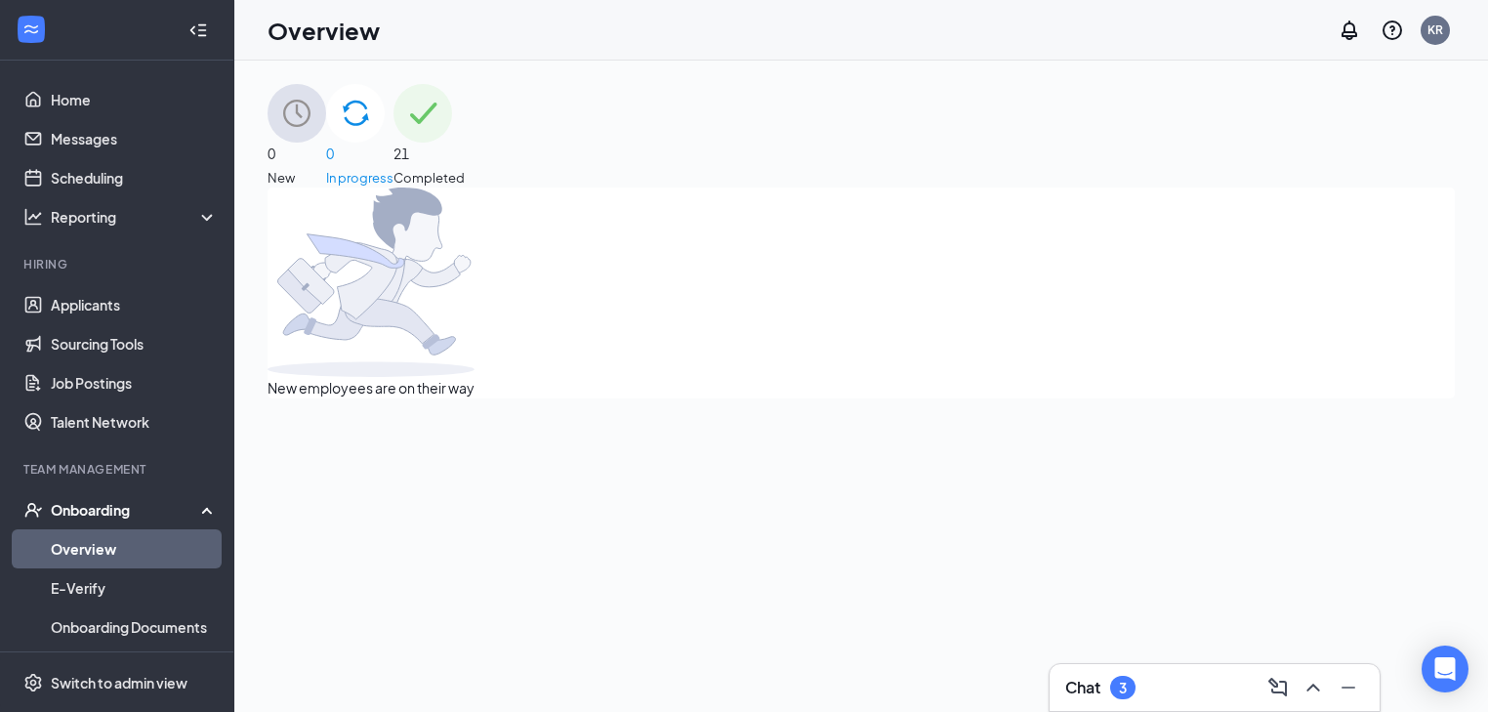
click at [465, 168] on span "Completed" at bounding box center [429, 178] width 71 height 20
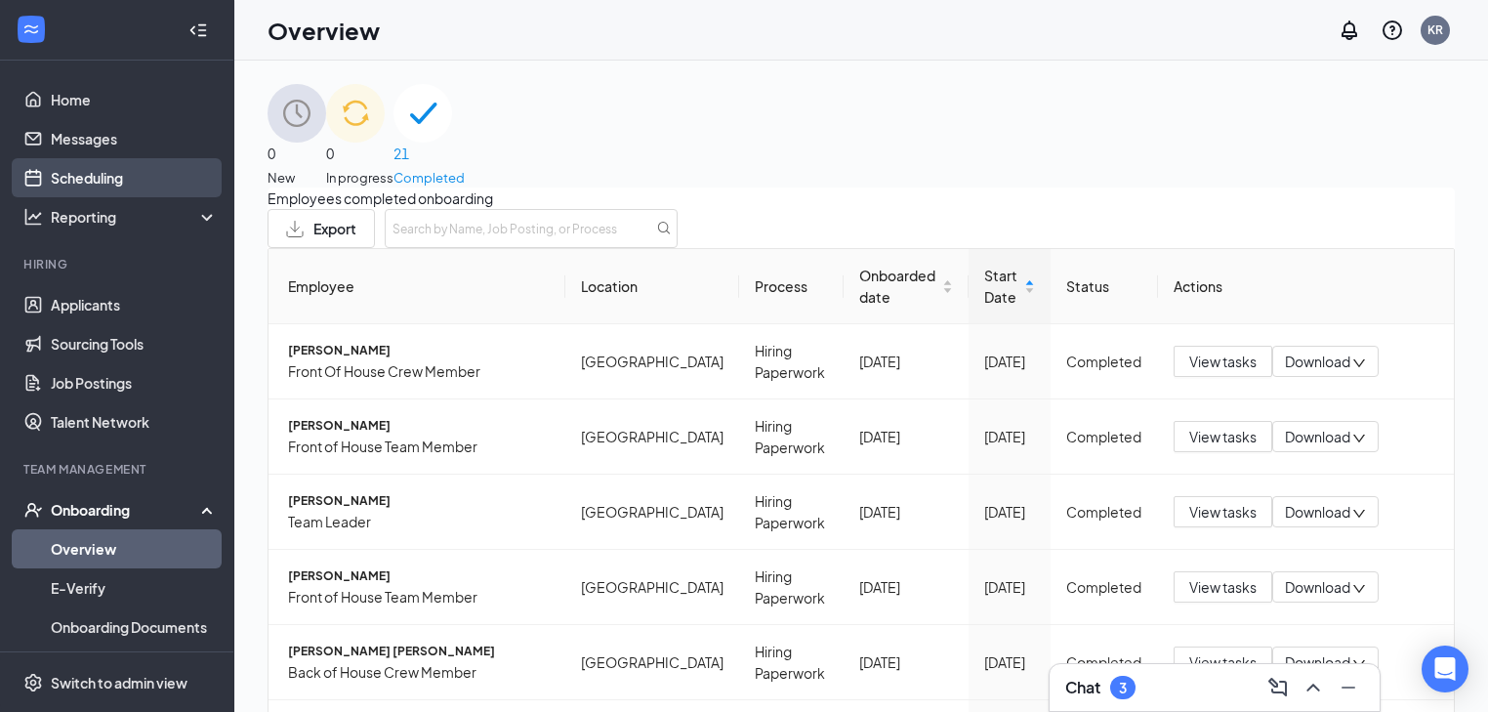
click at [108, 164] on link "Scheduling" at bounding box center [134, 177] width 167 height 39
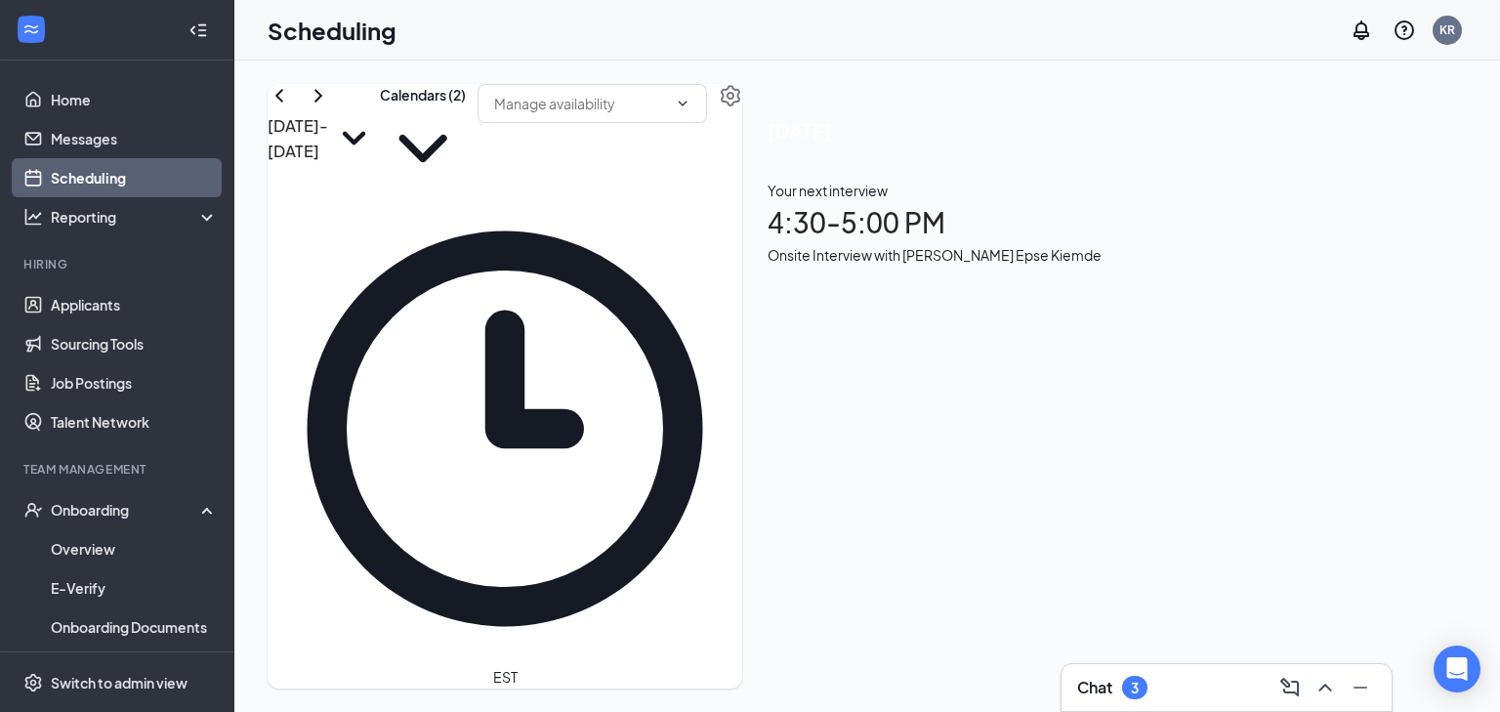
scroll to position [1507, 0]
click at [582, 646] on span "2:00-2:30 PM" at bounding box center [598, 674] width 33 height 57
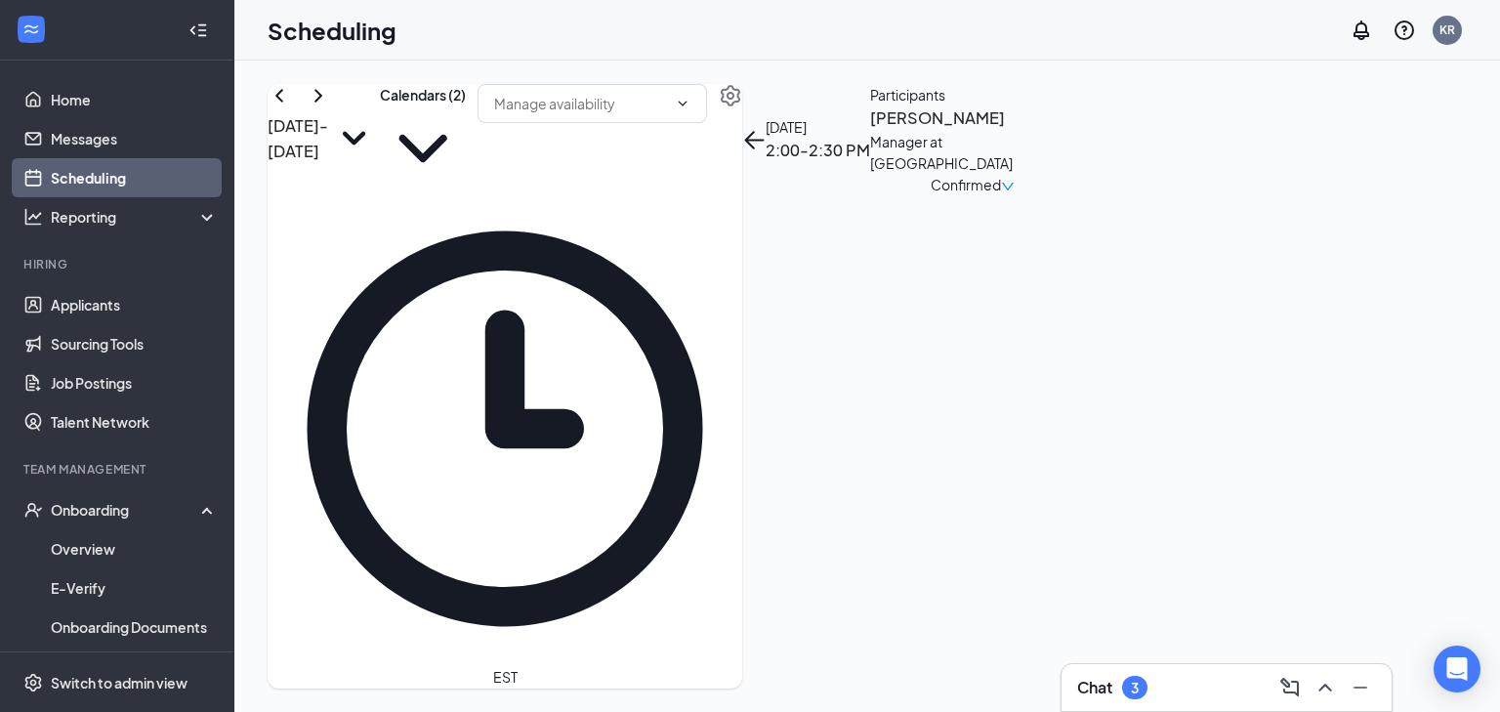
click at [766, 128] on icon "ArrowLeft" at bounding box center [753, 139] width 23 height 23
